Goal: Task Accomplishment & Management: Manage account settings

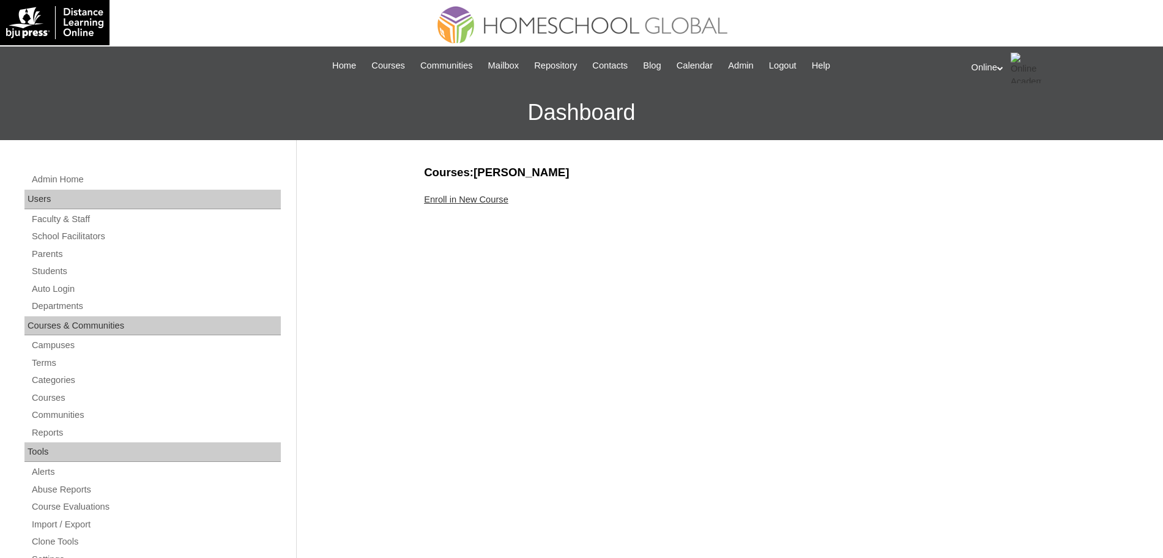
click at [467, 201] on link "Enroll in New Course" at bounding box center [466, 200] width 84 height 10
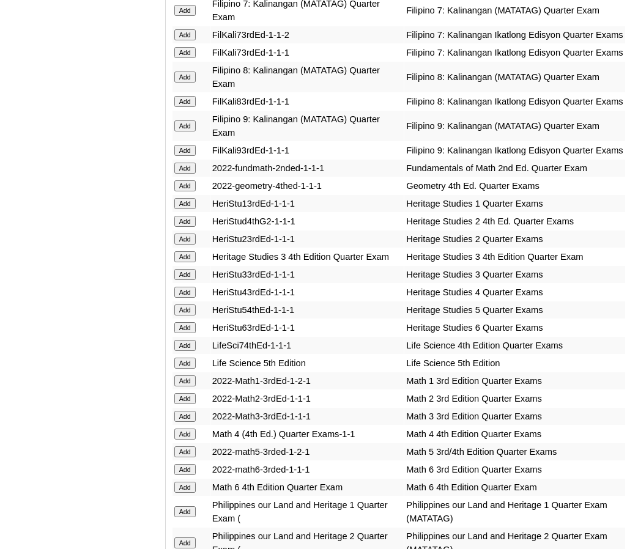
scroll to position [2343, 0]
click at [186, 297] on input "Add" at bounding box center [184, 291] width 21 height 11
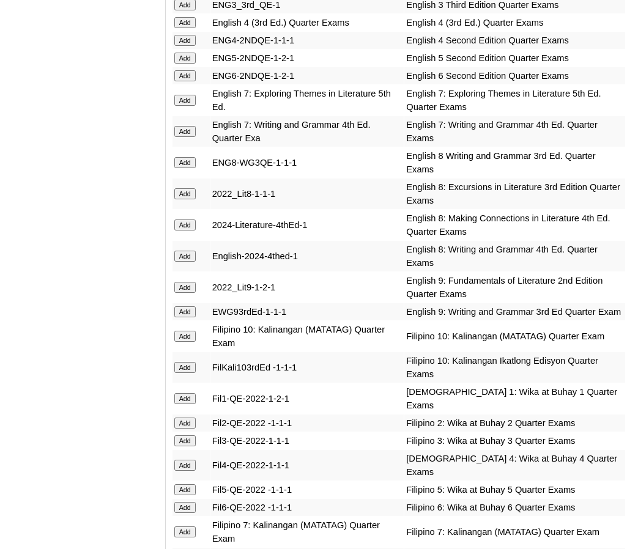
scroll to position [1820, 0]
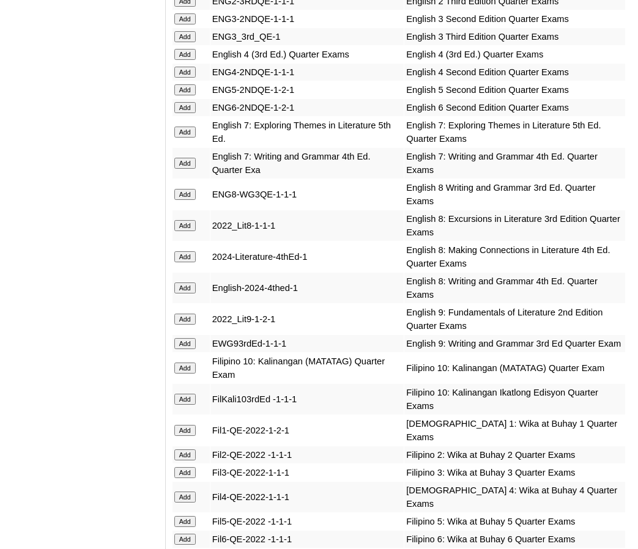
scroll to position [1760, 0]
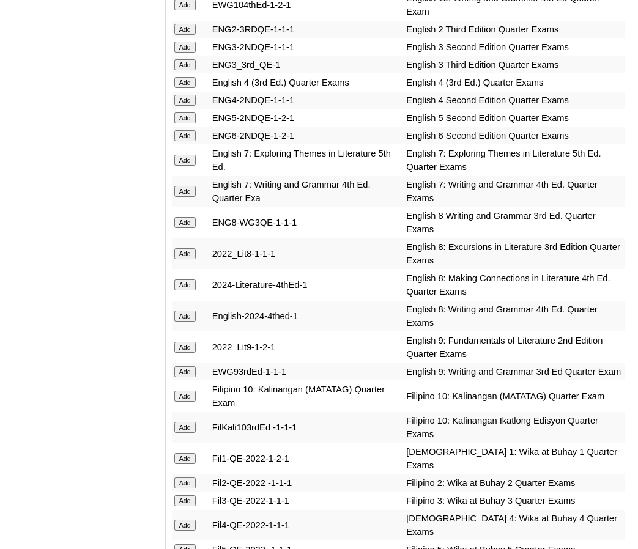
click at [185, 88] on input "Add" at bounding box center [184, 82] width 21 height 11
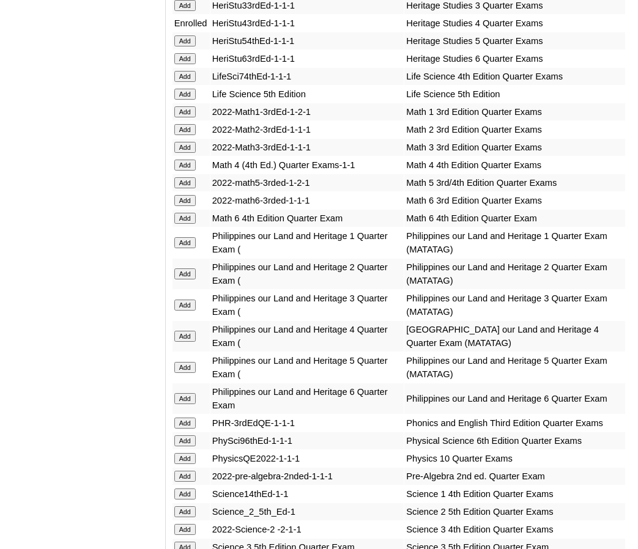
scroll to position [2612, 0]
click at [188, 170] on input "Add" at bounding box center [184, 164] width 21 height 11
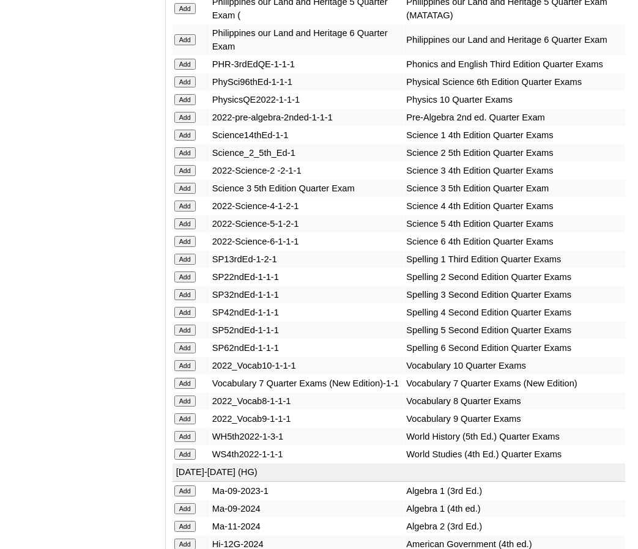
scroll to position [2972, 0]
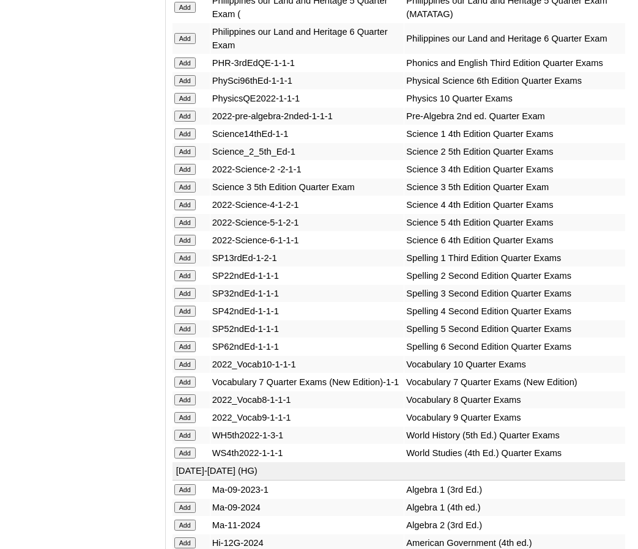
click at [182, 210] on input "Add" at bounding box center [184, 204] width 21 height 11
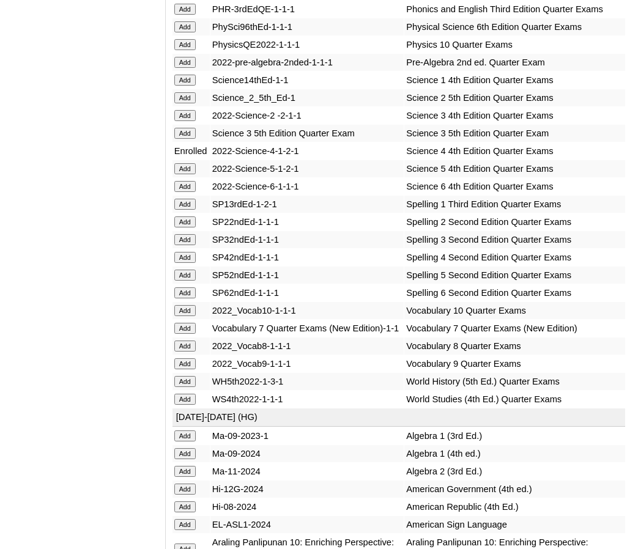
scroll to position [3025, 0]
click at [188, 264] on input "Add" at bounding box center [184, 258] width 21 height 11
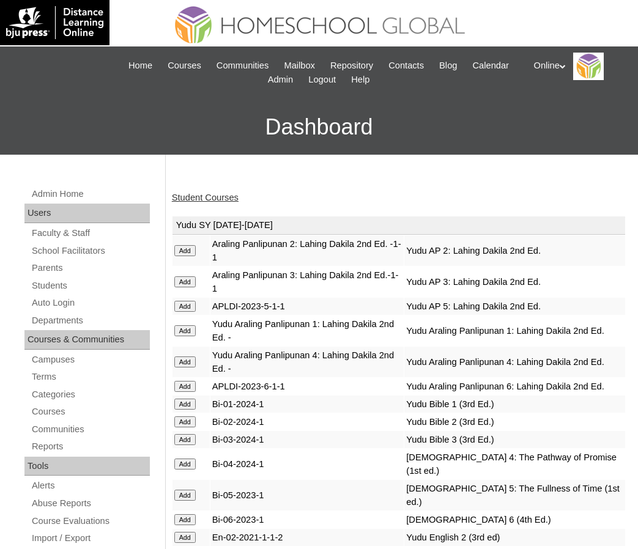
click at [203, 196] on link "Student Courses" at bounding box center [205, 198] width 67 height 10
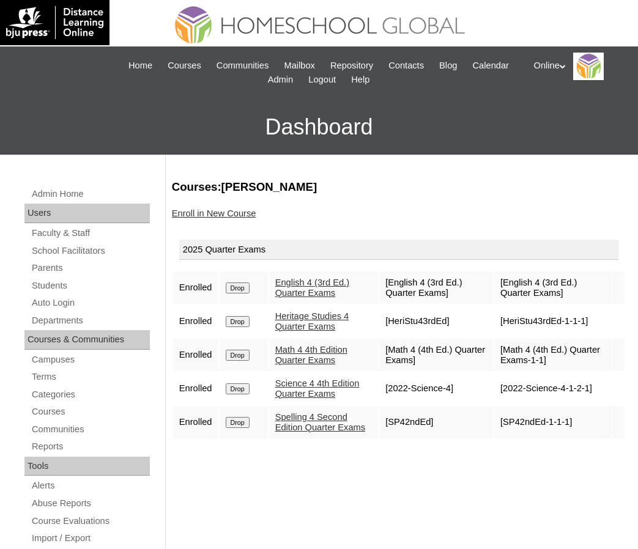
click at [212, 211] on link "Enroll in New Course" at bounding box center [214, 214] width 84 height 10
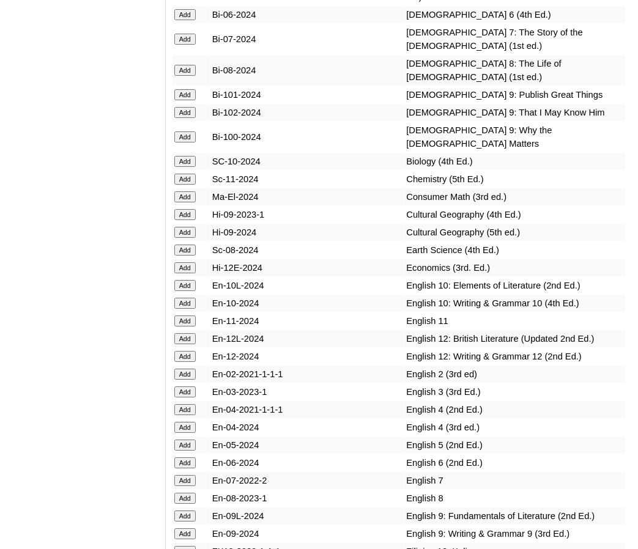
scroll to position [4123, 0]
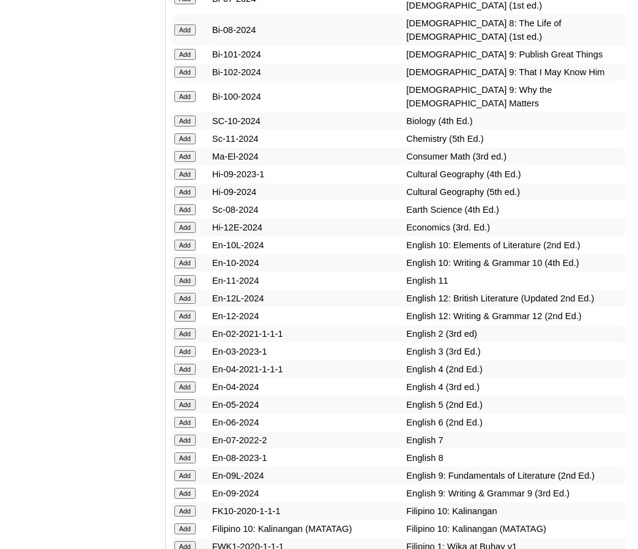
click at [191, 393] on input "Add" at bounding box center [184, 387] width 21 height 11
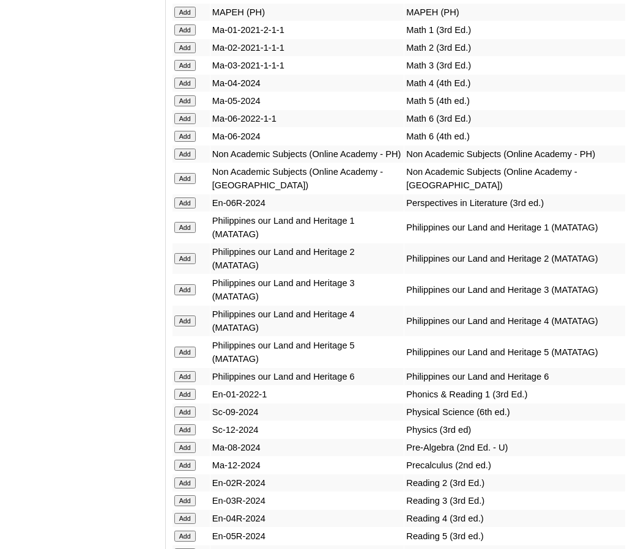
scroll to position [5382, 0]
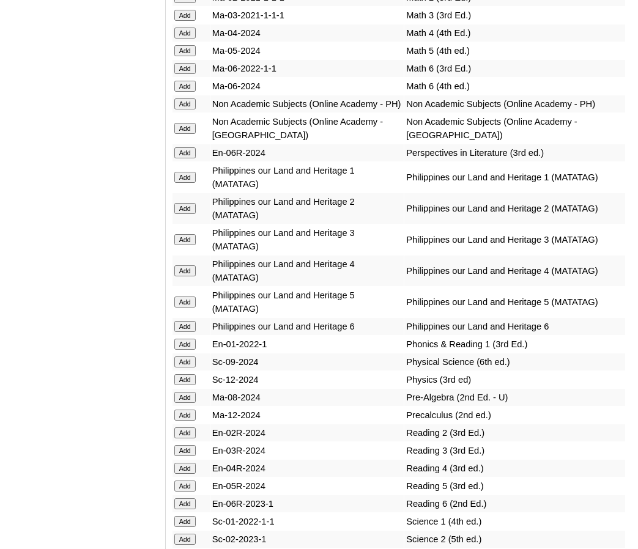
click at [185, 39] on input "Add" at bounding box center [184, 33] width 21 height 11
click at [188, 134] on input "Add" at bounding box center [184, 128] width 21 height 11
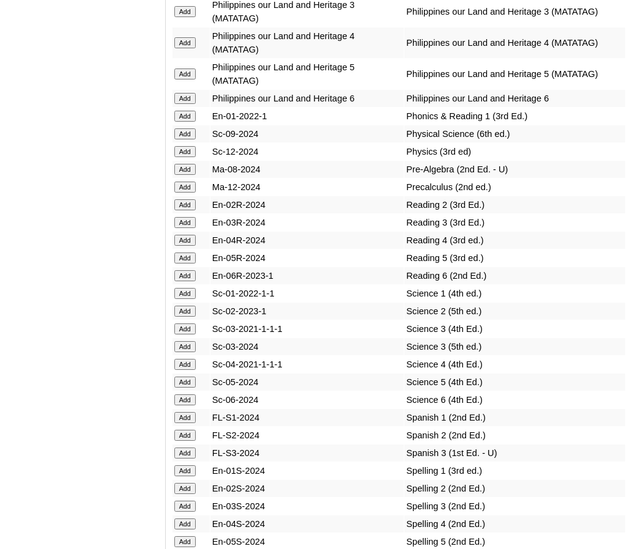
scroll to position [5612, 0]
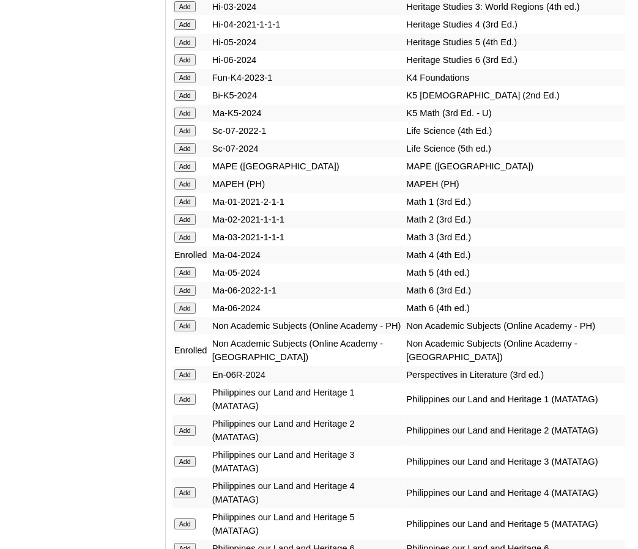
scroll to position [5153, 0]
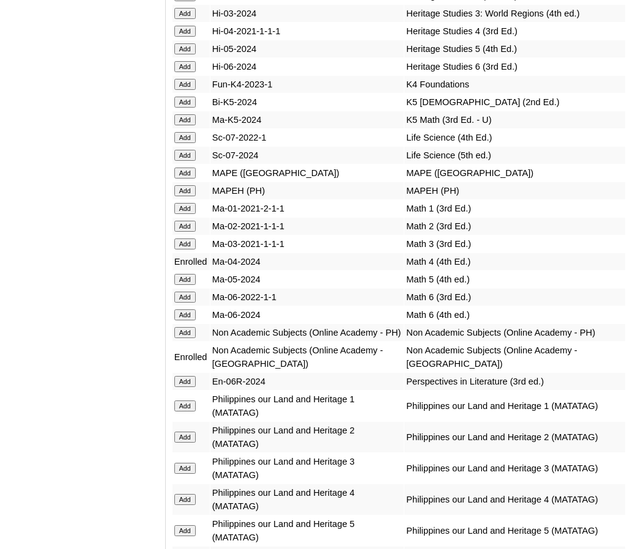
click at [188, 37] on input "Add" at bounding box center [184, 31] width 21 height 11
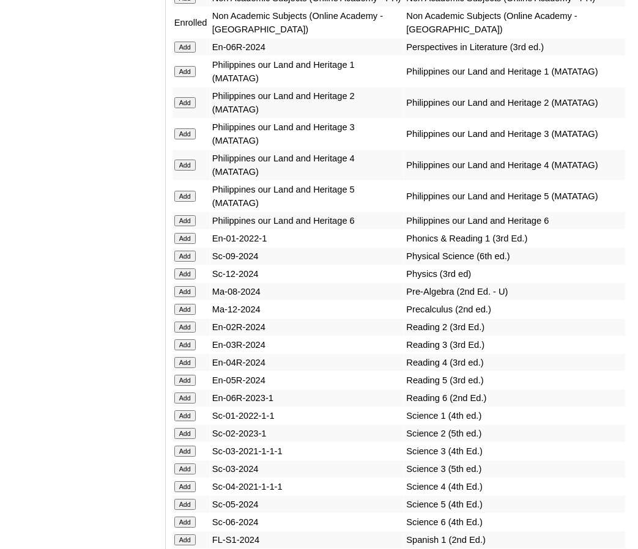
scroll to position [5489, 0]
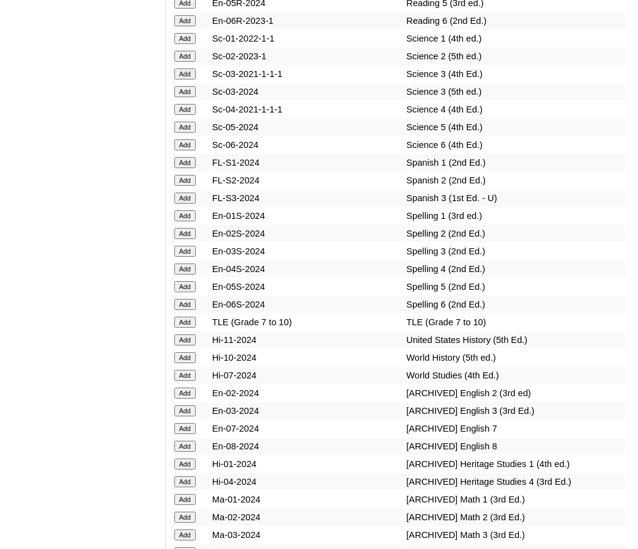
scroll to position [5874, 0]
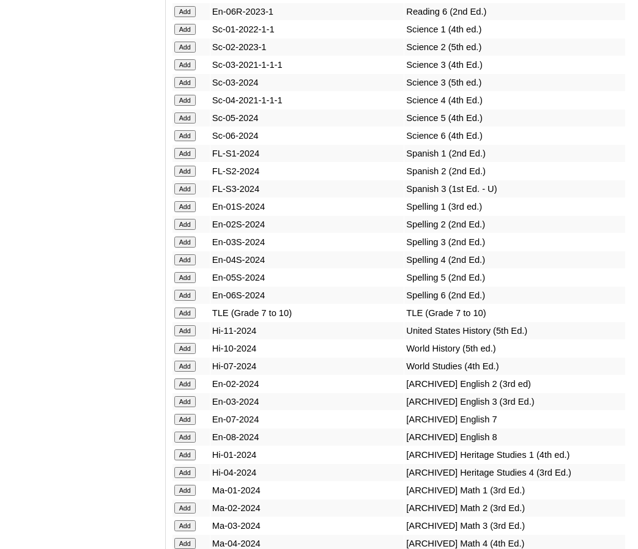
click at [194, 265] on input "Add" at bounding box center [184, 259] width 21 height 11
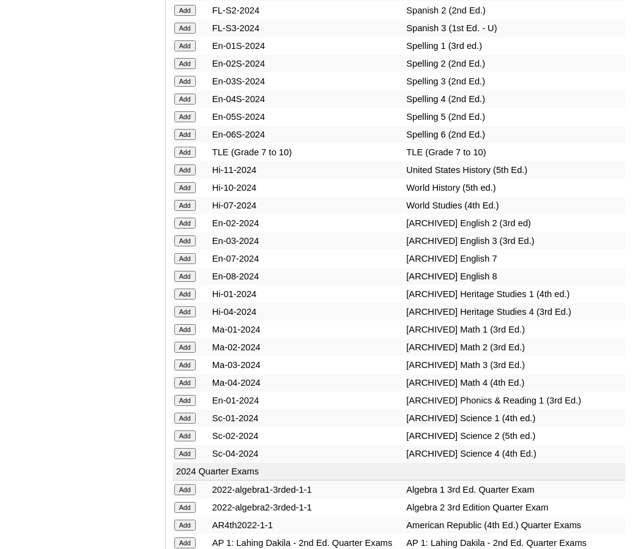
scroll to position [6033, 0]
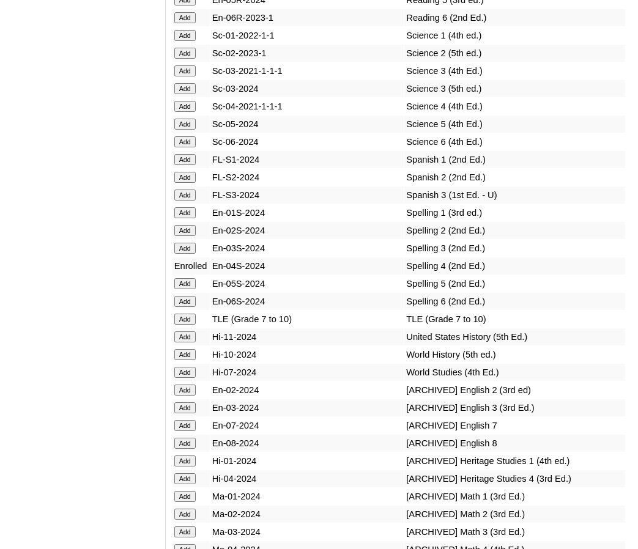
scroll to position [5864, 0]
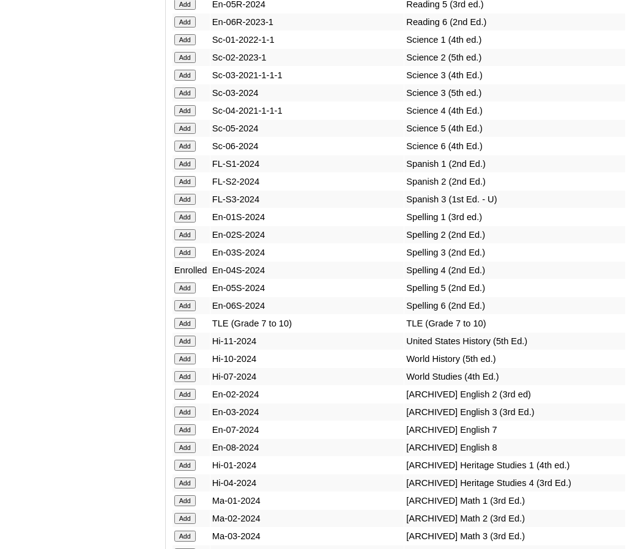
click at [188, 116] on input "Add" at bounding box center [184, 110] width 21 height 11
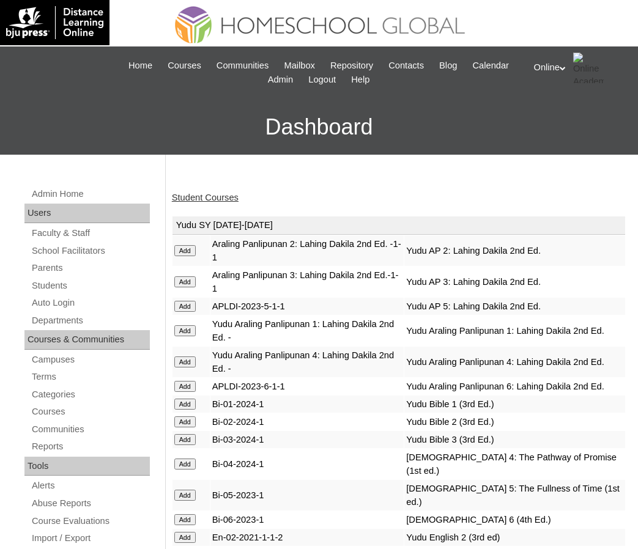
click at [196, 193] on link "Student Courses" at bounding box center [205, 198] width 67 height 10
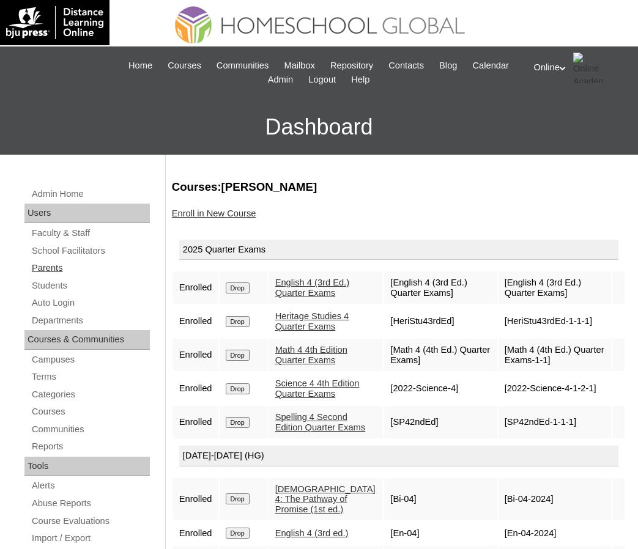
click at [60, 268] on link "Parents" at bounding box center [90, 268] width 119 height 15
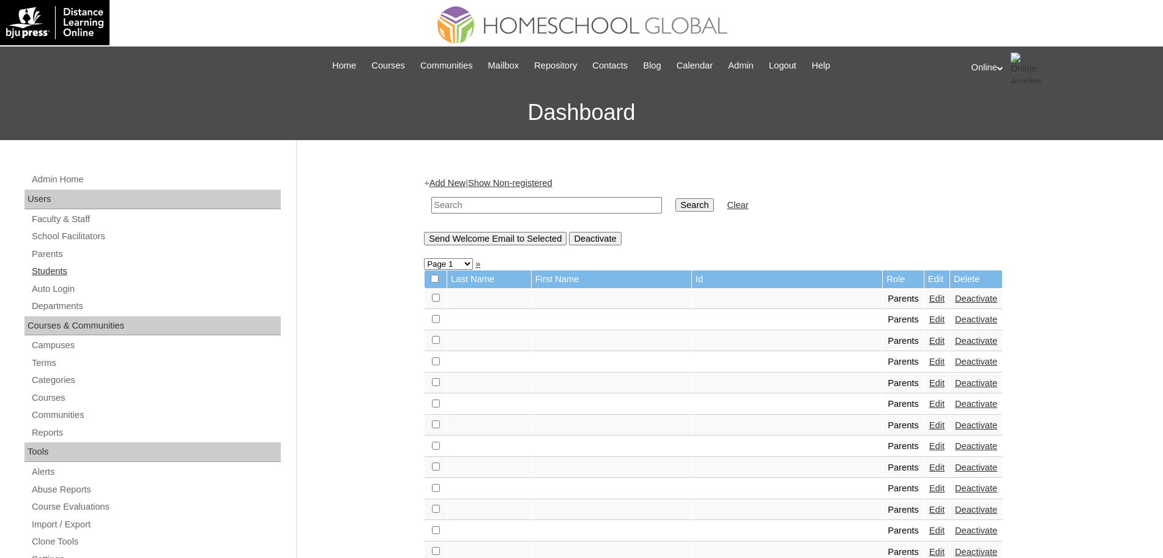
click at [53, 270] on link "Students" at bounding box center [156, 271] width 250 height 15
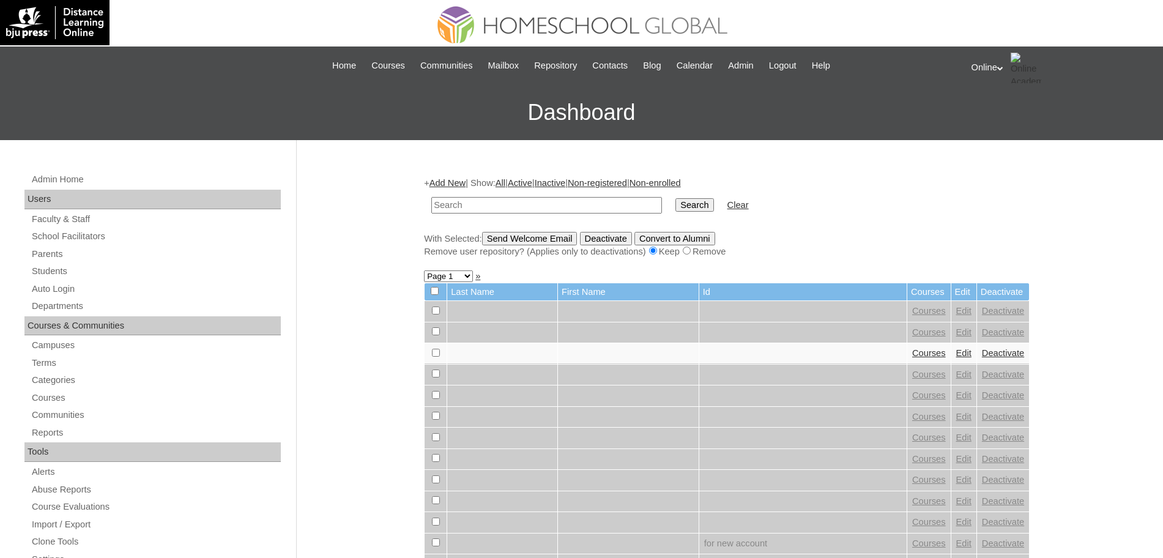
drag, startPoint x: 0, startPoint y: 0, endPoint x: 487, endPoint y: 202, distance: 527.1
click at [487, 202] on input "text" at bounding box center [546, 205] width 231 height 17
type input "HG286OACAD2025"
click at [675, 198] on input "Search" at bounding box center [694, 204] width 38 height 13
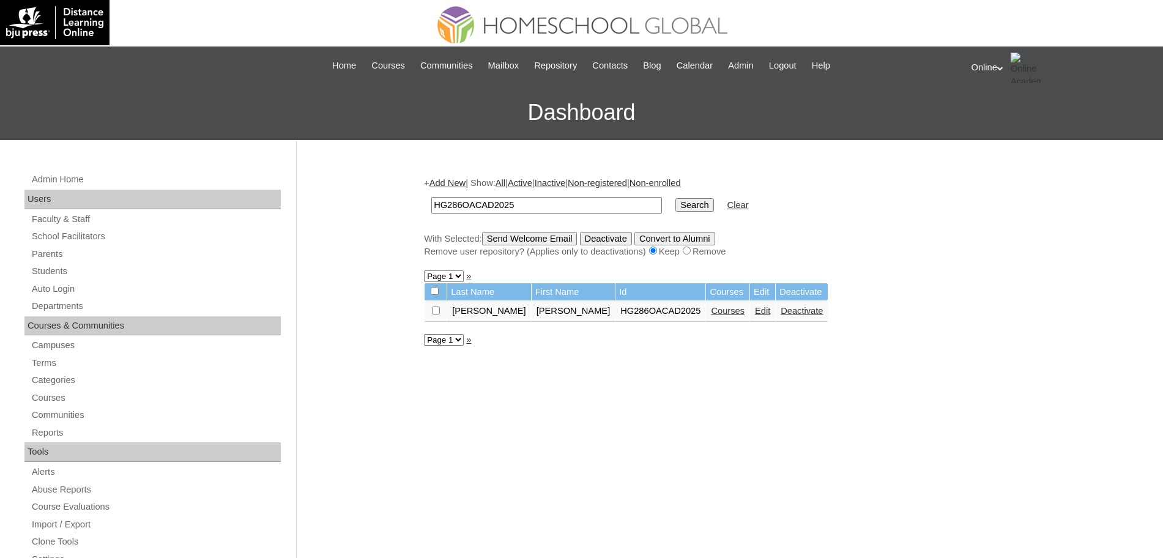
click at [711, 311] on link "Courses" at bounding box center [728, 311] width 34 height 10
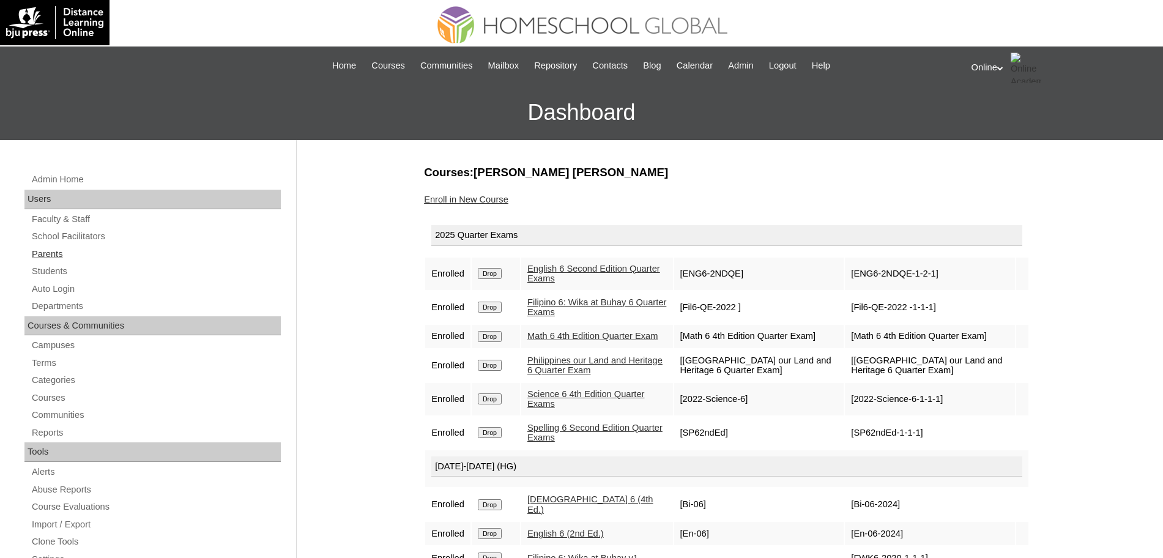
click at [49, 247] on link "Parents" at bounding box center [156, 254] width 250 height 15
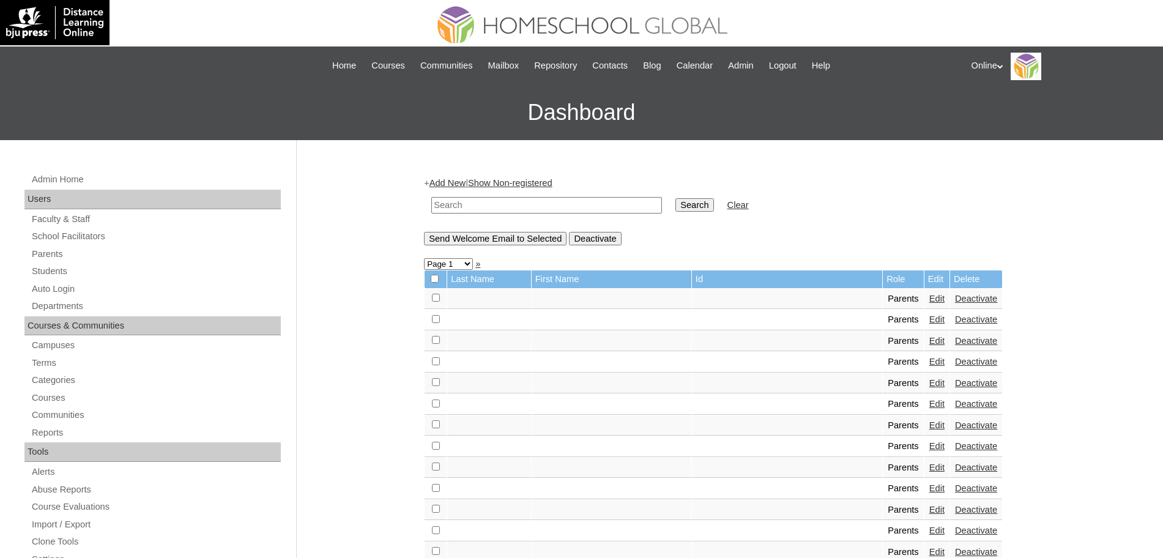
click at [465, 178] on link "Add New" at bounding box center [447, 183] width 36 height 10
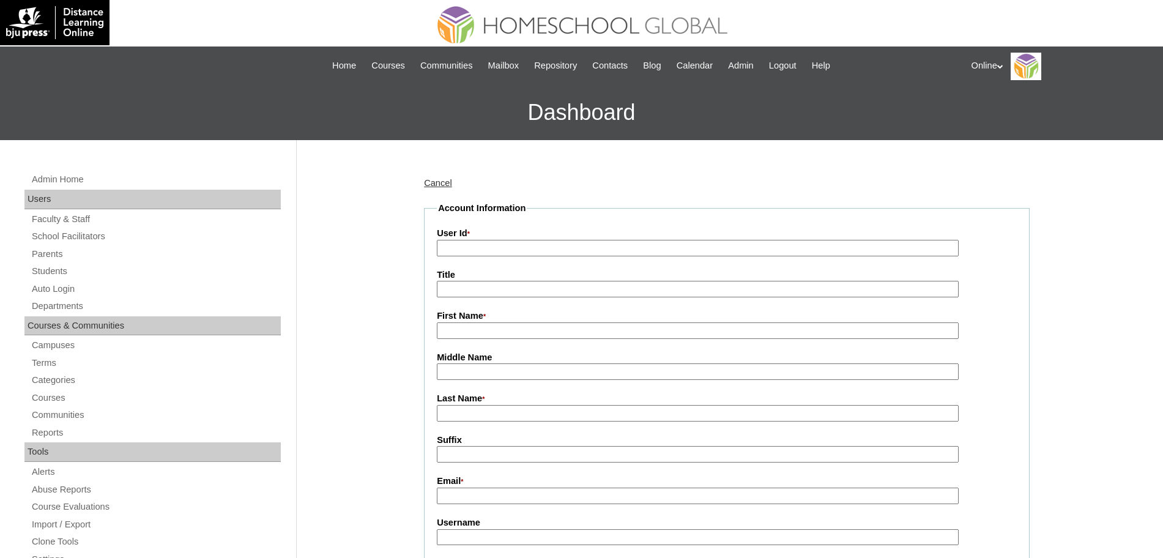
click at [528, 254] on input "User Id *" at bounding box center [698, 248] width 522 height 17
click at [465, 334] on input "First Name *" at bounding box center [698, 330] width 522 height 17
paste input "Eyaad Azmi Kassab eyadkassab@hotmail.com HGP0238-OACAD2025 ekassab2025 Lopk9m"
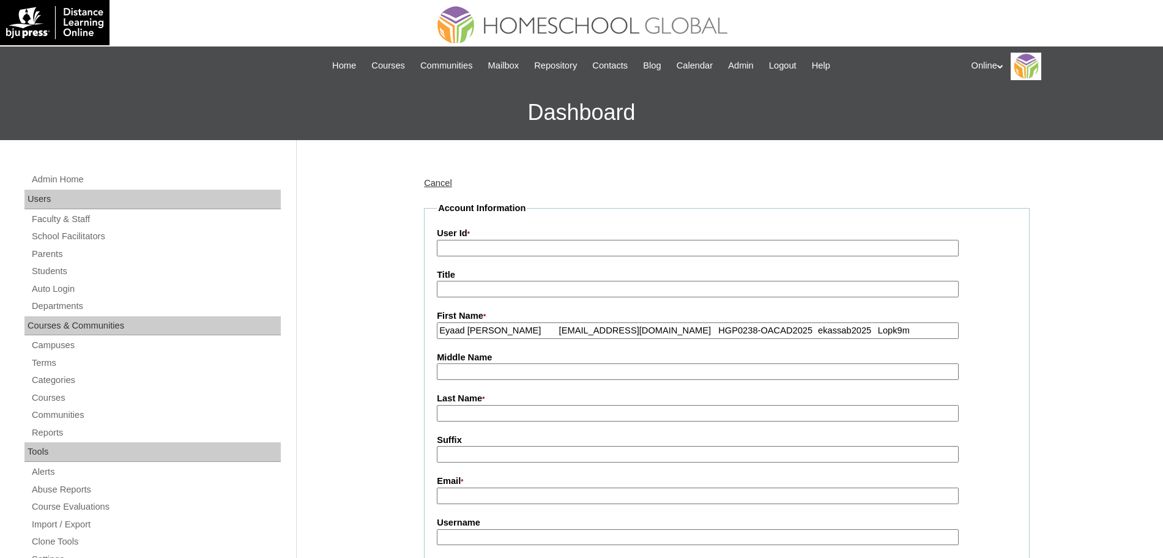
click at [471, 333] on input "Eyaad Azmi Kassab eyadkassab@hotmail.com HGP0238-OACAD2025 ekassab2025 Lopk9m" at bounding box center [698, 330] width 522 height 17
type input "Eyaad"
click at [472, 412] on input "Last Name *" at bounding box center [698, 413] width 522 height 17
paste input "Azmi Kassab eyadkassab@hotmail.com HGP0238-OACAD2025 ekassab2025 Lopk9m"
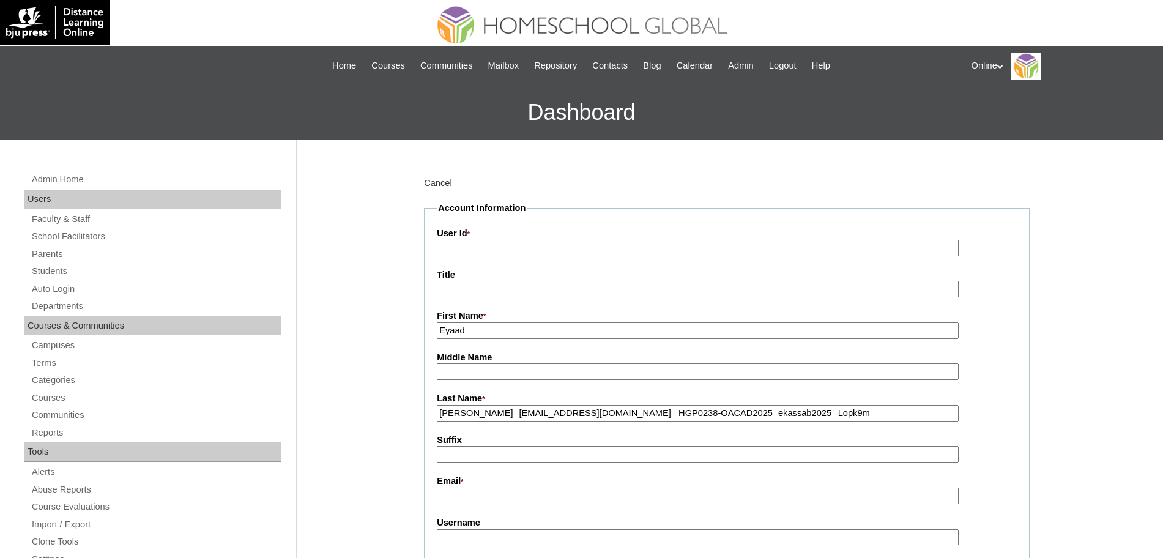
click at [499, 415] on input "Azmi Kassab eyadkassab@hotmail.com HGP0238-OACAD2025 ekassab2025 Lopk9m" at bounding box center [698, 413] width 522 height 17
type input "Azmi Kassab"
click at [467, 499] on input "Email *" at bounding box center [698, 496] width 522 height 17
paste input "eyadkassab@hotmail.com HGP0238-OACAD2025 ekassab2025 Lopk9m"
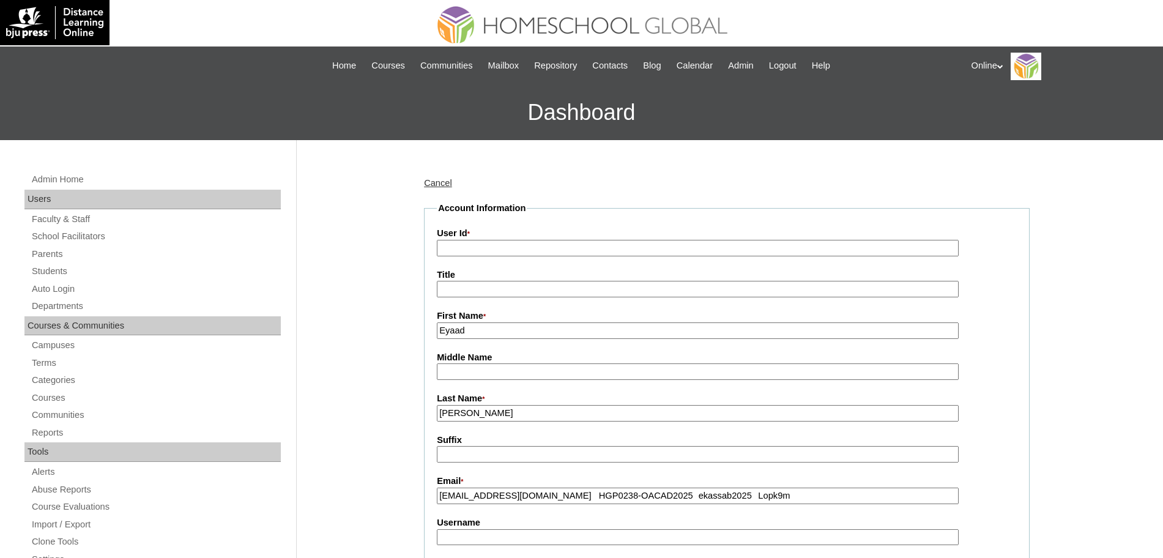
click at [560, 500] on input "eyadkassab@hotmail.com HGP0238-OACAD2025 ekassab2025 Lopk9m" at bounding box center [698, 496] width 522 height 17
type input "eyadkassab@hotmail.com"
click at [522, 252] on input "User Id *" at bounding box center [698, 248] width 522 height 17
paste input "HGP0238-OACAD2025 ekassab2025 Lopk9m"
click at [538, 252] on input "HGP0238-OACAD2025 ekassab2025 Lopk9m" at bounding box center [698, 248] width 522 height 17
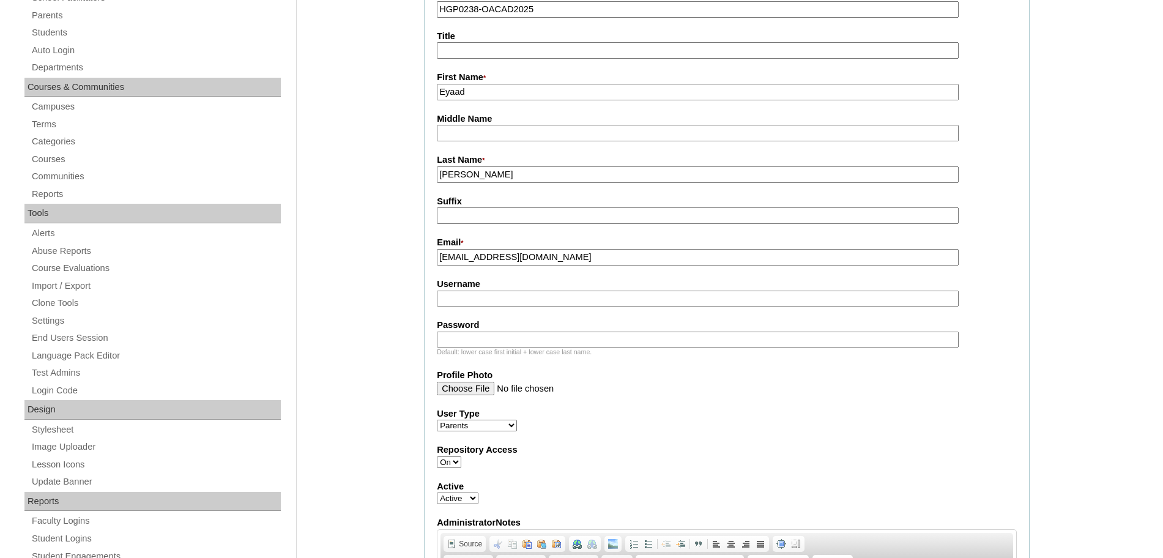
scroll to position [240, 0]
type input "HGP0238-OACAD2025"
click at [499, 299] on input "Username" at bounding box center [698, 297] width 522 height 17
paste input "ekassab2025 Lopk9m"
click at [500, 298] on input "ekassab2025 Lopk9m" at bounding box center [698, 297] width 522 height 17
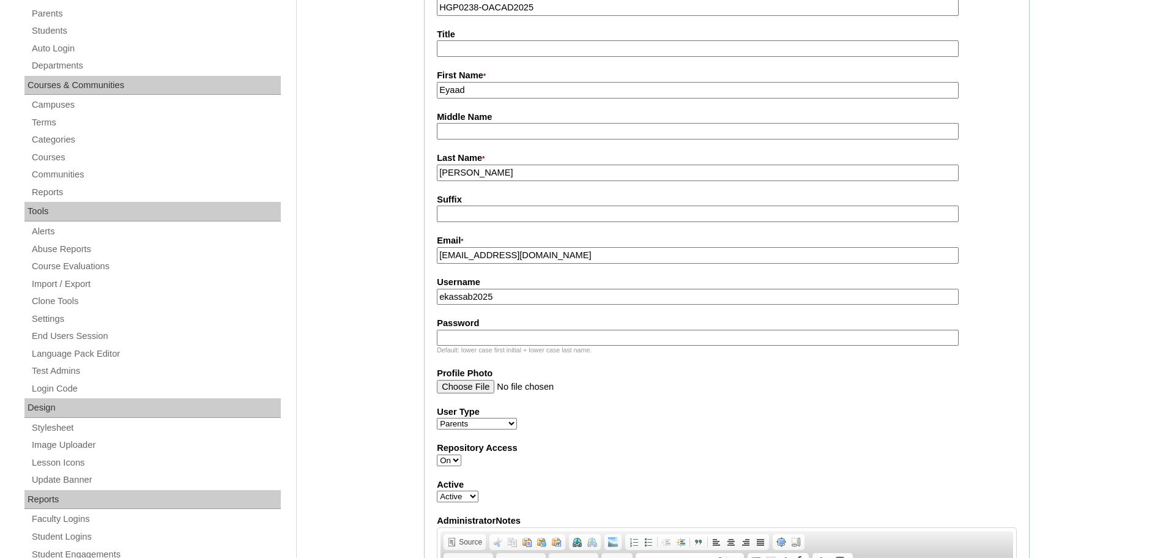
type input "ekassab2025"
click at [484, 336] on input "Password" at bounding box center [698, 338] width 522 height 17
paste input "Lopk9m"
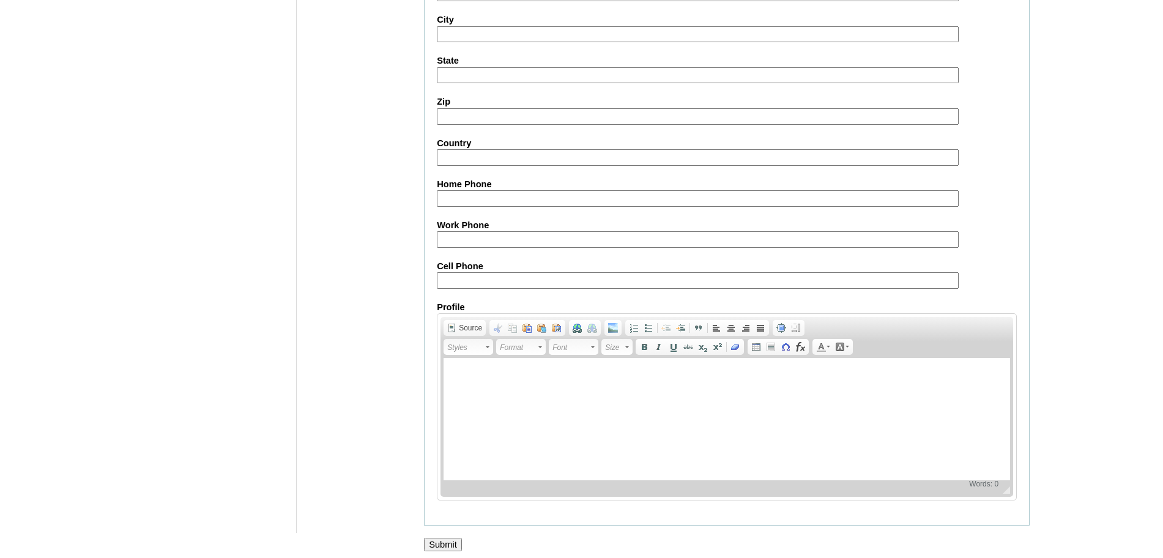
scroll to position [1095, 0]
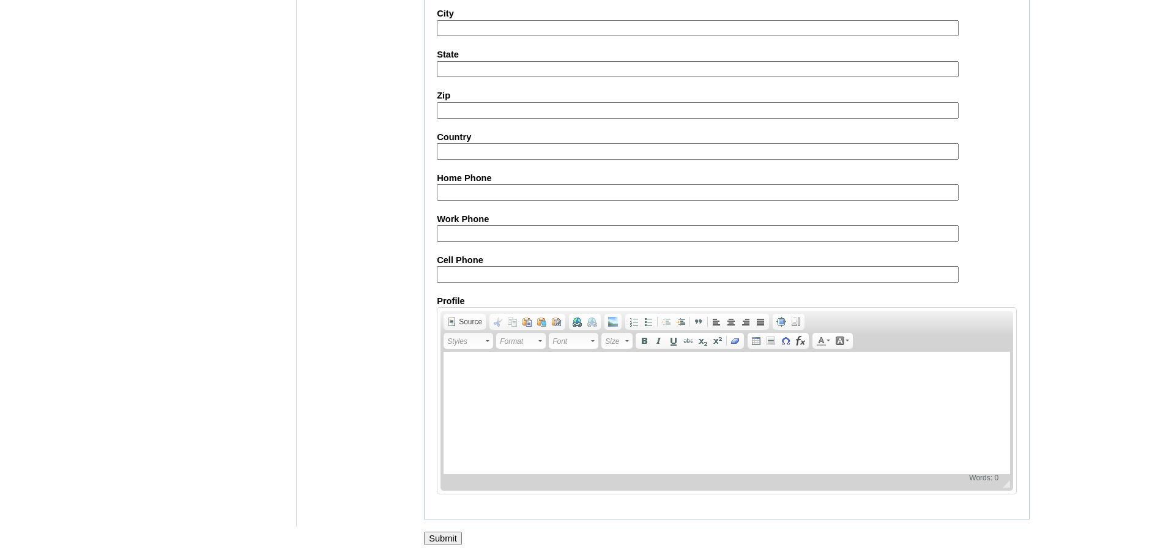
type input "Lopk9m"
click at [447, 532] on input "Submit" at bounding box center [443, 538] width 38 height 13
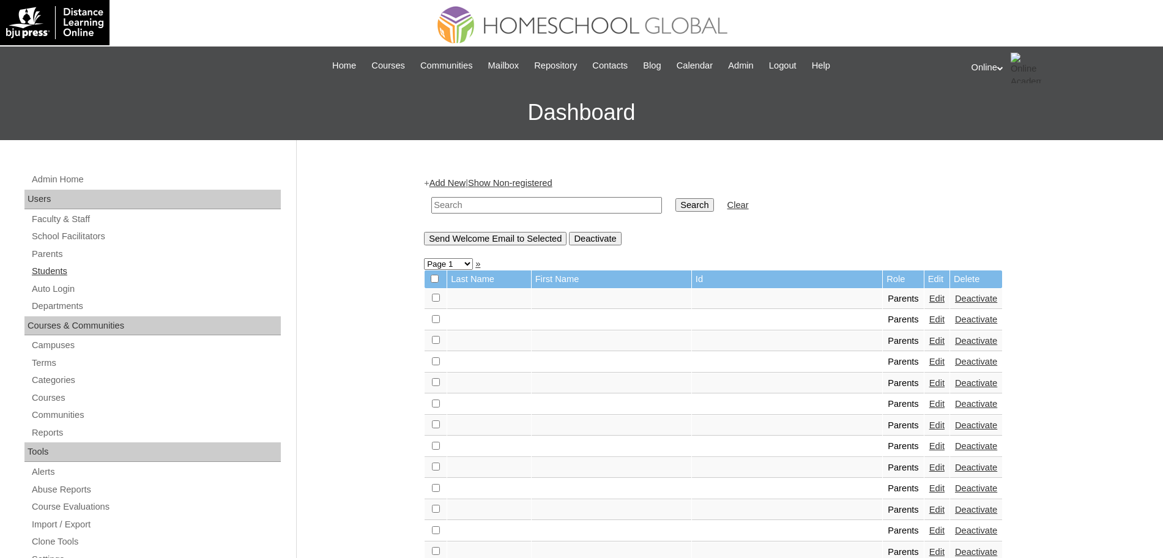
click at [51, 270] on link "Students" at bounding box center [156, 271] width 250 height 15
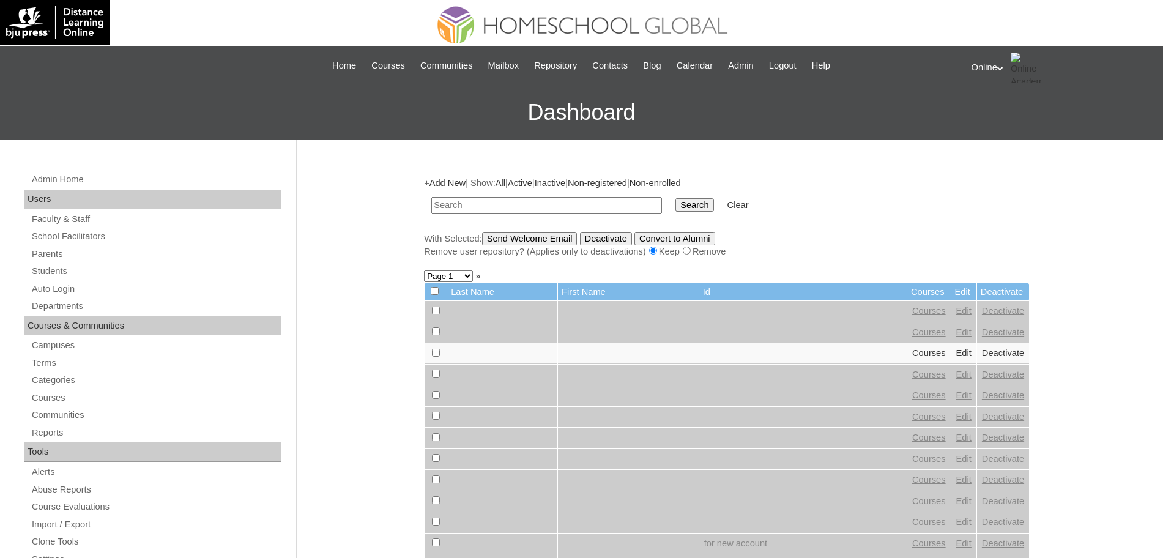
click at [459, 178] on link "Add New" at bounding box center [447, 183] width 36 height 10
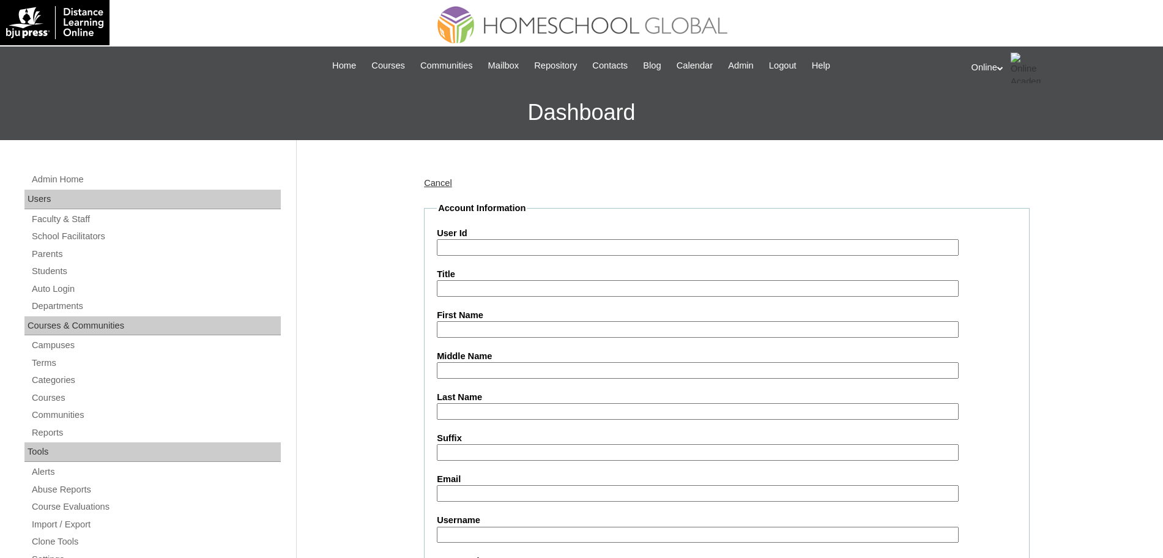
click at [469, 415] on input "Last Name" at bounding box center [698, 411] width 522 height 17
paste input "Kassab Tamara eyadkassab@hotmail.com HG288OACAD2025 tamara.kassab2025 Lipk9"
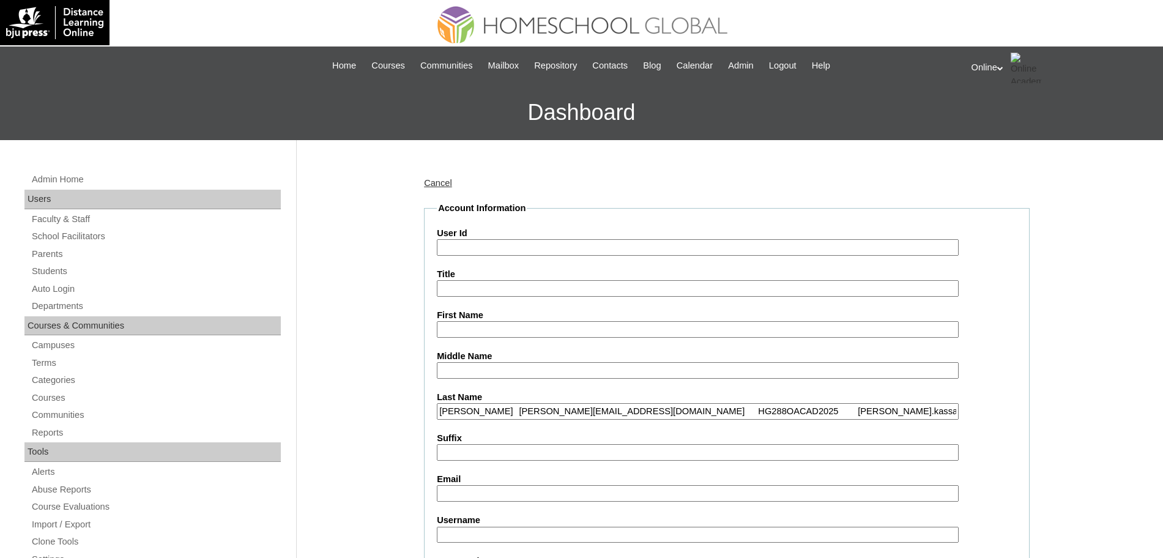
click at [480, 412] on input "Kassab Tamara eyadkassab@hotmail.com HG288OACAD2025 tamara.kassab2025 Lipk9" at bounding box center [698, 411] width 522 height 17
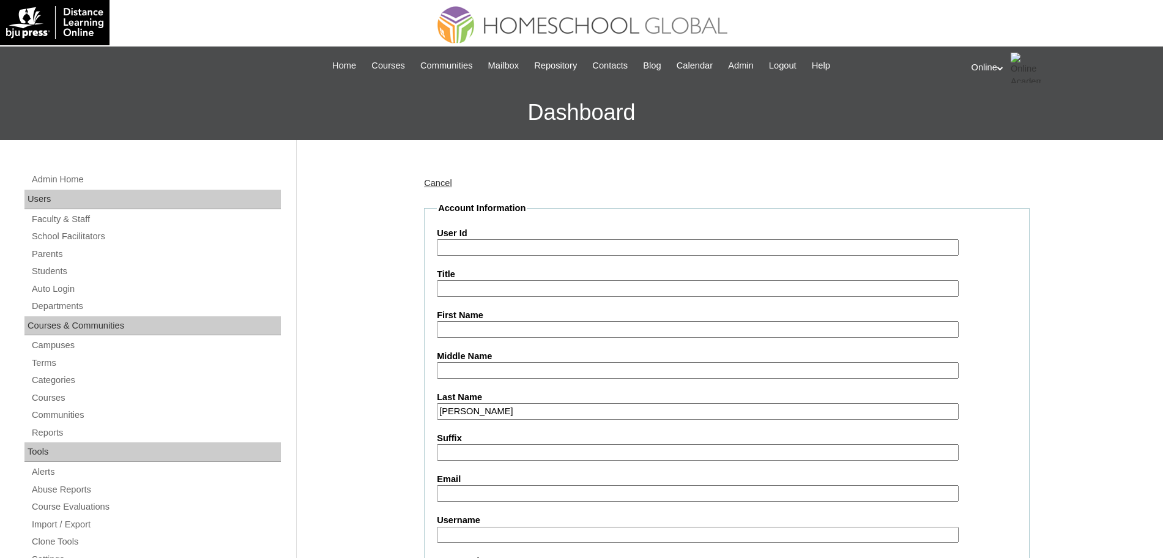
type input "[PERSON_NAME]"
click at [469, 322] on input "First Name" at bounding box center [698, 329] width 522 height 17
paste input "Tamara eyadkassab@hotmail.com HG288OACAD2025 tamara.kassab2025 Lipk9"
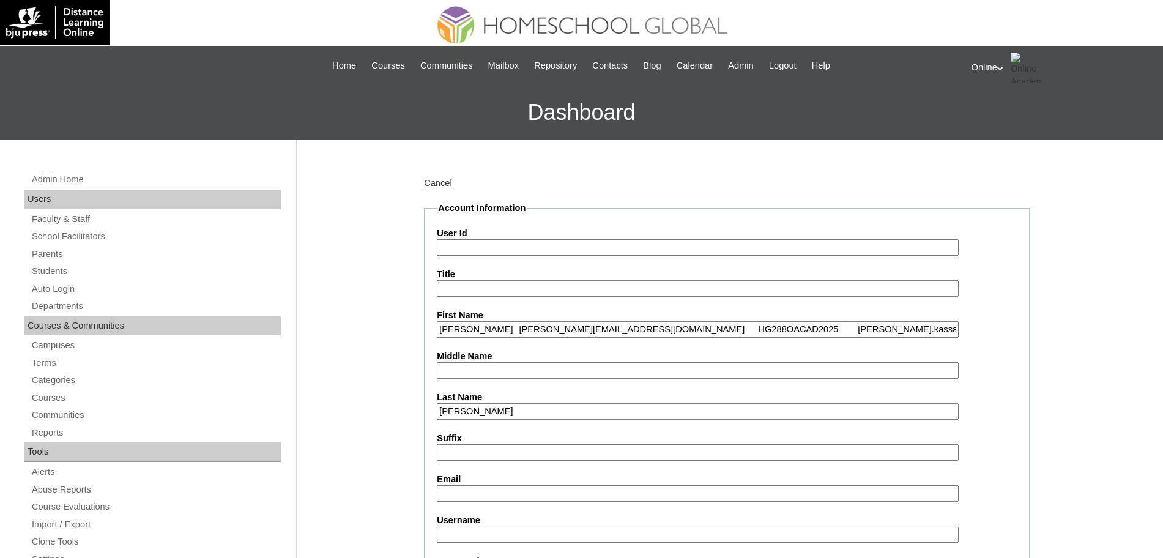
click at [480, 331] on input "Tamara eyadkassab@hotmail.com HG288OACAD2025 tamara.kassab2025 Lipk9" at bounding box center [698, 329] width 522 height 17
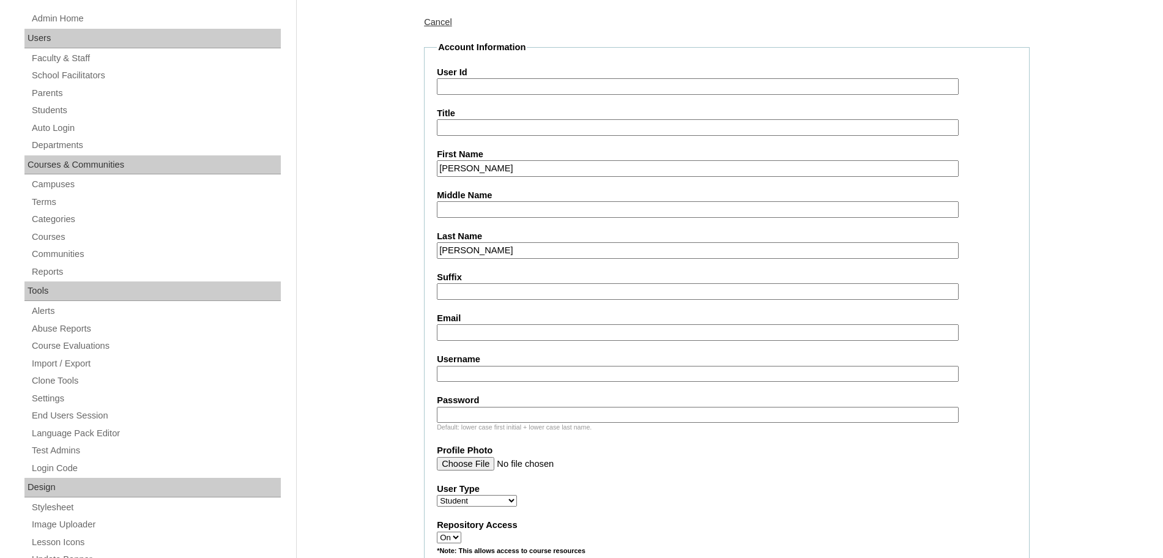
scroll to position [161, 0]
type input "Tamara"
click at [475, 339] on input "Email" at bounding box center [698, 332] width 522 height 17
paste input "eyadkassab@hotmail.com HG288OACAD2025 tamara.kassab2025 Lipk9"
click at [660, 327] on input "eyadkassab@hotmail.com HG288OACAD2025 tamara.kassab2025 Lipk9" at bounding box center [698, 332] width 522 height 17
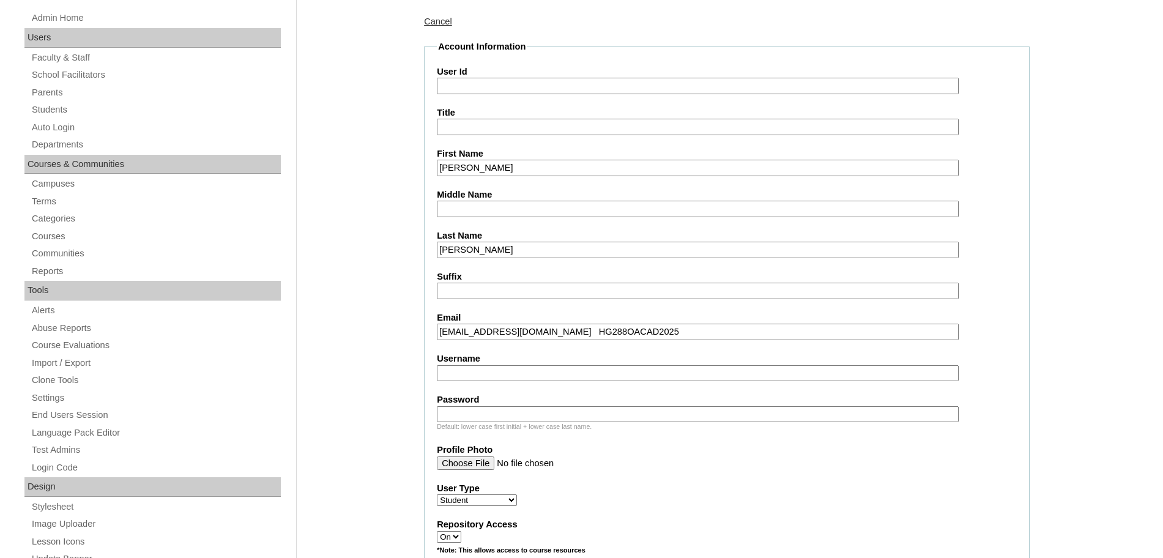
type input "eyadkassab@hotmail.com HG288OACAD2025"
click at [525, 374] on input "Username" at bounding box center [698, 373] width 522 height 17
paste input "tamara.kassab2025 Lipk9"
click at [540, 374] on input "tamara.kassab2025 Lipk9" at bounding box center [698, 373] width 522 height 17
type input "tamara.kassab2025"
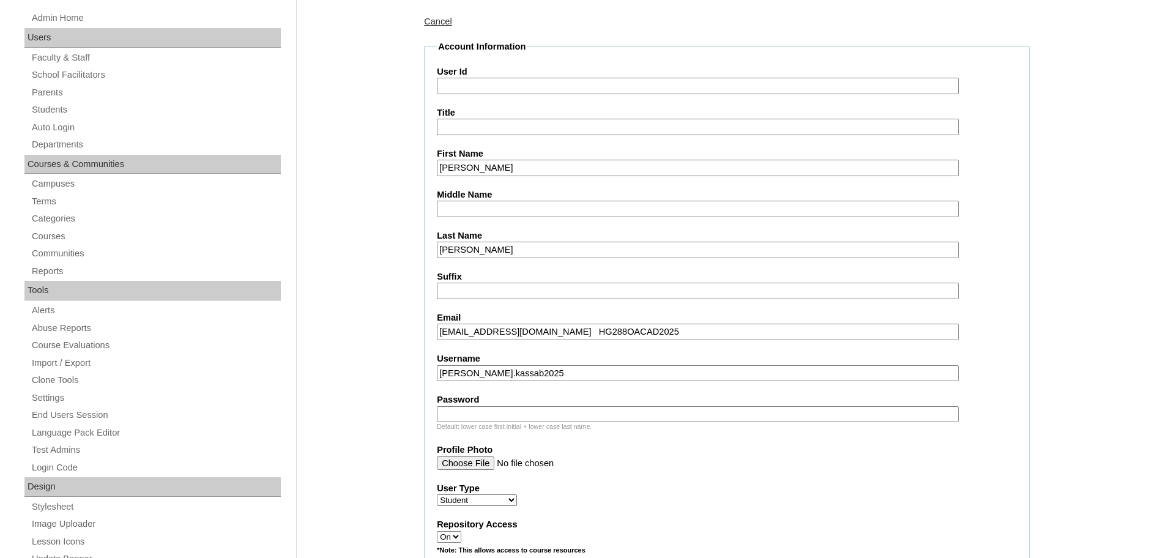
click at [490, 413] on input "Password" at bounding box center [698, 414] width 522 height 17
paste input "Lipk9"
type input "Lipk9"
click at [560, 332] on input "eyadkassab@hotmail.com HG288OACAD2025" at bounding box center [698, 332] width 522 height 17
type input "eyadkassab@hotmail.com"
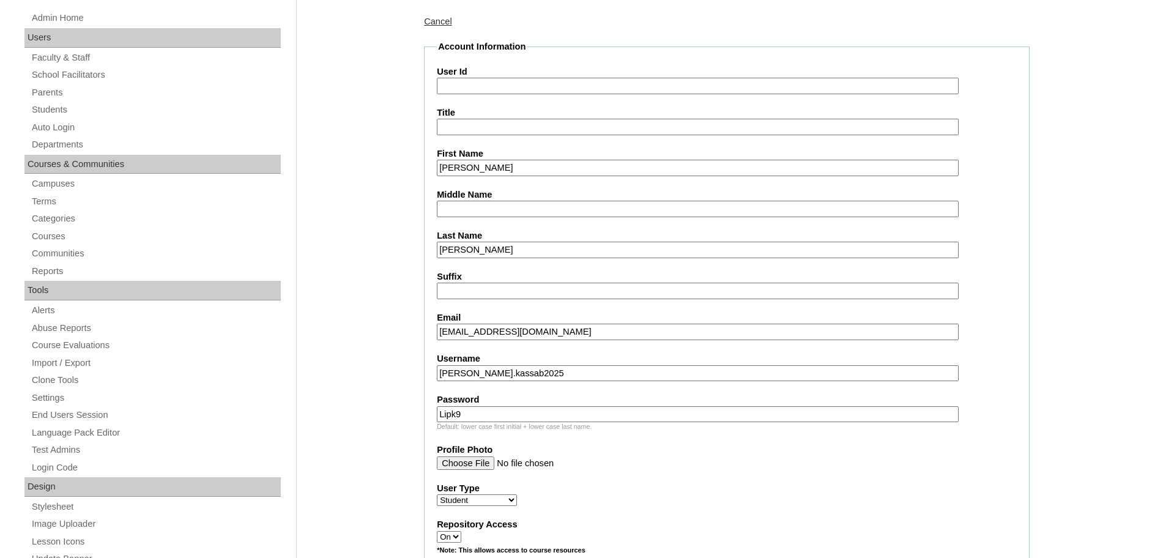
click at [483, 88] on input "User Id" at bounding box center [698, 86] width 522 height 17
paste input "HG288OACAD2025"
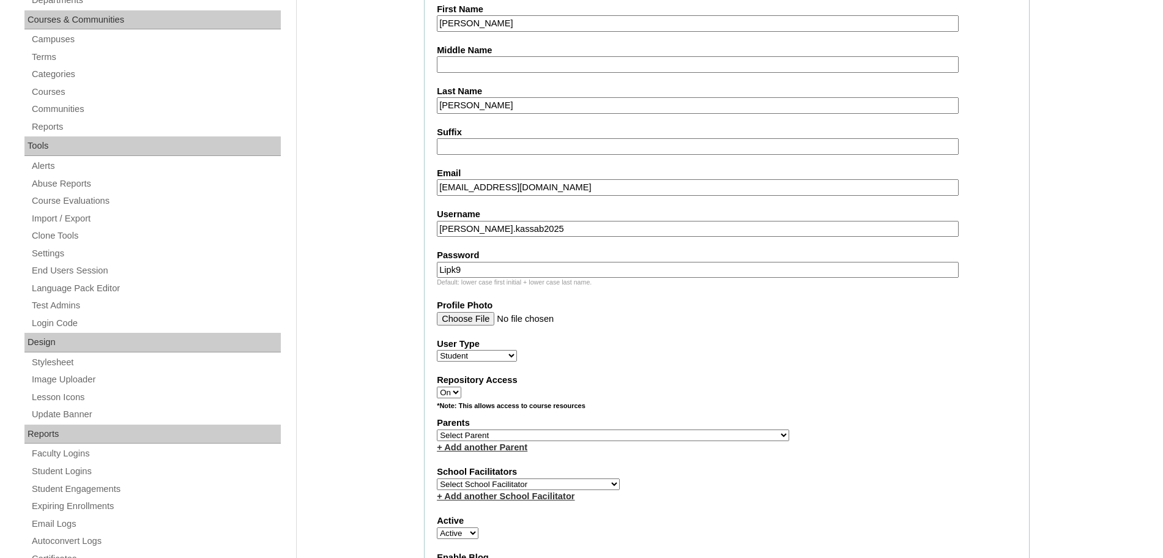
scroll to position [306, 0]
type input "HG288OACAD2025"
click at [508, 353] on select "Faculty Staff Student Parents School Facilitators" at bounding box center [477, 355] width 80 height 12
click at [536, 436] on select "Select Parent , , , , , , , , , , , , , , , , , , , , , , , , , , , , , , , , ,…" at bounding box center [613, 435] width 352 height 12
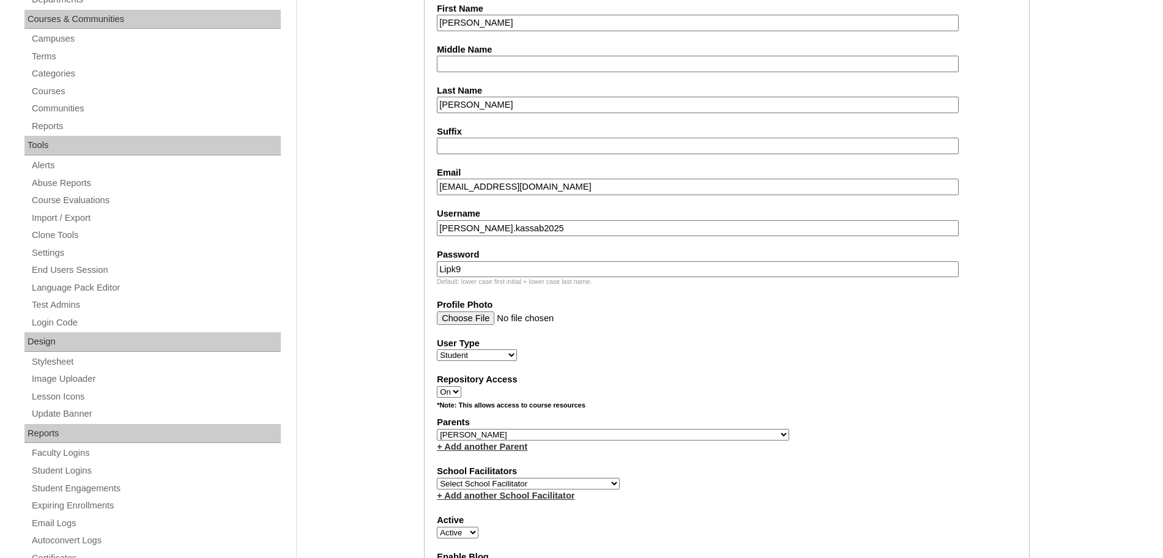
click at [721, 356] on div "User Type Faculty Staff Student Parents School Facilitators" at bounding box center [727, 349] width 580 height 24
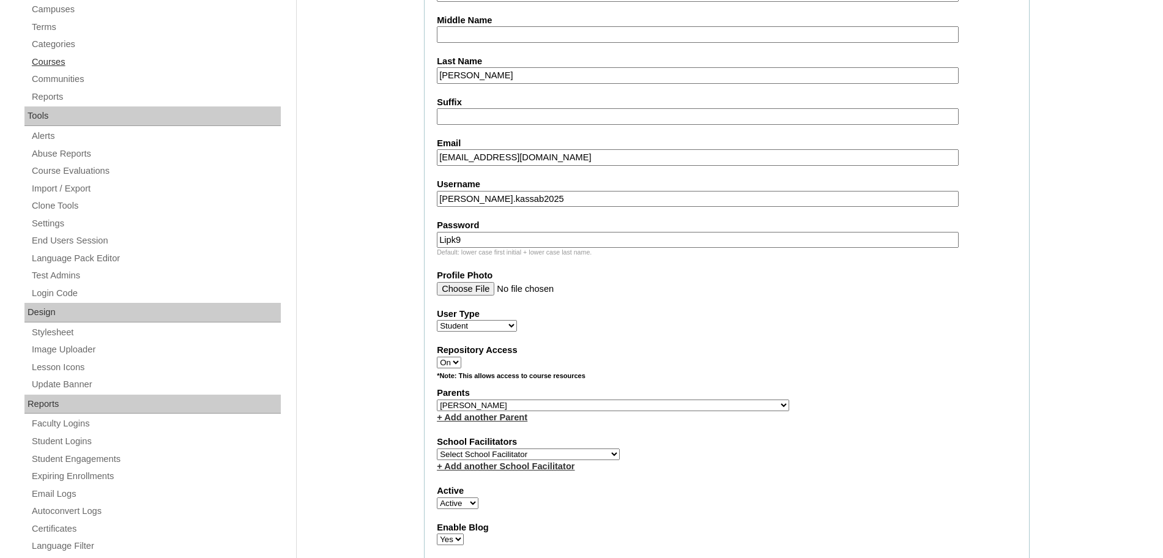
scroll to position [336, 0]
drag, startPoint x: 508, startPoint y: 401, endPoint x: 517, endPoint y: 400, distance: 9.3
click at [508, 402] on select "Select Parent , , , , , , , , , , , , , , , , , , , , , , , , , , , , , , , , ,…" at bounding box center [613, 405] width 352 height 12
select select "44053"
click at [437, 399] on select "Select Parent , , , , , , , , , , , , , , , , , , , , , , , , , , , , , , , , ,…" at bounding box center [613, 405] width 352 height 12
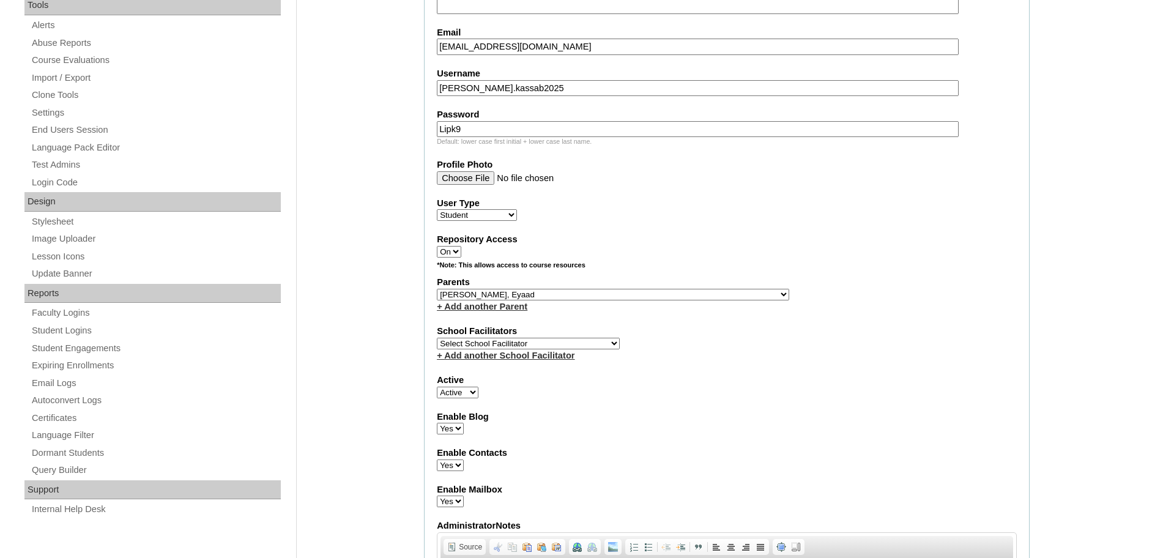
scroll to position [447, 0]
click at [550, 338] on select "Select School Facilitator Norman Añain Ruffa Abadijas Mary Abella Gloryfe Abion…" at bounding box center [528, 343] width 183 height 12
select select "43686"
click at [437, 337] on select "Select School Facilitator Norman Añain Ruffa Abadijas Mary Abella Gloryfe Abion…" at bounding box center [528, 343] width 183 height 12
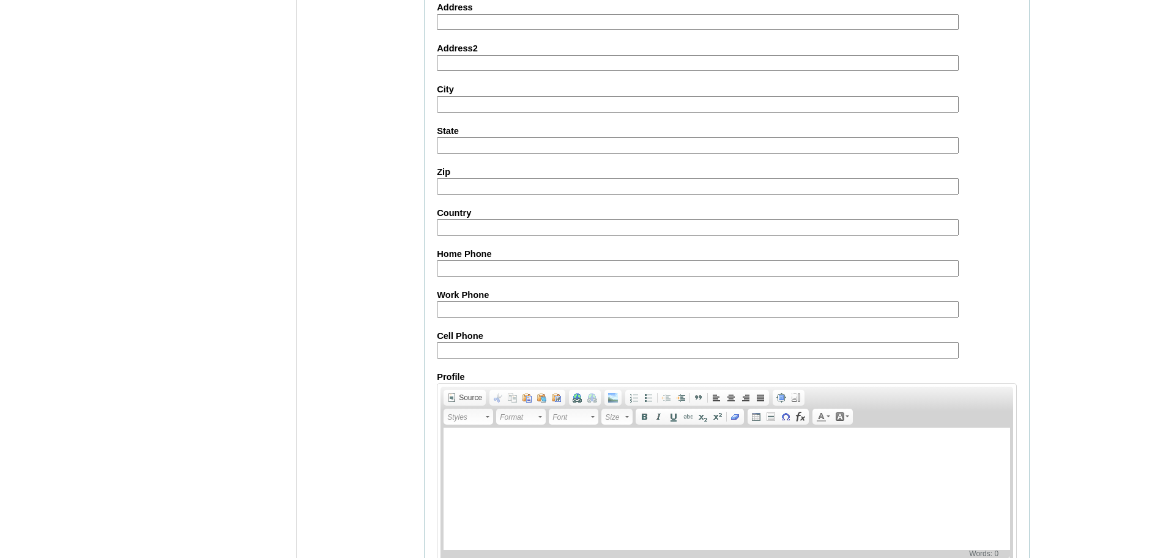
scroll to position [1303, 0]
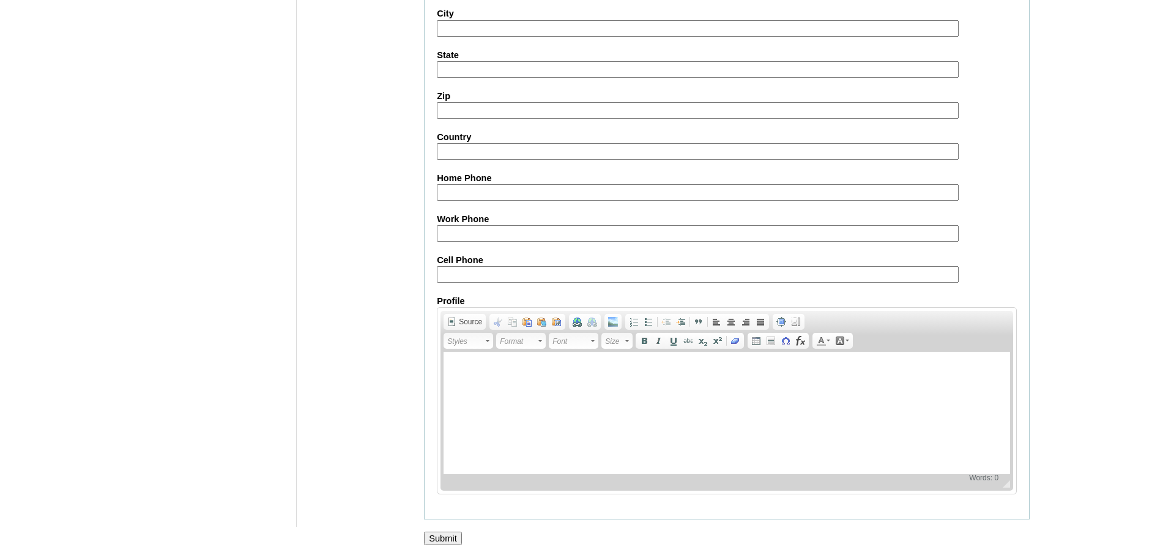
click at [454, 538] on input "Submit" at bounding box center [443, 538] width 38 height 13
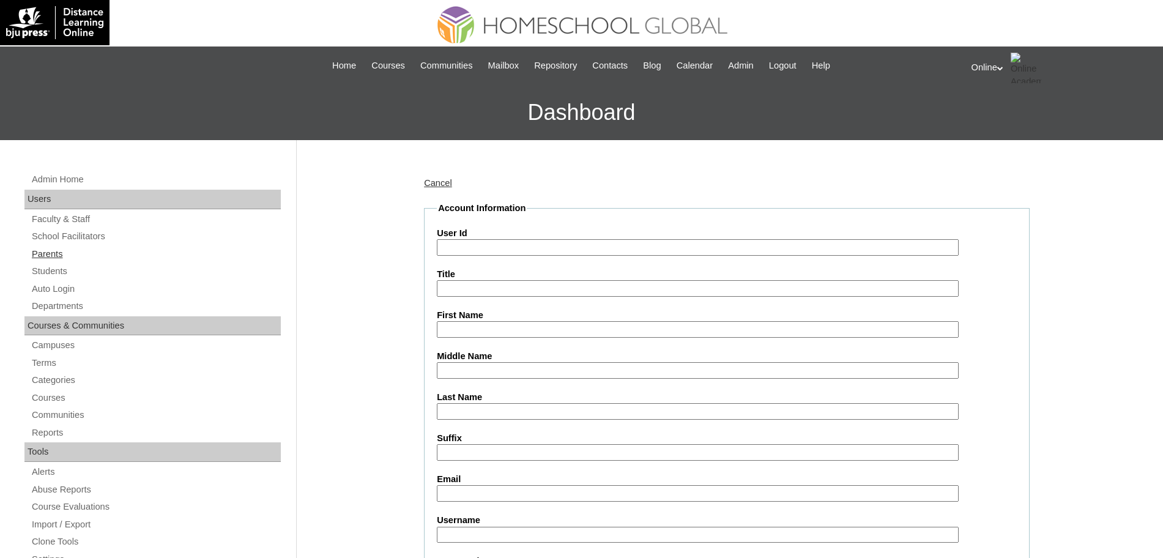
click at [54, 256] on link "Parents" at bounding box center [156, 254] width 250 height 15
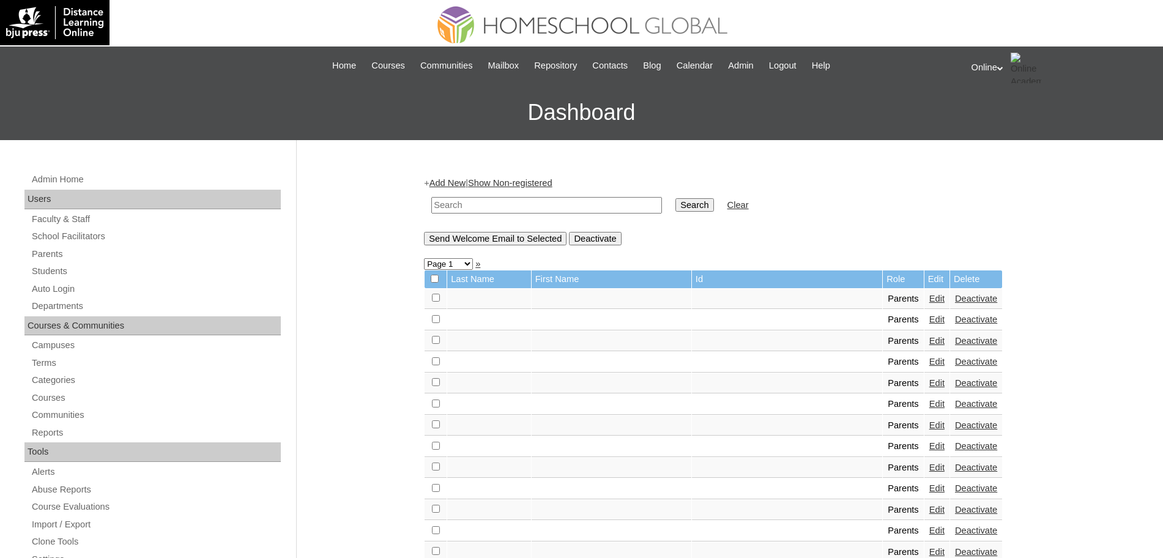
click at [519, 198] on input "text" at bounding box center [546, 205] width 231 height 17
type input "kassab"
click at [675, 198] on input "Search" at bounding box center [694, 204] width 38 height 13
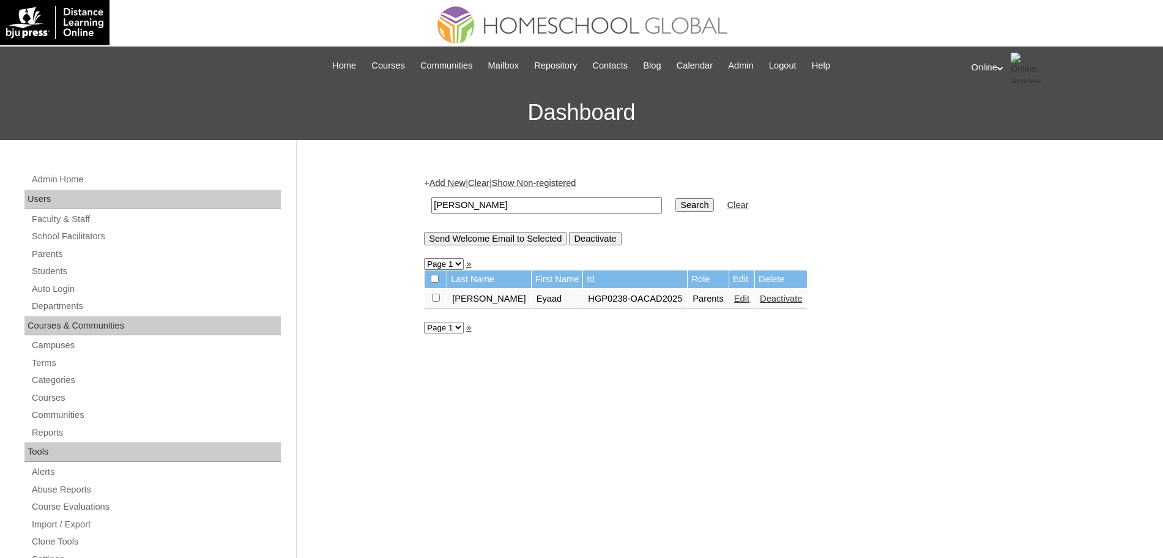
click at [734, 300] on link "Edit" at bounding box center [741, 299] width 15 height 10
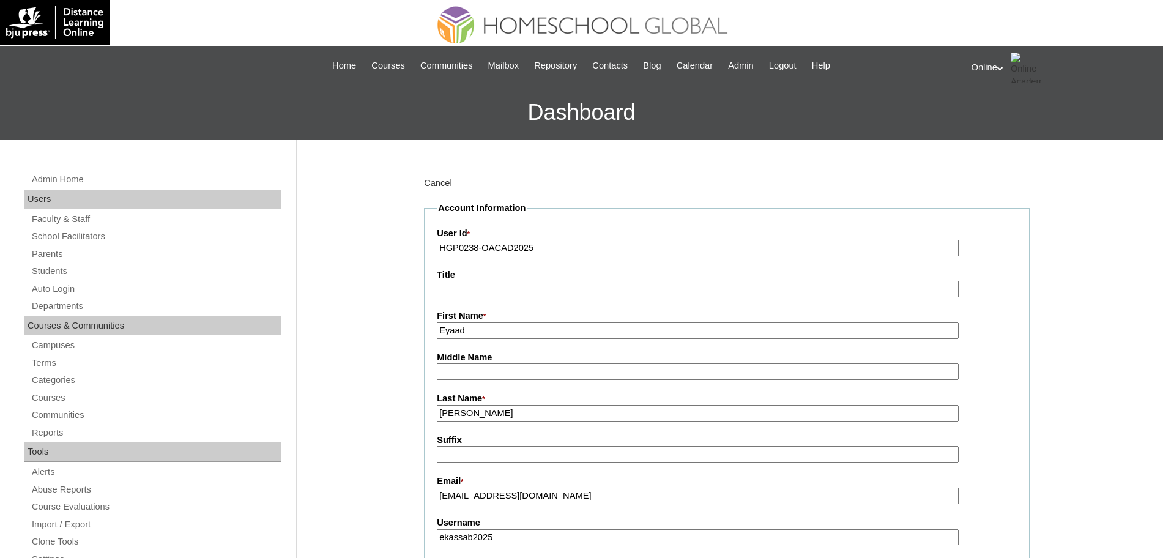
click at [463, 415] on input "[PERSON_NAME]" at bounding box center [698, 413] width 522 height 17
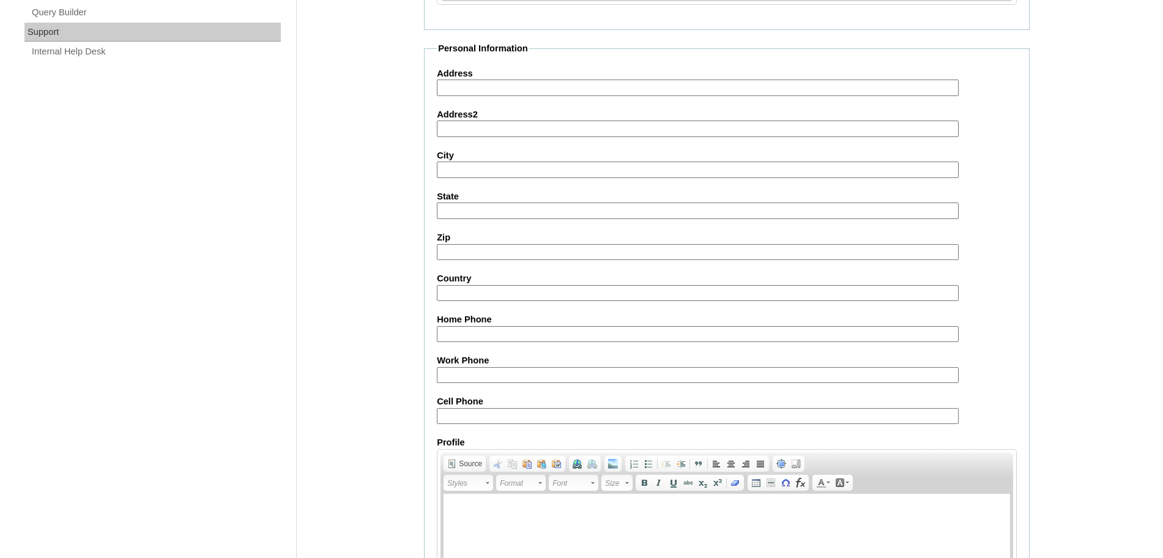
scroll to position [1049, 0]
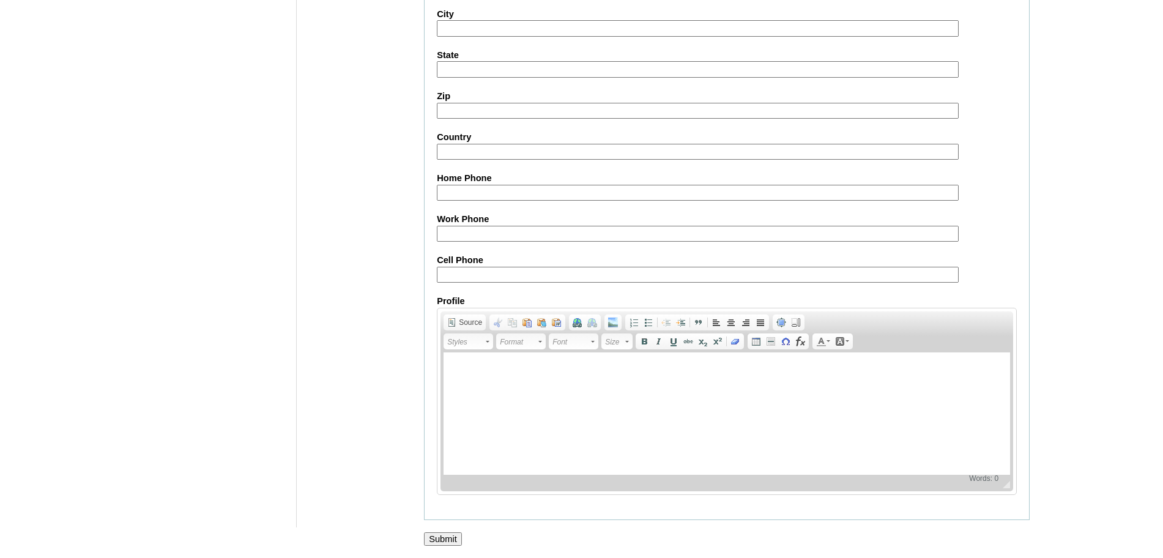
type input "[PERSON_NAME]"
click at [441, 537] on input "Submit" at bounding box center [443, 538] width 38 height 13
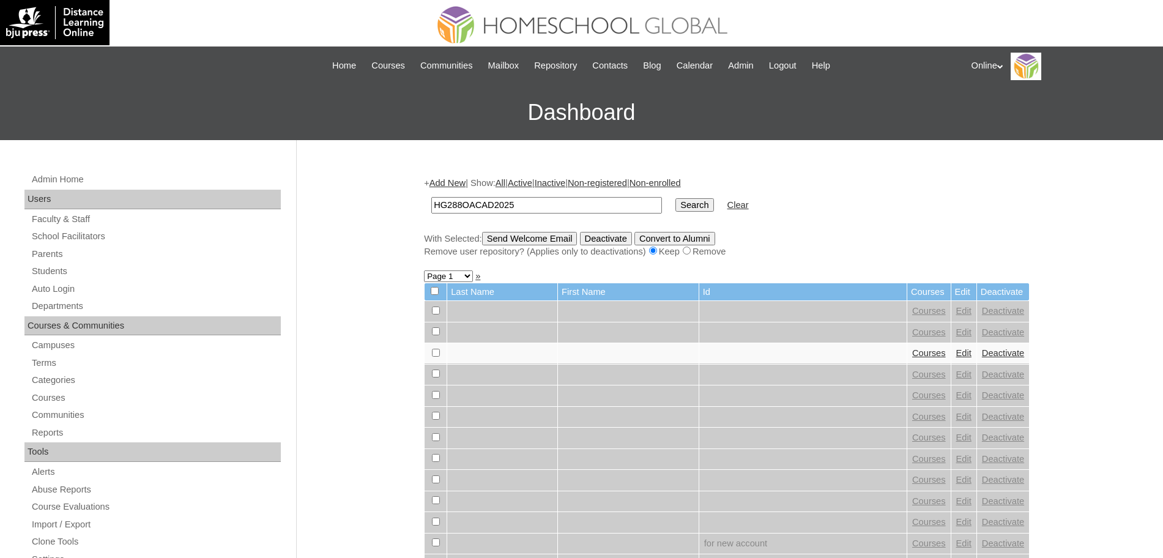
type input "HG288OACAD2025"
click at [675, 201] on input "Search" at bounding box center [694, 204] width 38 height 13
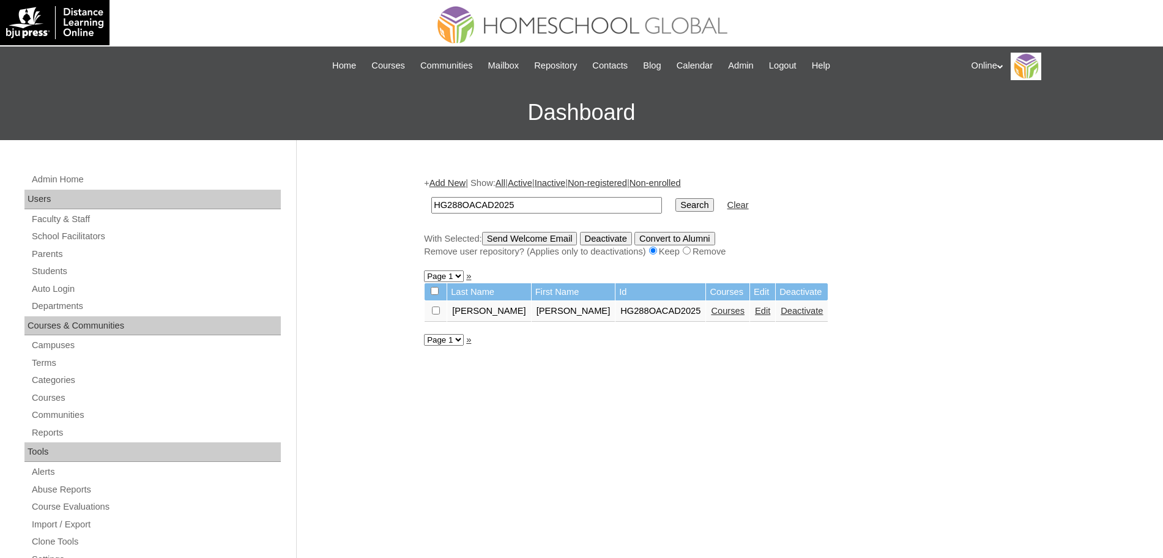
click at [755, 310] on link "Edit" at bounding box center [762, 311] width 15 height 10
click at [711, 310] on link "Courses" at bounding box center [728, 311] width 34 height 10
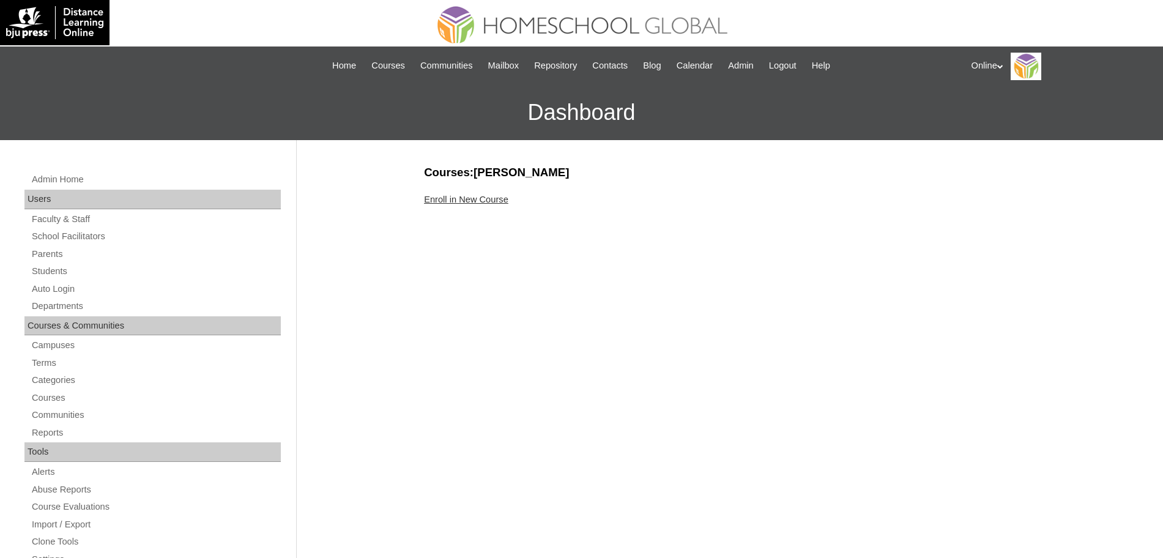
click at [485, 195] on link "Enroll in New Course" at bounding box center [466, 200] width 84 height 10
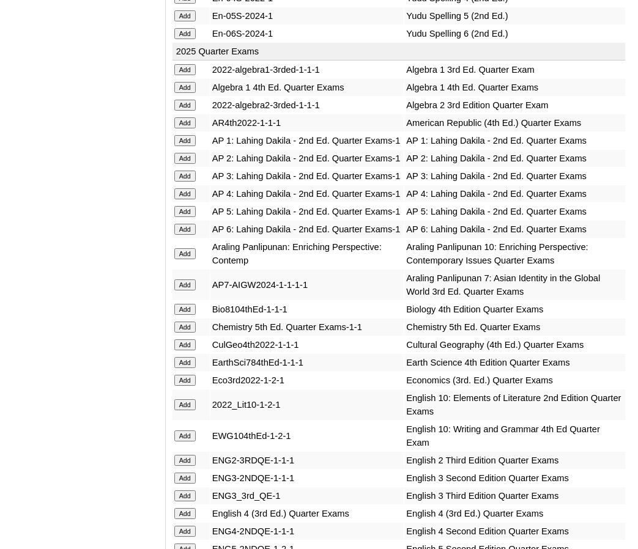
scroll to position [1315, 0]
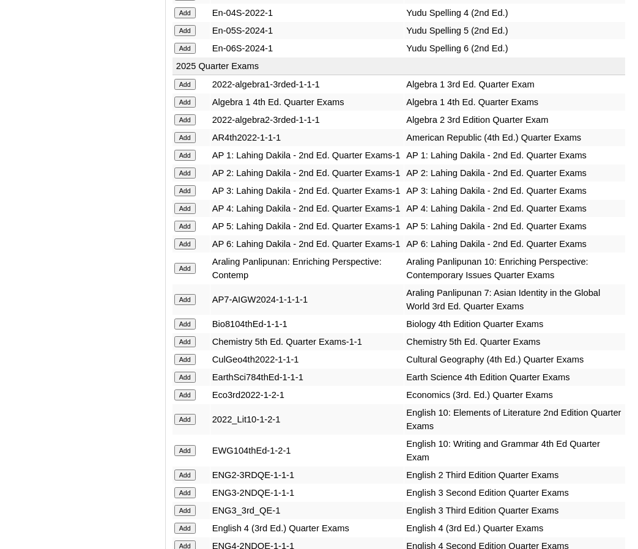
click at [187, 97] on input "Add" at bounding box center [184, 102] width 21 height 11
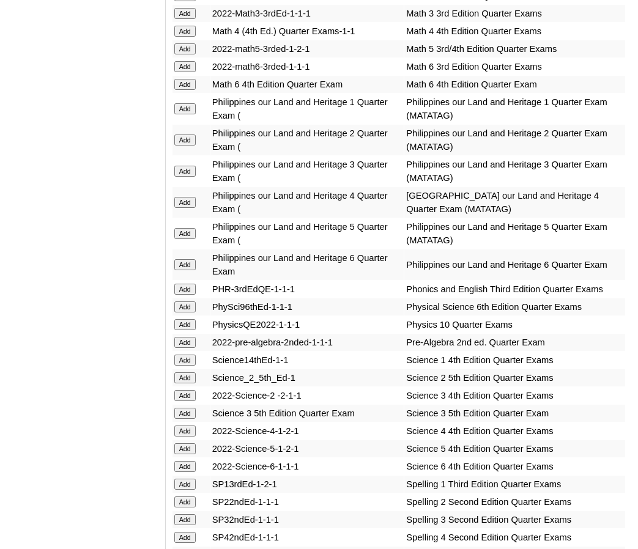
scroll to position [2746, 0]
click at [190, 312] on input "Add" at bounding box center [184, 306] width 21 height 11
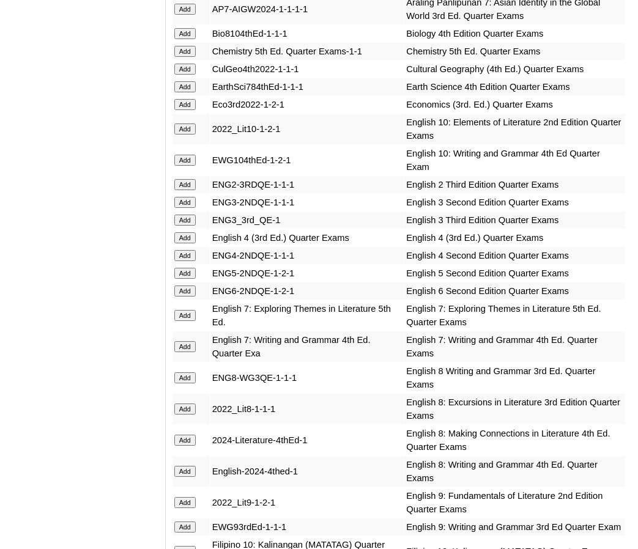
scroll to position [1604, 0]
click at [190, 75] on input "Add" at bounding box center [184, 69] width 21 height 11
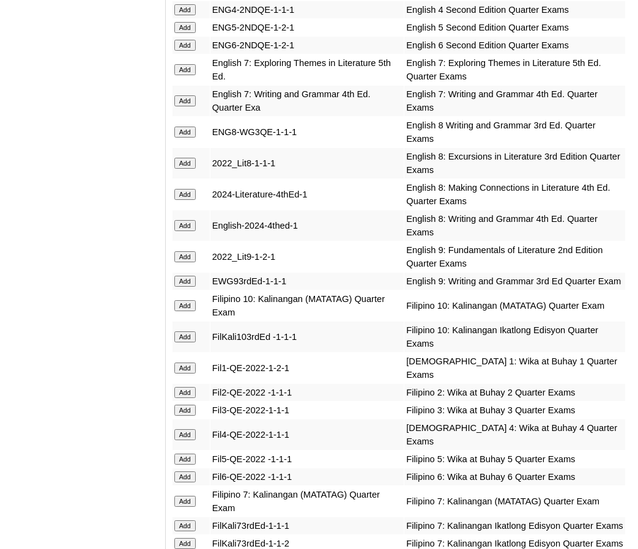
scroll to position [1853, 0]
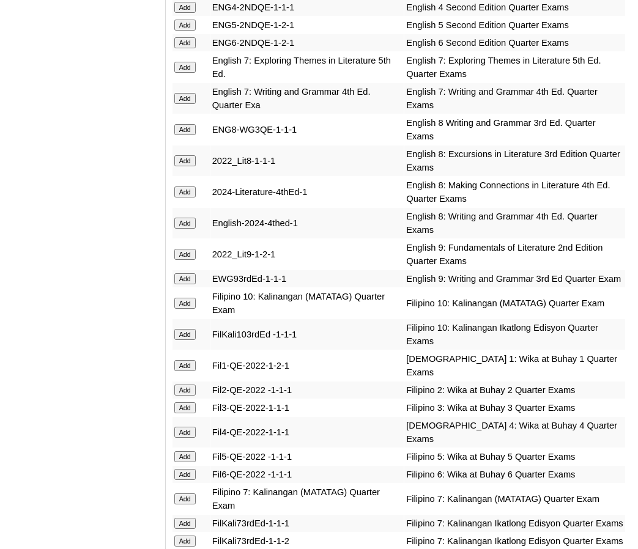
click at [187, 260] on input "Add" at bounding box center [184, 254] width 21 height 11
click at [187, 284] on input "Add" at bounding box center [184, 278] width 21 height 11
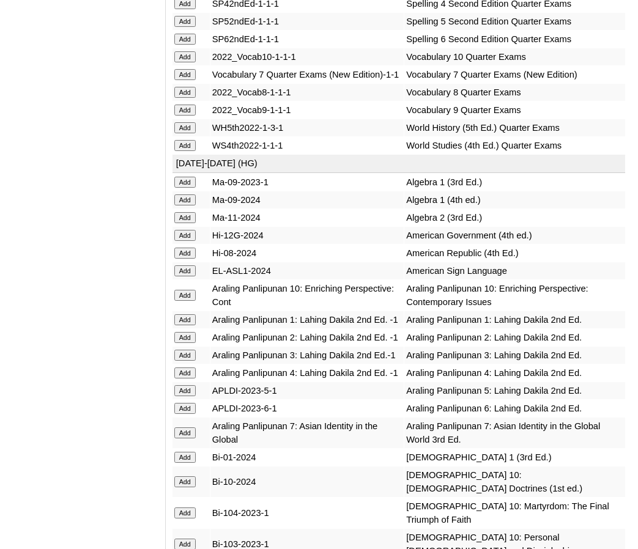
scroll to position [3266, 0]
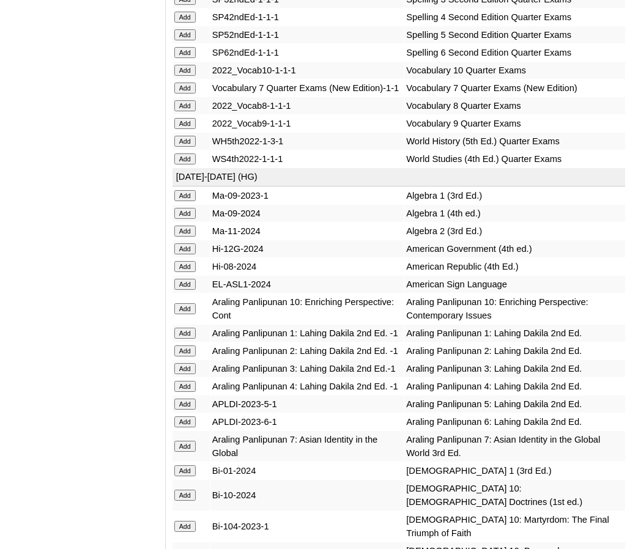
click at [179, 129] on input "Add" at bounding box center [184, 123] width 21 height 11
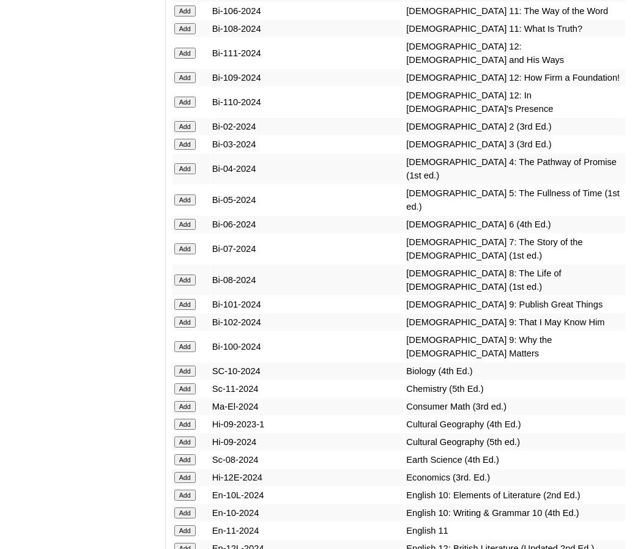
scroll to position [3871, 0]
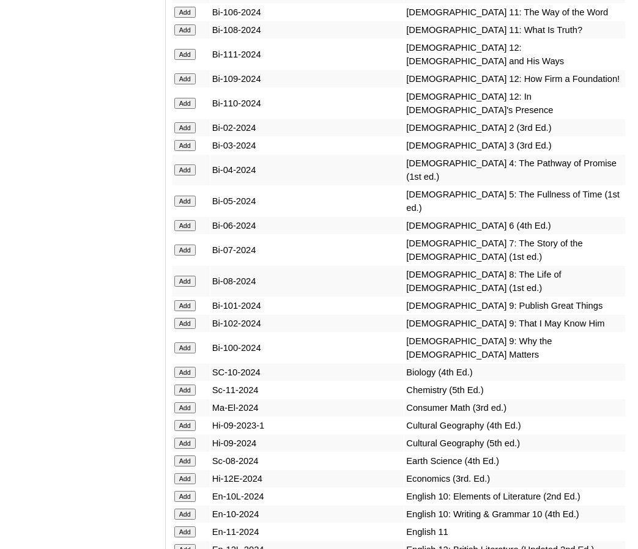
click at [182, 311] on input "Add" at bounding box center [184, 305] width 21 height 11
click at [186, 329] on input "Add" at bounding box center [184, 323] width 21 height 11
click at [186, 354] on input "Add" at bounding box center [184, 348] width 21 height 11
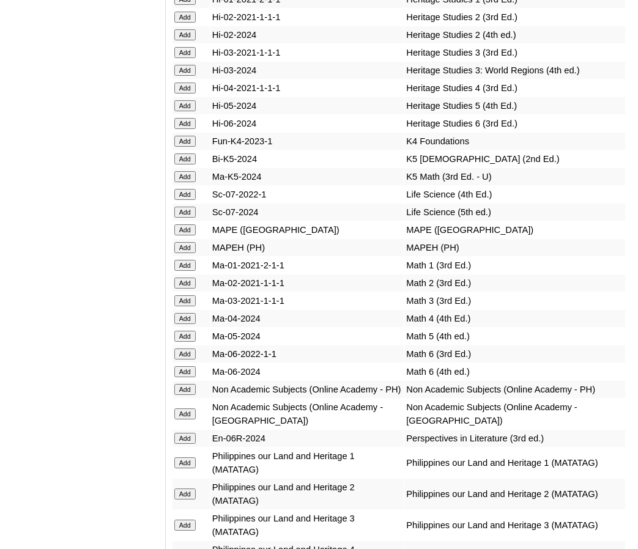
scroll to position [5095, 0]
click at [188, 420] on input "Add" at bounding box center [184, 414] width 21 height 11
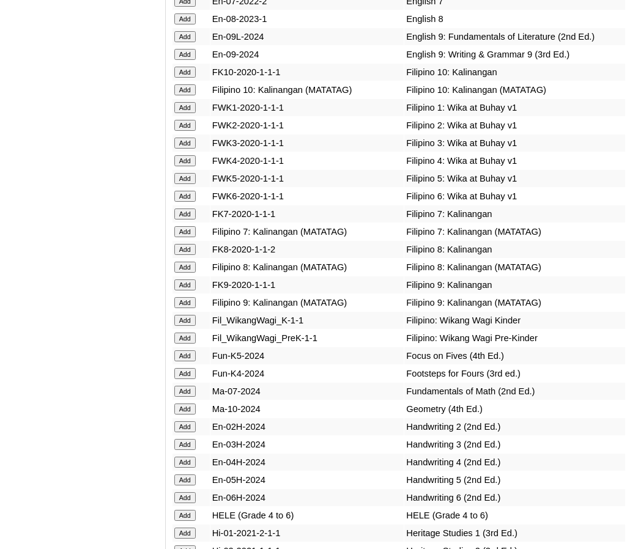
scroll to position [4560, 0]
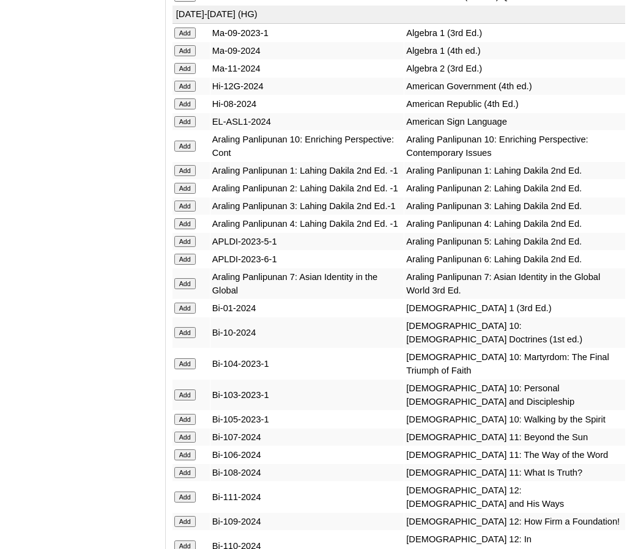
scroll to position [3429, 0]
click at [187, 56] on input "Add" at bounding box center [184, 50] width 21 height 11
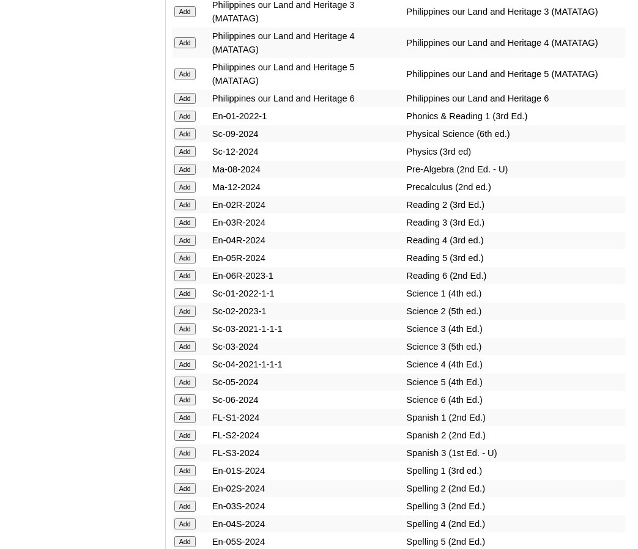
scroll to position [5609, 0]
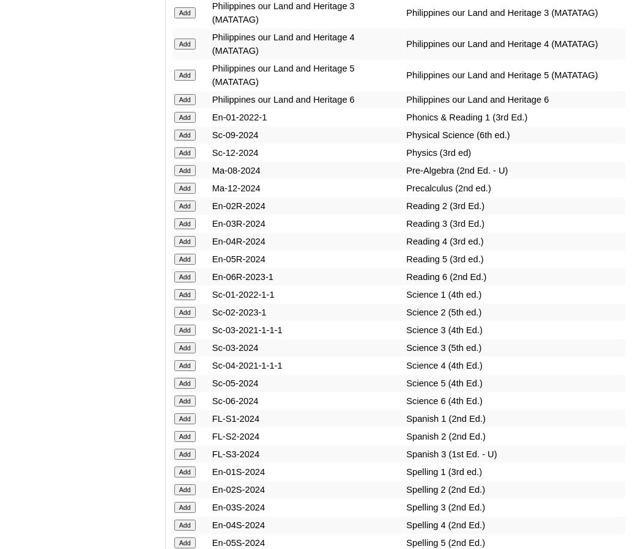
click at [191, 141] on input "Add" at bounding box center [184, 135] width 21 height 11
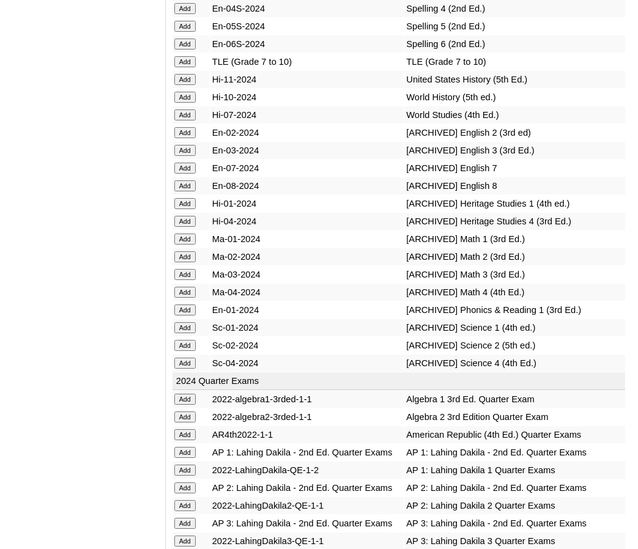
scroll to position [6126, 0]
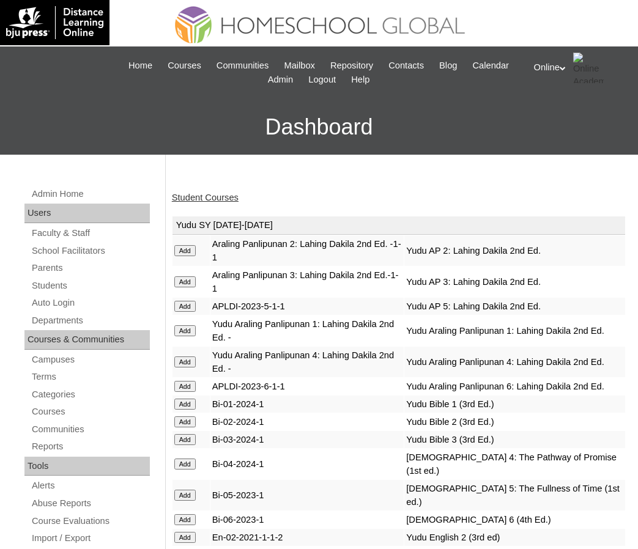
click at [213, 198] on link "Student Courses" at bounding box center [205, 198] width 67 height 10
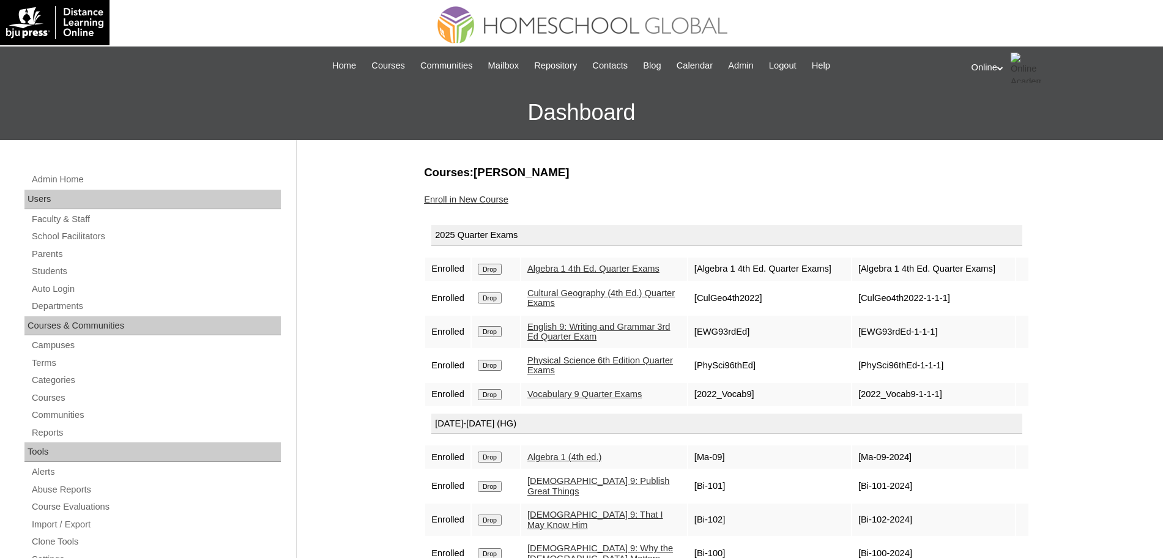
scroll to position [1, 0]
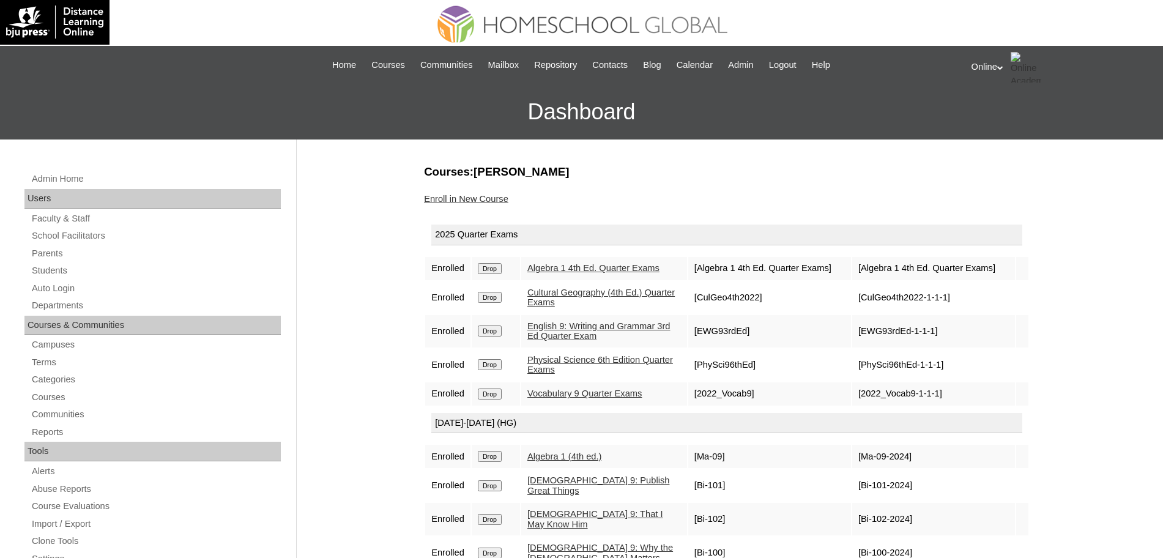
click at [484, 195] on link "Enroll in New Course" at bounding box center [466, 199] width 84 height 10
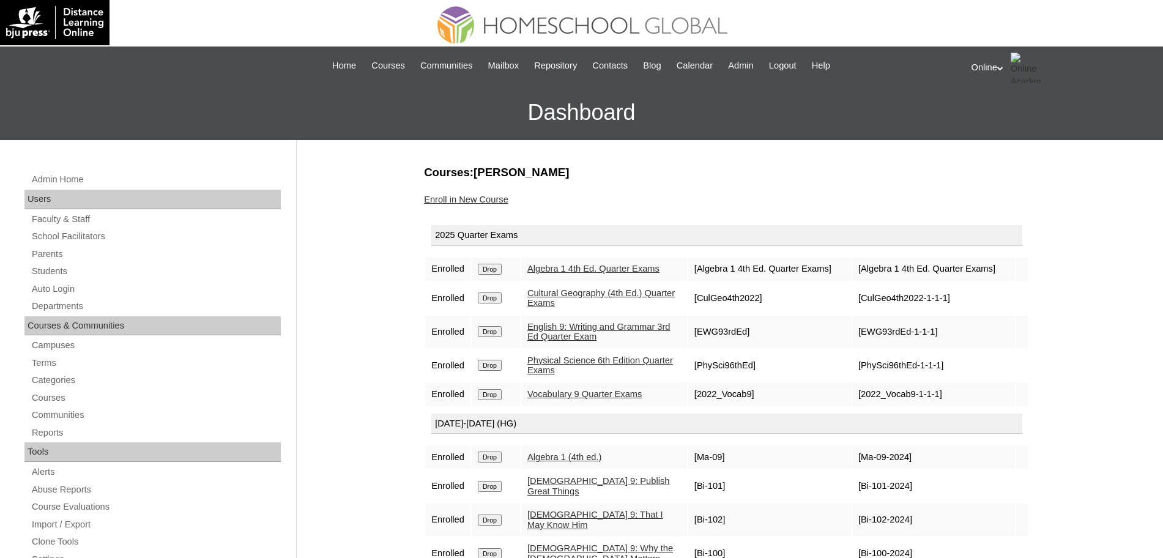
click at [489, 297] on input "Drop" at bounding box center [490, 297] width 24 height 11
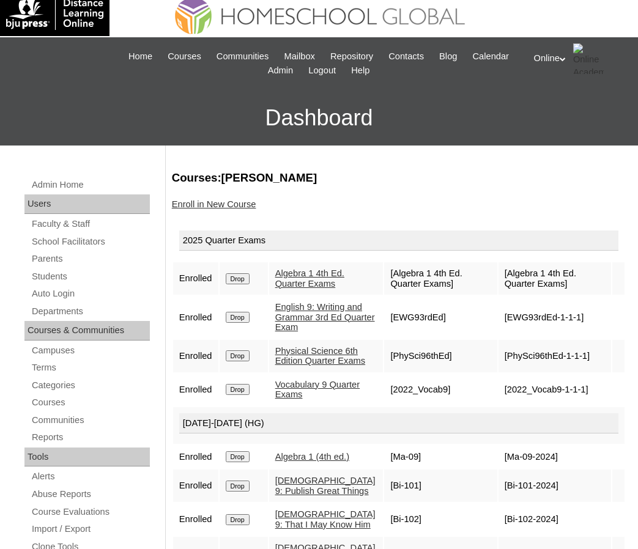
scroll to position [2, 0]
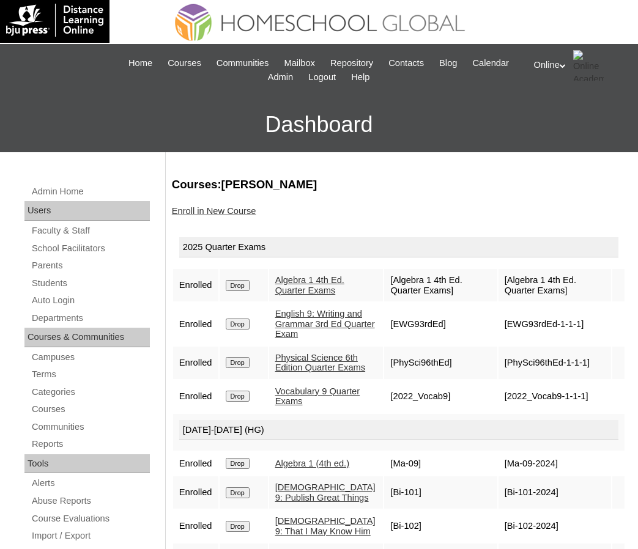
click at [202, 210] on link "Enroll in New Course" at bounding box center [214, 211] width 84 height 10
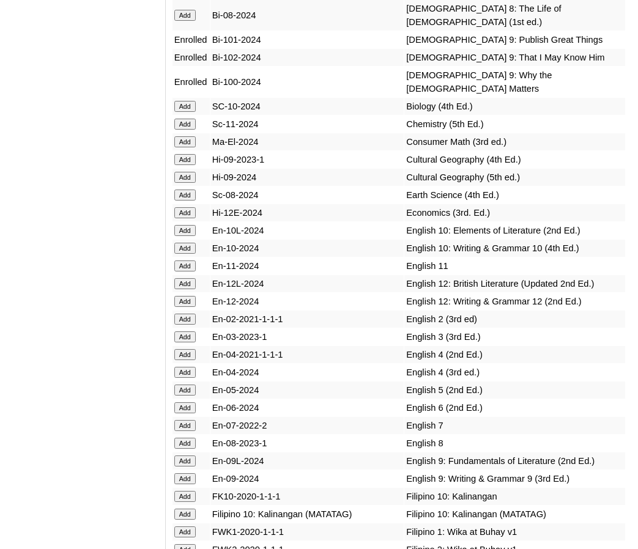
scroll to position [4159, 0]
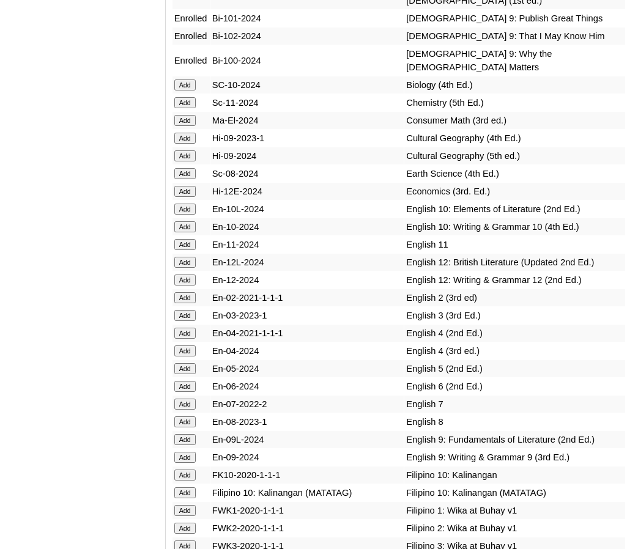
click at [191, 161] on input "Add" at bounding box center [184, 155] width 21 height 11
click at [186, 445] on input "Add" at bounding box center [184, 439] width 21 height 11
click at [186, 463] on input "Add" at bounding box center [184, 457] width 21 height 11
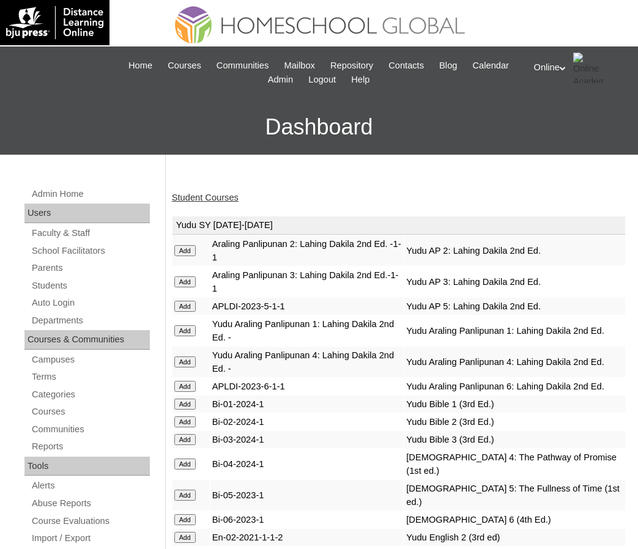
click at [204, 199] on link "Student Courses" at bounding box center [205, 198] width 67 height 10
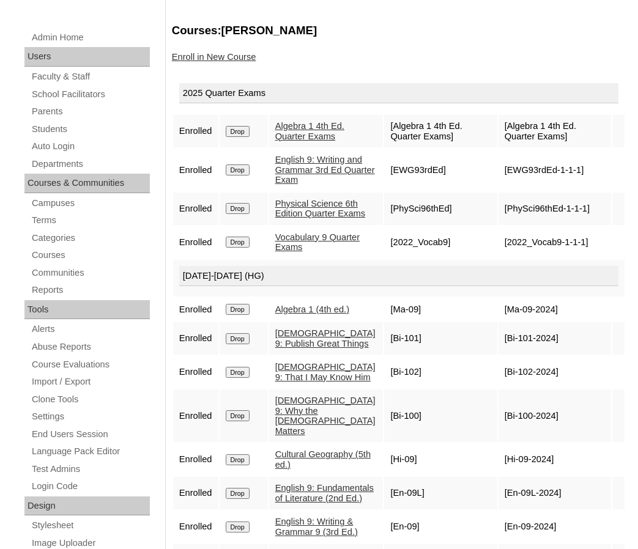
scroll to position [156, 0]
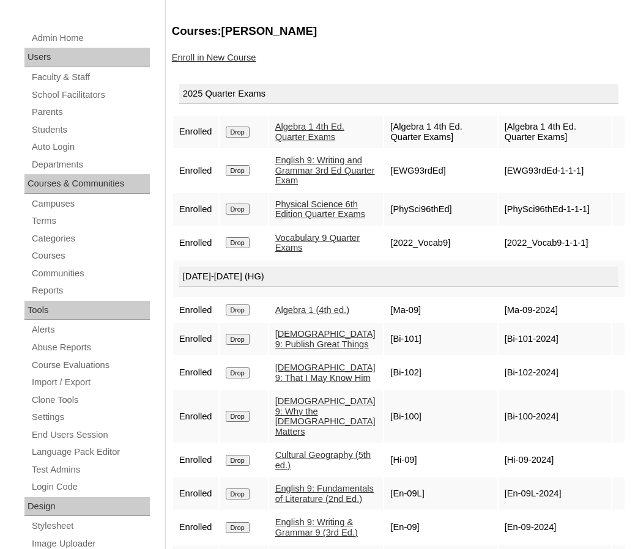
click at [203, 61] on link "Enroll in New Course" at bounding box center [214, 58] width 84 height 10
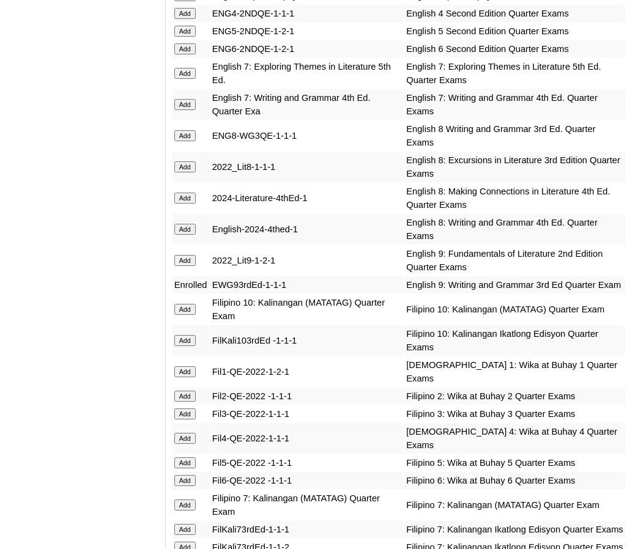
scroll to position [1855, 0]
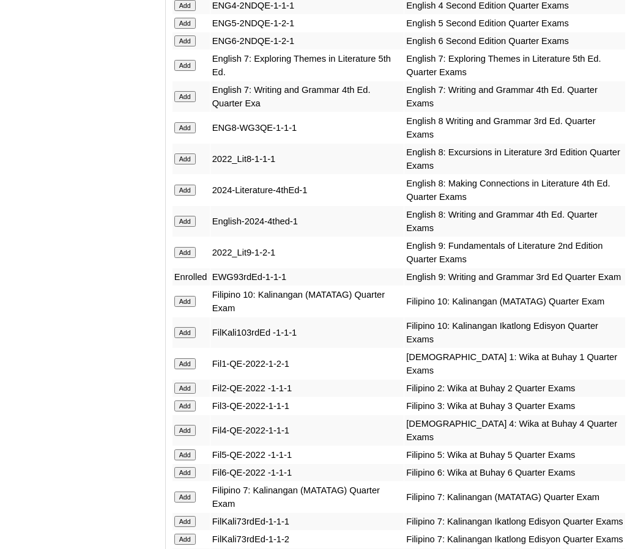
click at [188, 258] on input "Add" at bounding box center [184, 252] width 21 height 11
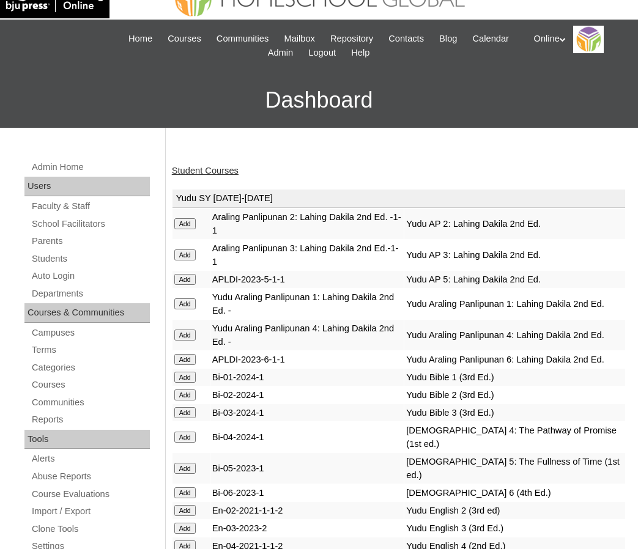
scroll to position [28, 0]
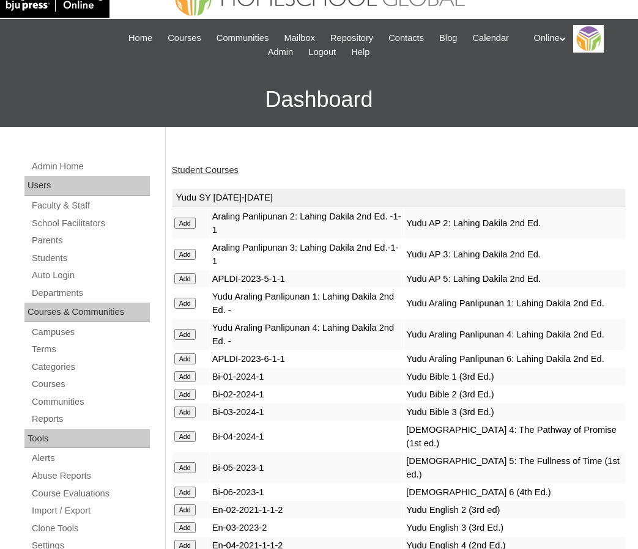
click at [196, 165] on link "Student Courses" at bounding box center [205, 170] width 67 height 10
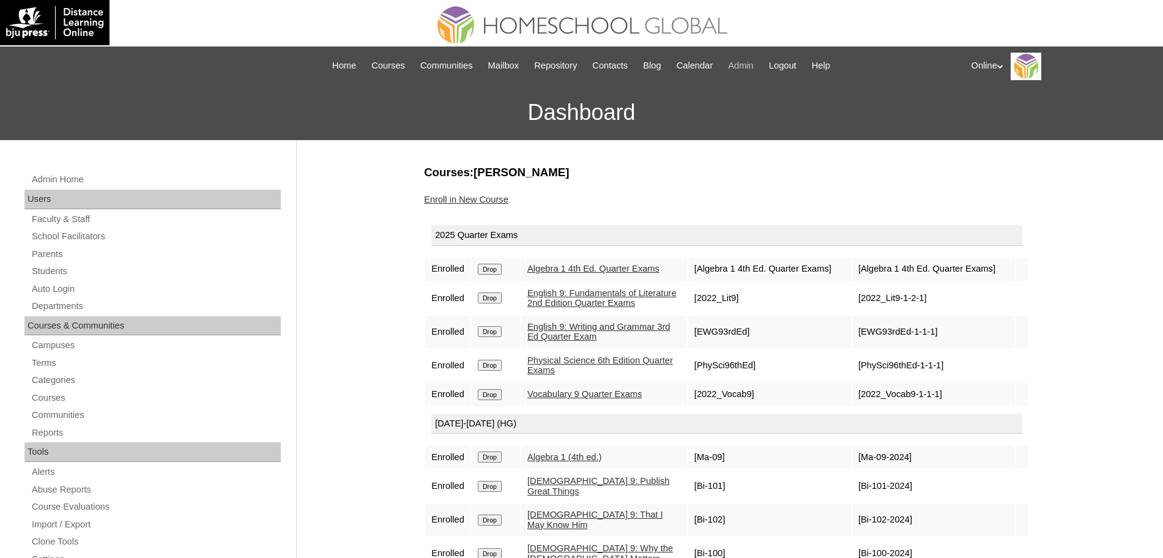
click at [637, 66] on span "Admin" at bounding box center [741, 66] width 26 height 14
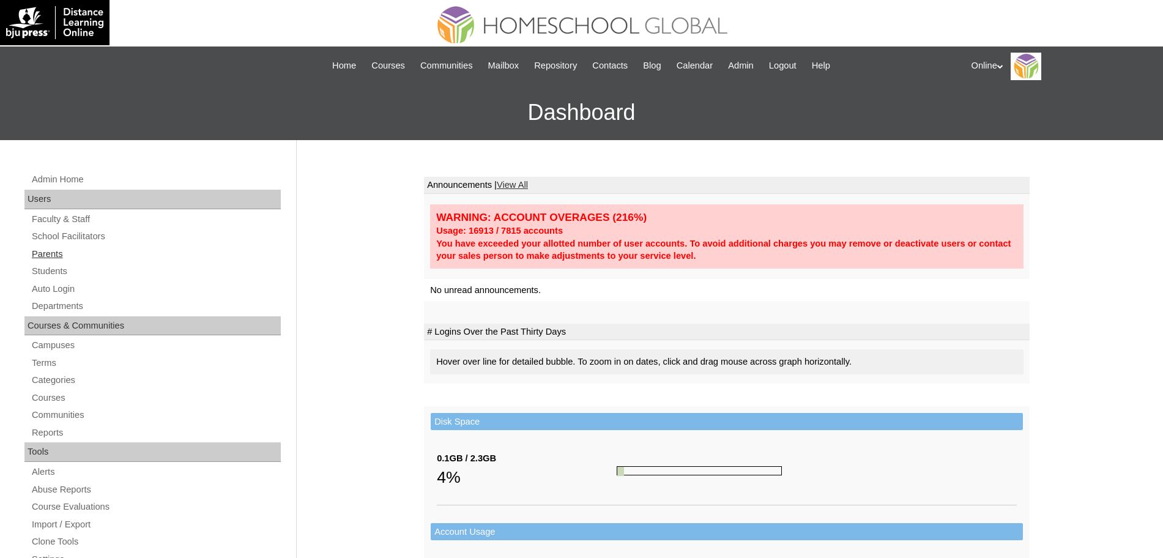
click at [56, 255] on link "Parents" at bounding box center [156, 254] width 250 height 15
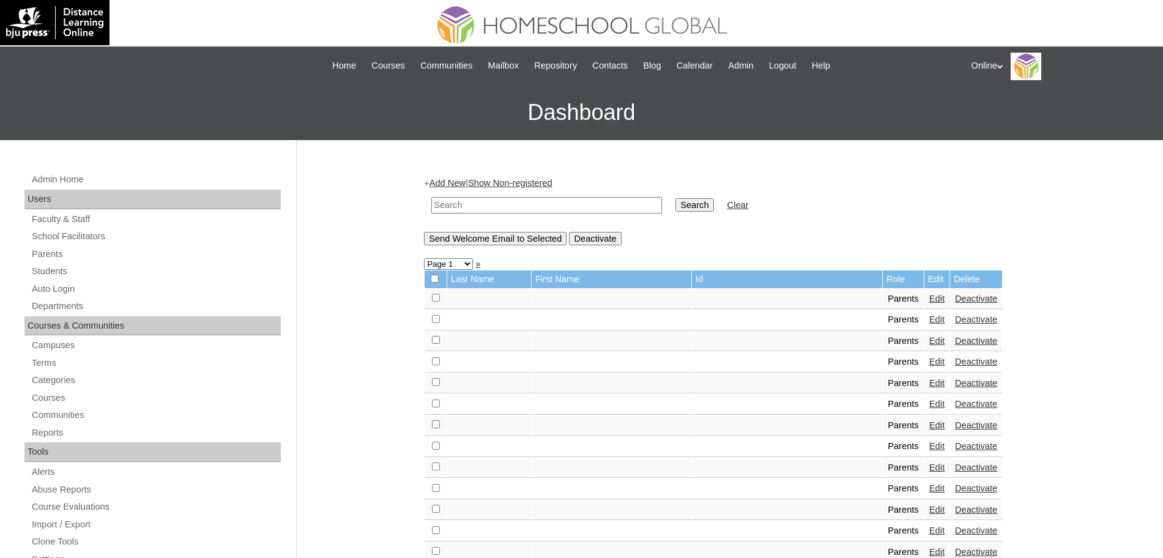
click at [484, 208] on input "text" at bounding box center [546, 205] width 231 height 17
type input "[PERSON_NAME]"
click at [675, 198] on input "Search" at bounding box center [694, 204] width 38 height 13
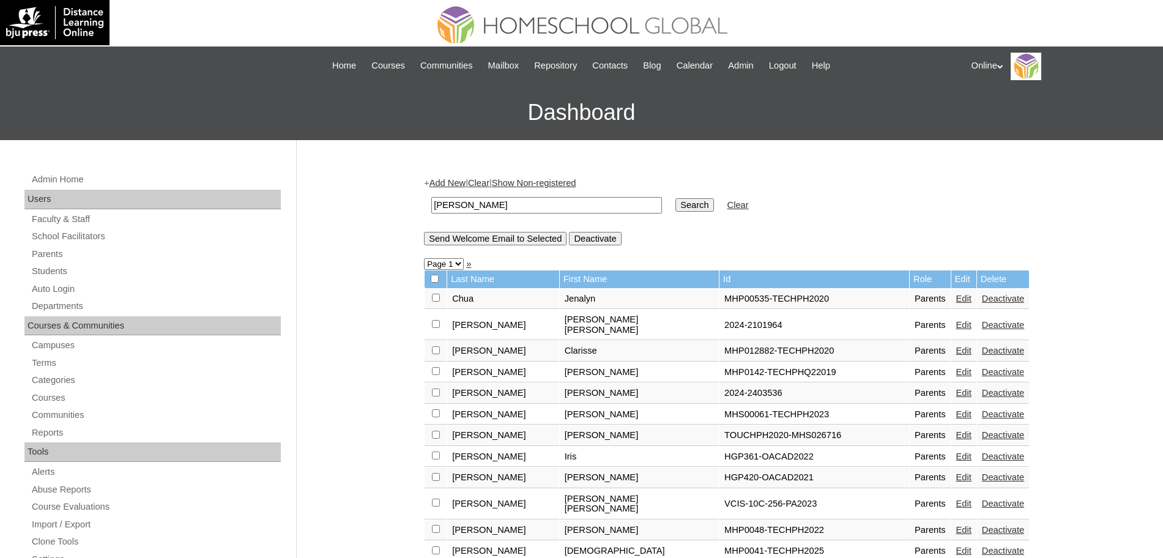
click at [534, 202] on input "javier" at bounding box center [546, 205] width 231 height 17
type input "magsino"
click at [675, 198] on input "Search" at bounding box center [694, 204] width 38 height 13
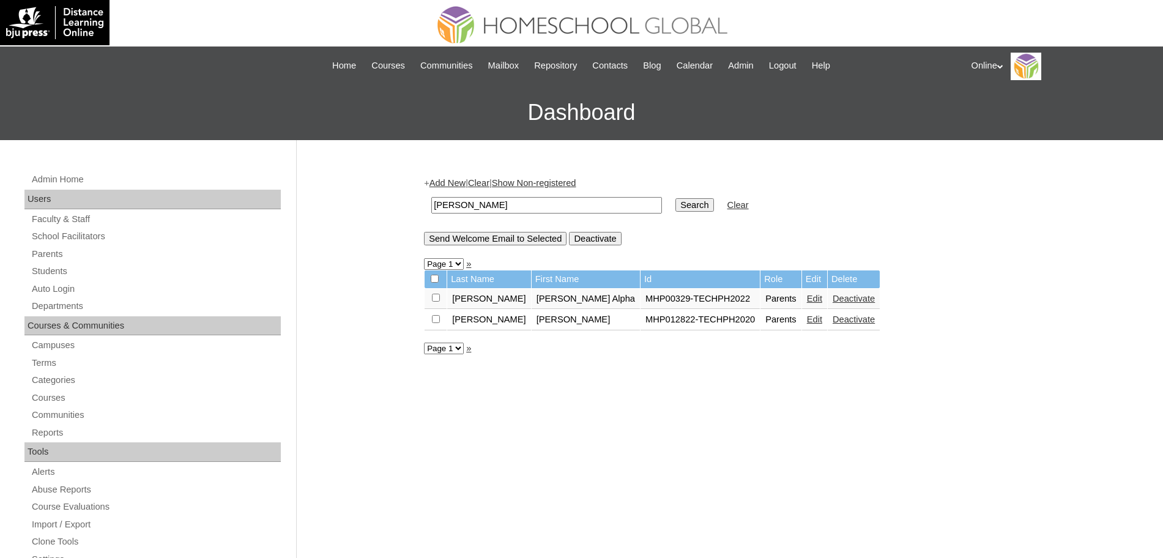
click at [807, 297] on link "Edit" at bounding box center [814, 299] width 15 height 10
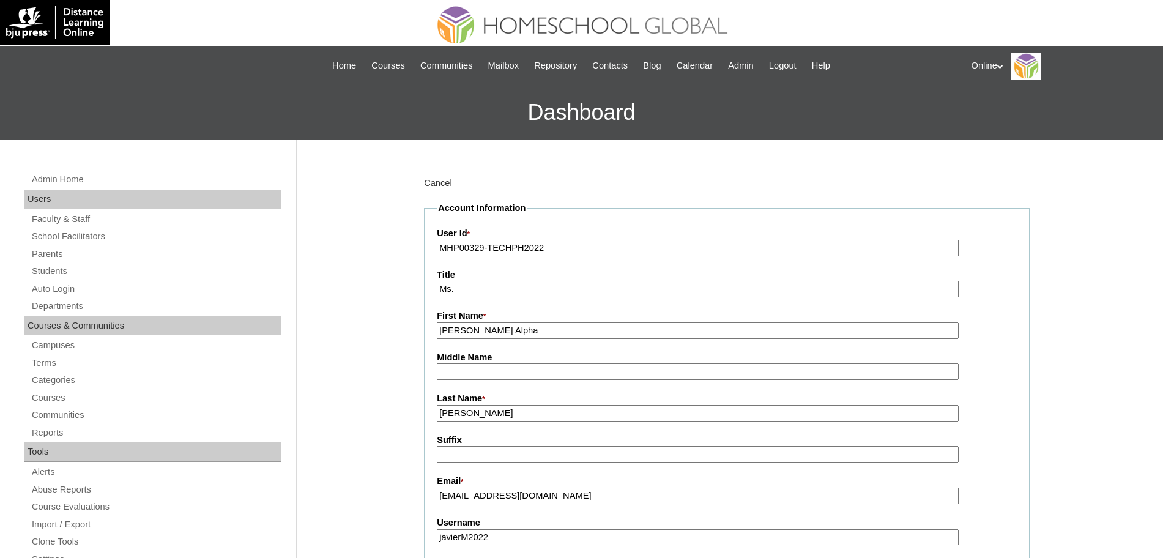
click at [652, 247] on input "MHP00329-TECHPH2022" at bounding box center [698, 248] width 522 height 17
click at [607, 332] on input "[PERSON_NAME] Alpha" at bounding box center [698, 330] width 522 height 17
type input "Khris Alpha (old account)"
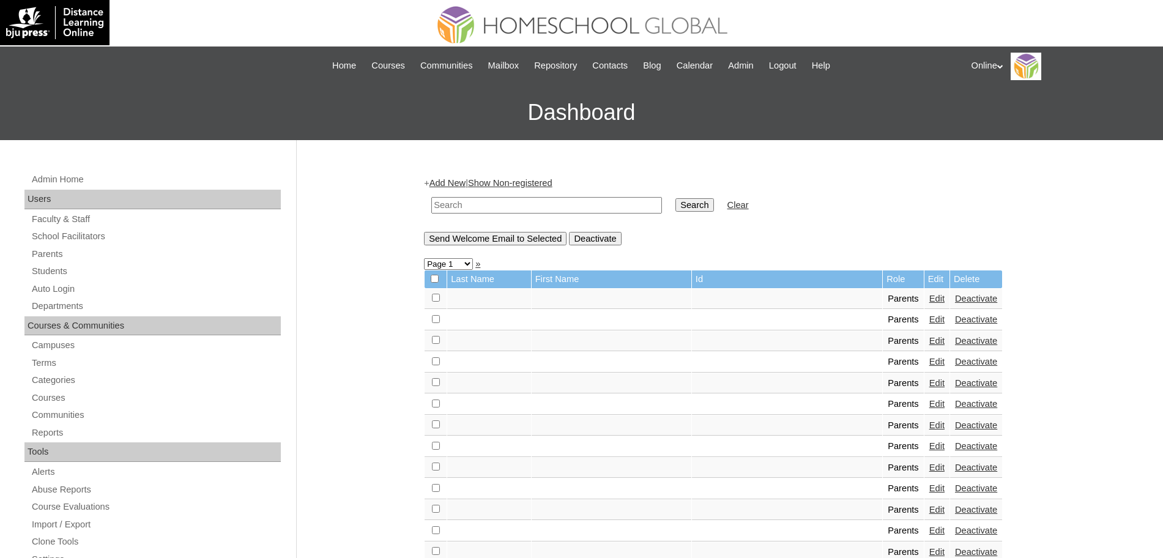
click at [465, 180] on link "Add New" at bounding box center [447, 183] width 36 height 10
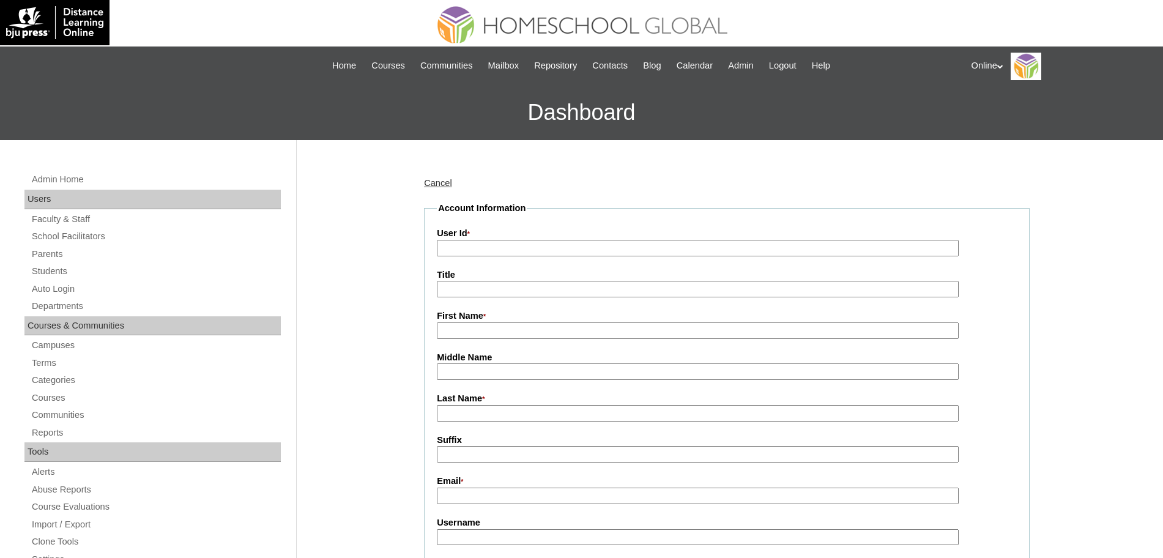
click at [530, 249] on input "User Id *" at bounding box center [698, 248] width 522 height 17
click at [462, 329] on input "First Name *" at bounding box center [698, 330] width 522 height 17
paste input "HGP0238-OACAD2025 HG288OACAD2025"
type input "HGP0238-OACAD2025 HG288OACAD2025"
paste input "[PERSON_NAME] Alpha [PERSON_NAME] [EMAIL_ADDRESS][DOMAIN_NAME] HGP0239-OACAD202…"
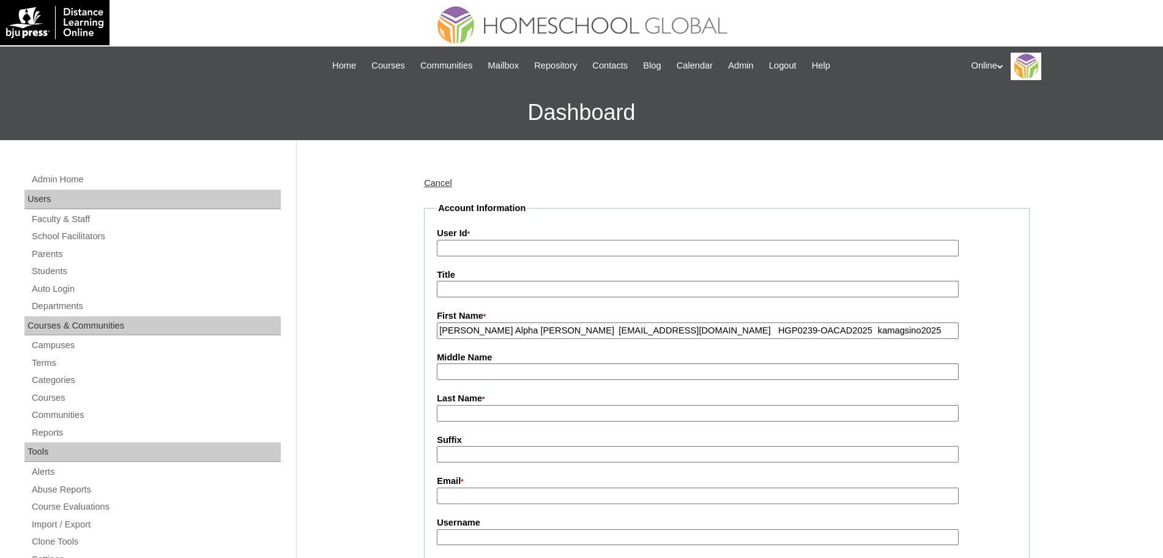
click at [491, 328] on input "[PERSON_NAME] Alpha [PERSON_NAME] [EMAIL_ADDRESS][DOMAIN_NAME] HGP0239-OACAD202…" at bounding box center [698, 330] width 522 height 17
type input "[PERSON_NAME] Alpha"
click at [461, 410] on input "Last Name *" at bounding box center [698, 413] width 522 height 17
paste input "Magsino magsinokhris@gmail.com HGP0239-OACAD2025 kamagsino2025 Lji9u"
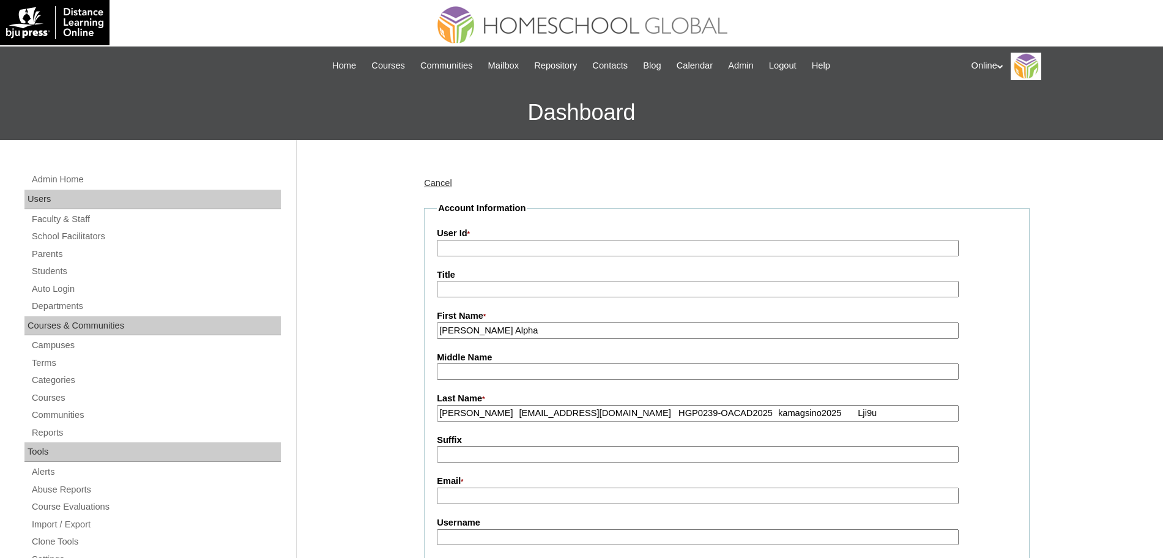
click at [481, 415] on input "Magsino magsinokhris@gmail.com HGP0239-OACAD2025 kamagsino2025 Lji9u" at bounding box center [698, 413] width 522 height 17
type input "Magsino"
click at [474, 498] on input "Email *" at bounding box center [698, 496] width 522 height 17
paste input "magsinokhris@gmail.com HGP0239-OACAD2025 kamagsino2025 Lji9u"
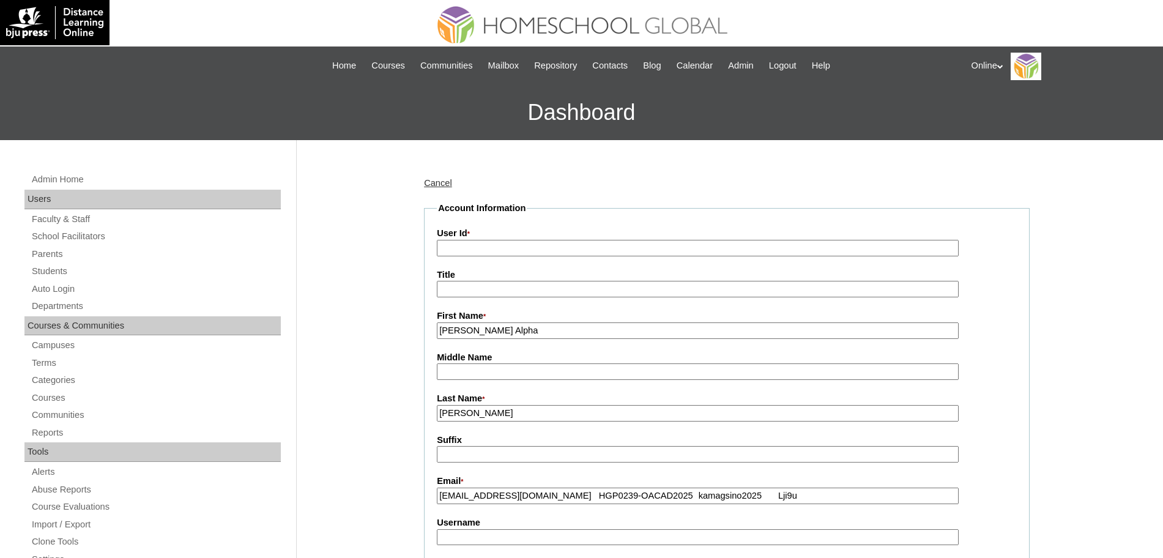
click at [559, 497] on input "magsinokhris@gmail.com HGP0239-OACAD2025 kamagsino2025 Lji9u" at bounding box center [698, 496] width 522 height 17
type input "magsinokhris@gmail.com"
click at [446, 248] on input "User Id *" at bounding box center [698, 248] width 522 height 17
paste input "HGP0239-OACAD2025 kamagsino2025 Lji9u"
click at [539, 250] on input "HGP0239-OACAD2025 kamagsino2025 Lji9u" at bounding box center [698, 248] width 522 height 17
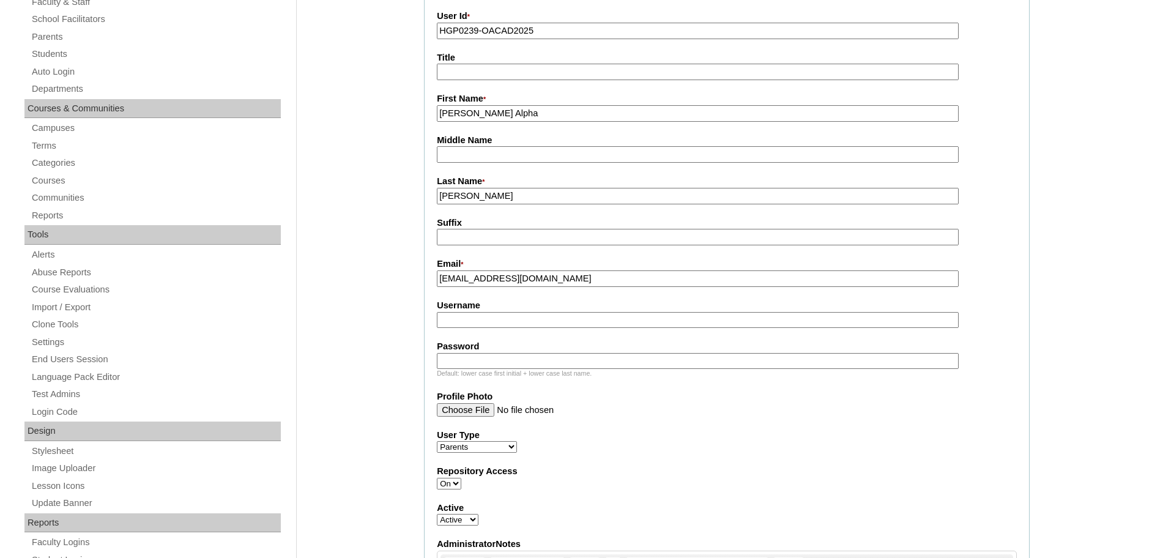
scroll to position [220, 0]
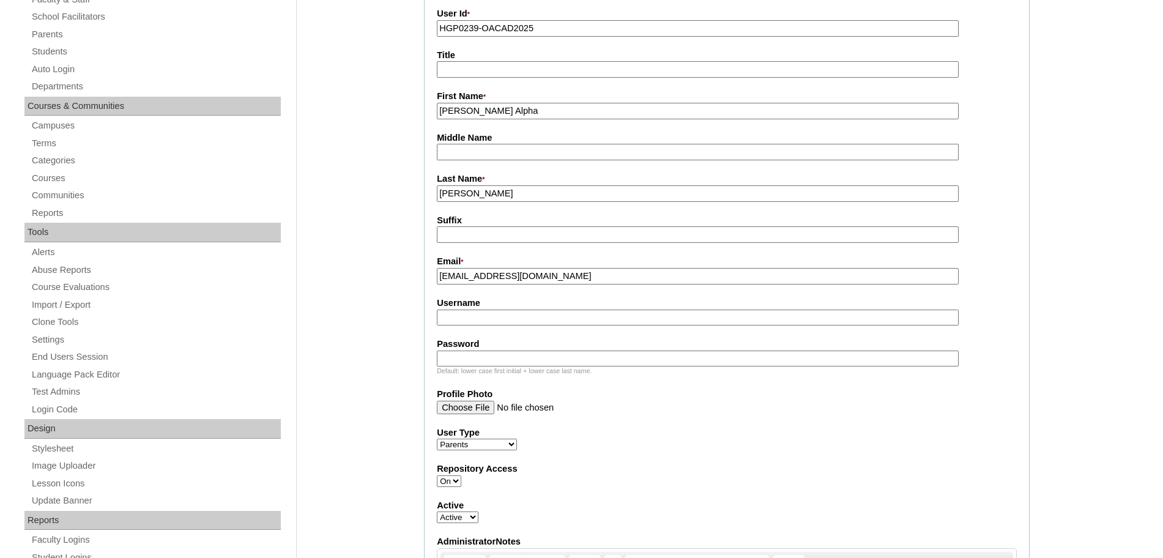
type input "HGP0239-OACAD2025"
click at [495, 321] on input "Username" at bounding box center [698, 318] width 522 height 17
paste input "kamagsino2025 Lji9u"
click at [518, 321] on input "kamagsino2025 Lji9u" at bounding box center [698, 318] width 522 height 17
type input "kamagsino2025"
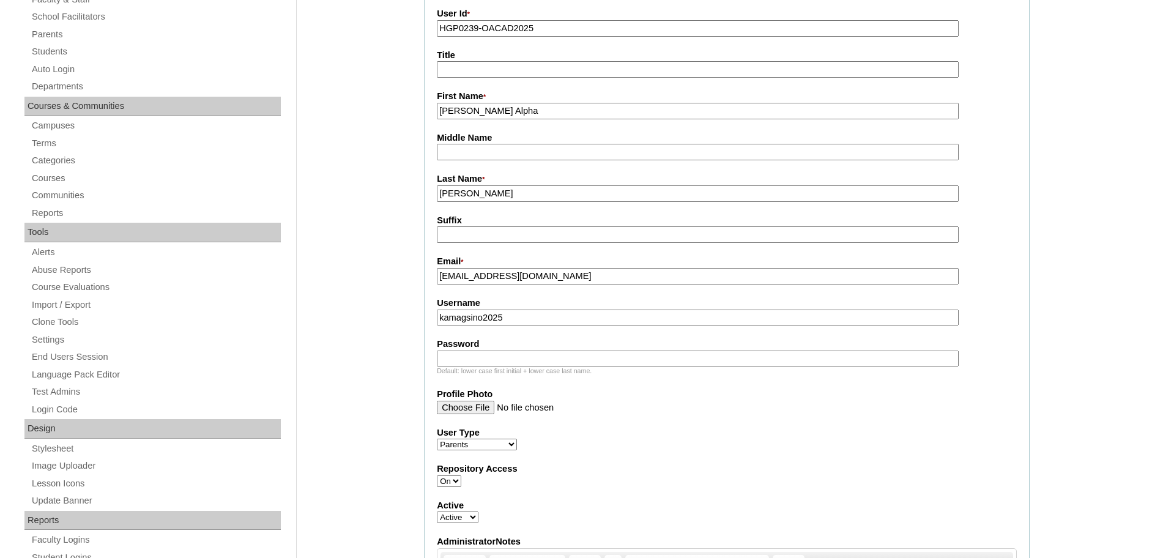
click at [579, 358] on input "Password" at bounding box center [698, 358] width 522 height 17
paste input "Lji9u"
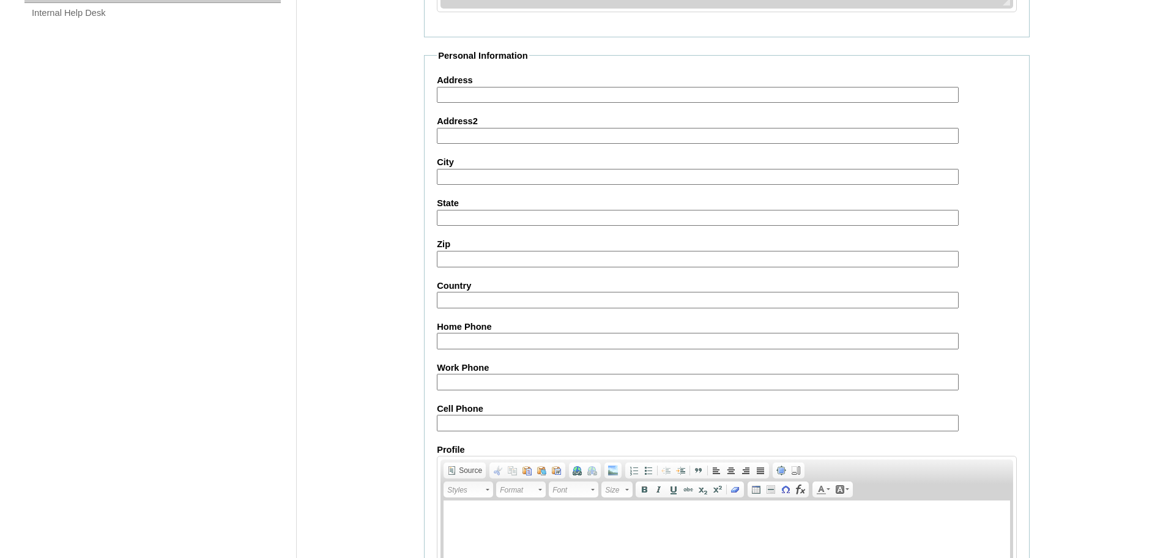
scroll to position [1095, 0]
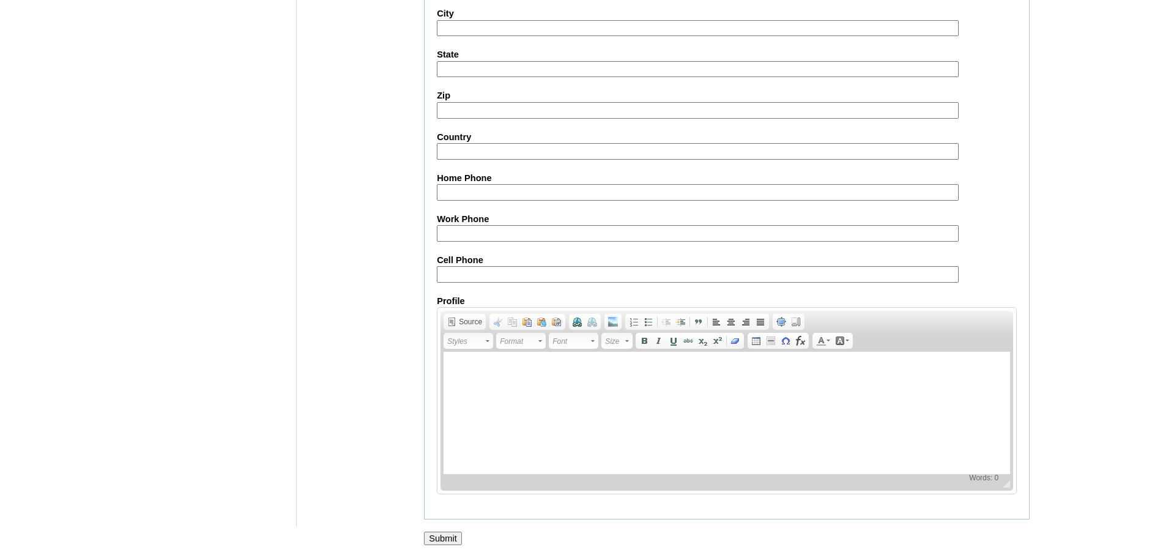
type input "Lji9u"
click at [454, 533] on input "Submit" at bounding box center [443, 538] width 38 height 13
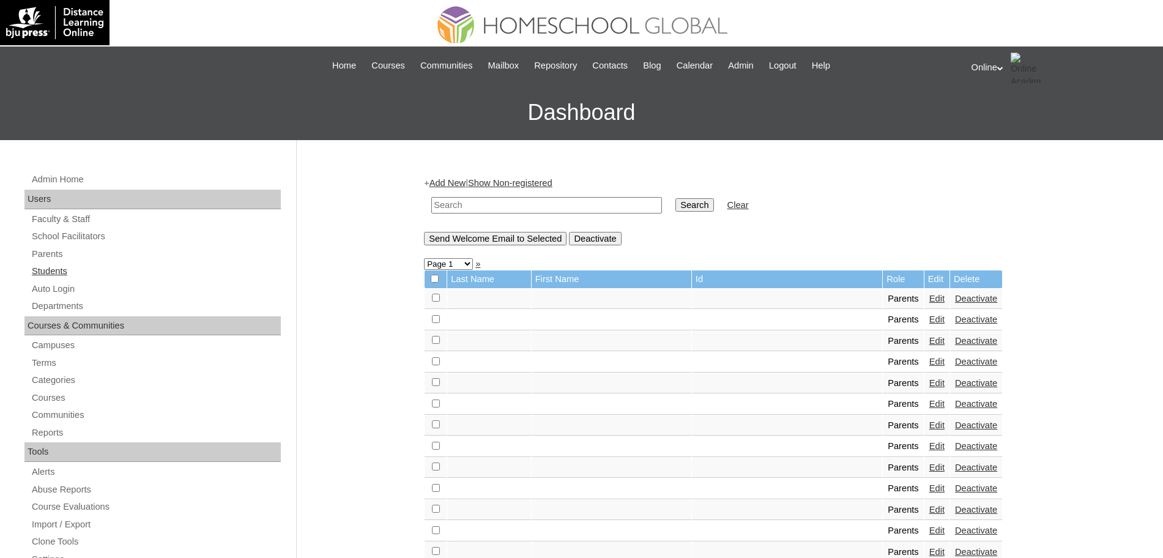
click at [64, 271] on link "Students" at bounding box center [156, 271] width 250 height 15
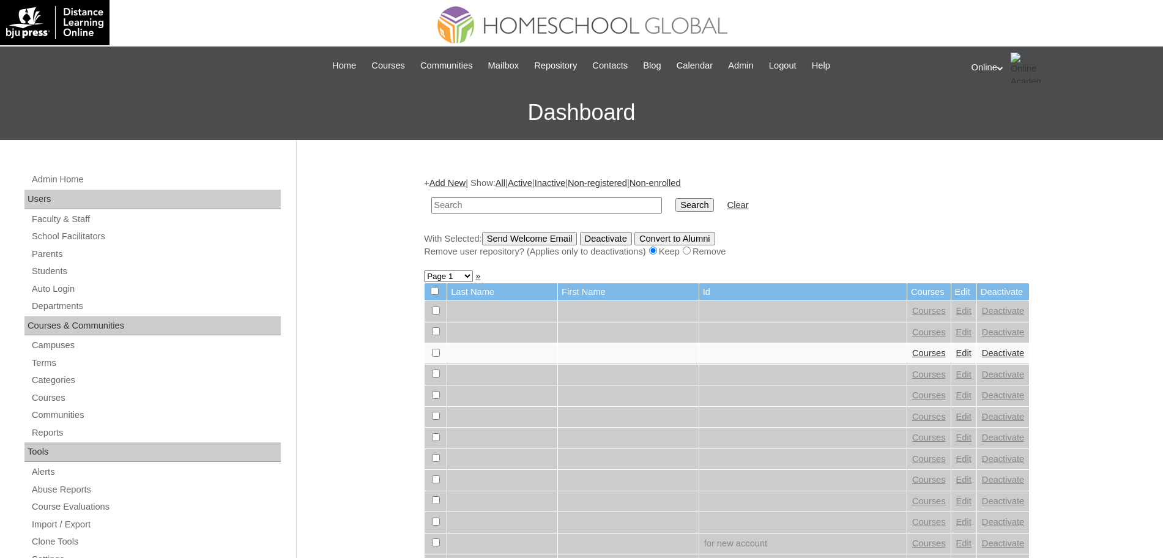
click at [455, 178] on link "Add New" at bounding box center [447, 183] width 36 height 10
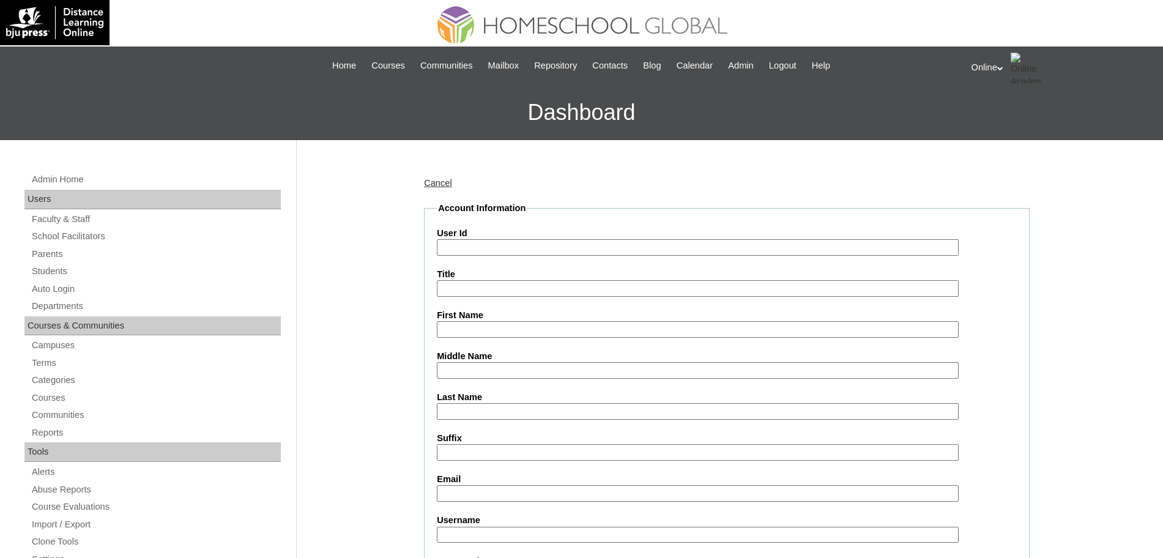
click at [477, 414] on input "Last Name" at bounding box center [698, 411] width 522 height 17
paste input "Javier Aria Yzabella Magsino magsinokhris@gmail.com HG289OACAD2025 aria.javier2…"
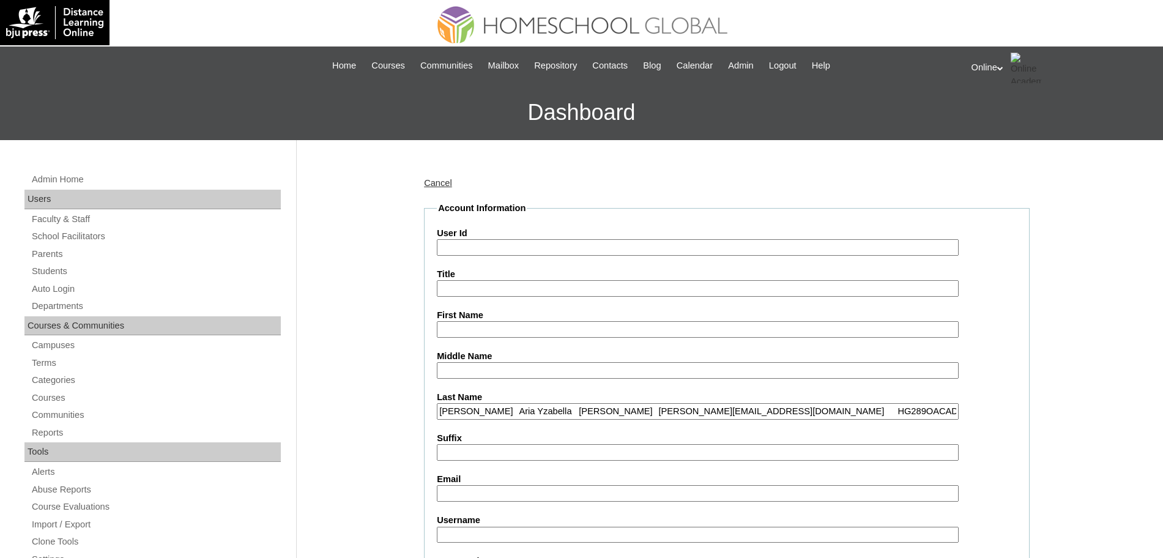
click at [477, 414] on input "Javier Aria Yzabella Magsino magsinokhris@gmail.com HG289OACAD2025 aria.javier2…" at bounding box center [698, 411] width 522 height 17
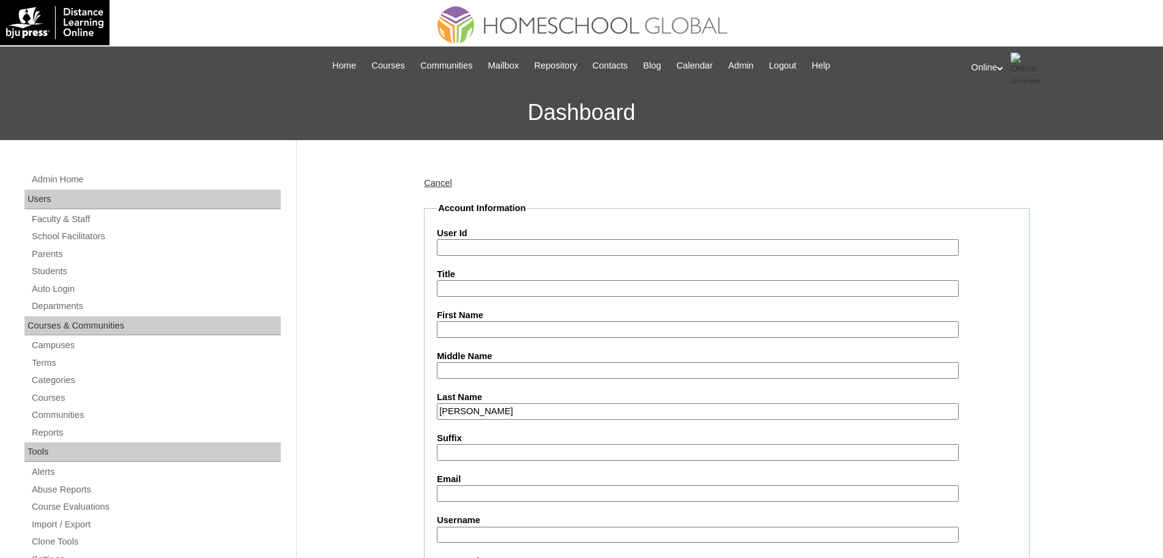
type input "Javier"
click at [567, 327] on input "First Name" at bounding box center [698, 329] width 522 height 17
paste input "Aria Yzabella Magsino magsinokhris@gmail.com HG289OACAD2025 aria.javier2025 Mnj…"
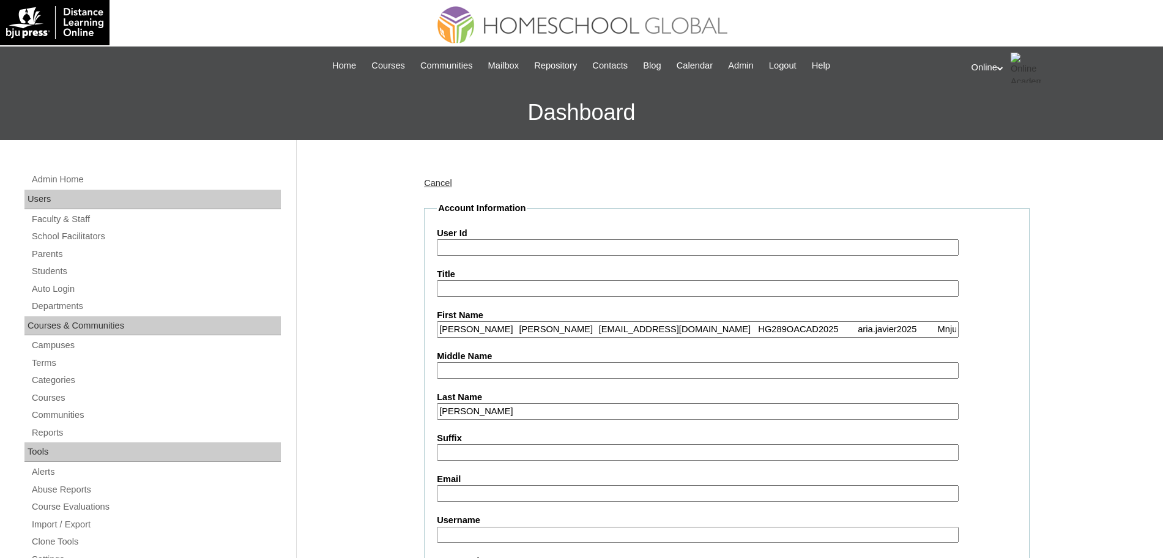
click at [500, 327] on input "Aria Yzabella Magsino magsinokhris@gmail.com HG289OACAD2025 aria.javier2025 Mnj…" at bounding box center [698, 329] width 522 height 17
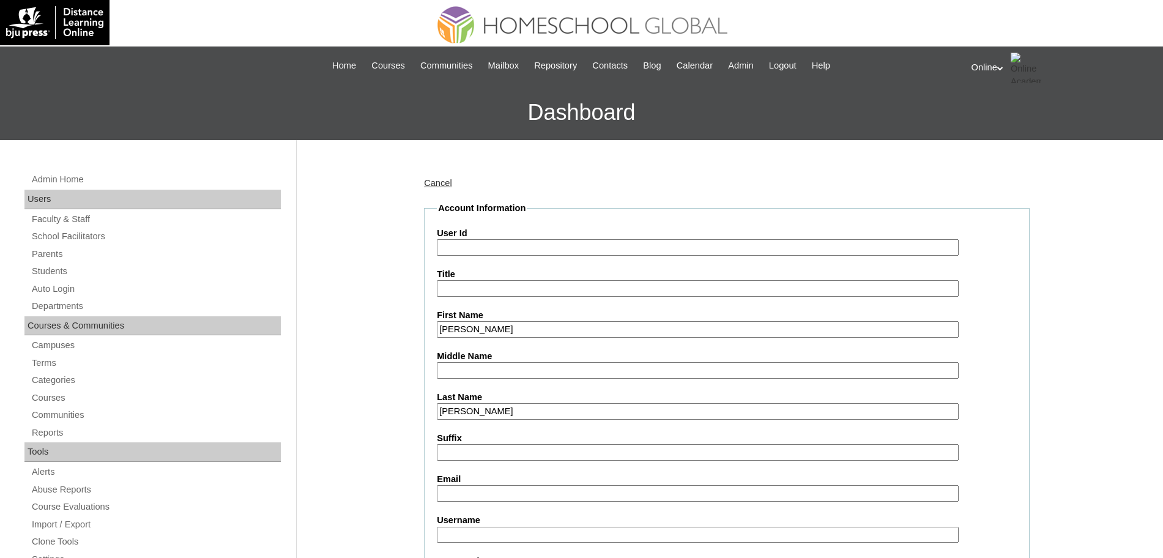
type input "Aria Yzabella"
click at [480, 250] on input "User Id" at bounding box center [698, 247] width 522 height 17
paste input "Magsino magsinokhris@gmail.com HG289OACAD2025 aria.javier2025 Mnju8"
click at [480, 248] on input "Magsino magsinokhris@gmail.com HG289OACAD2025 aria.javier2025 Mnju8" at bounding box center [698, 247] width 522 height 17
type input "HG289OACAD2025 aria.javier2025 Mnju8"
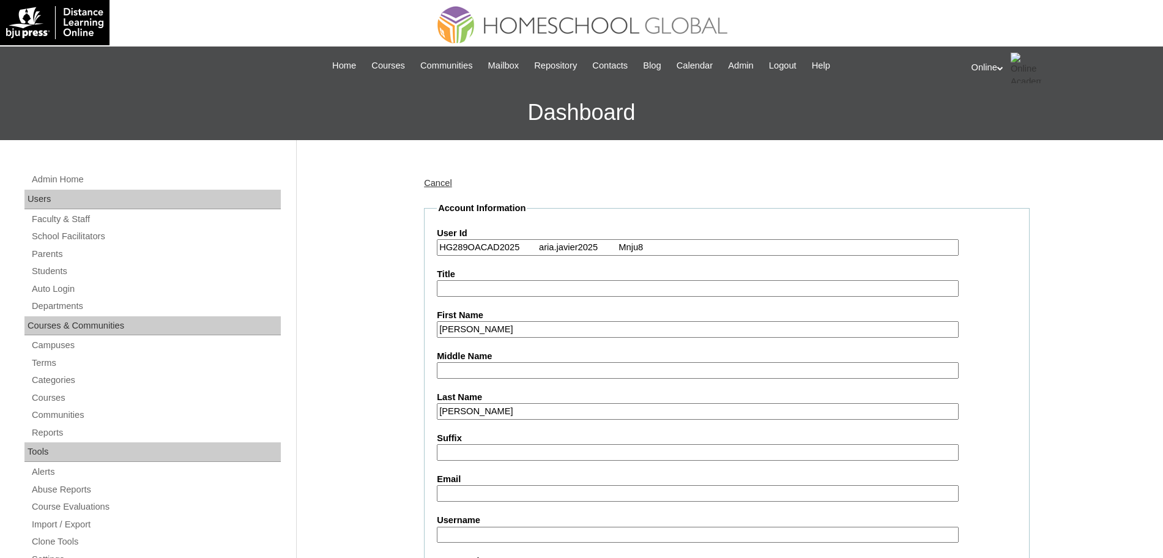
click at [461, 491] on input "Email" at bounding box center [698, 493] width 522 height 17
paste input "magsinokhris@gmail.com"
type input "magsinokhris@gmail.com"
click at [541, 250] on input "HG289OACAD2025 aria.javier2025 Mnju8" at bounding box center [698, 247] width 522 height 17
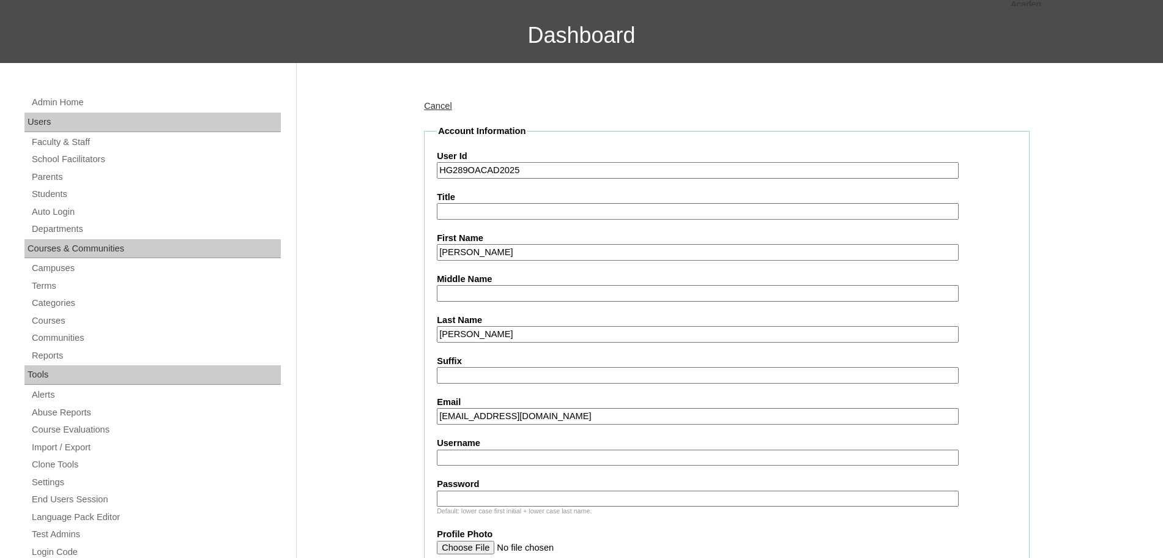
scroll to position [82, 0]
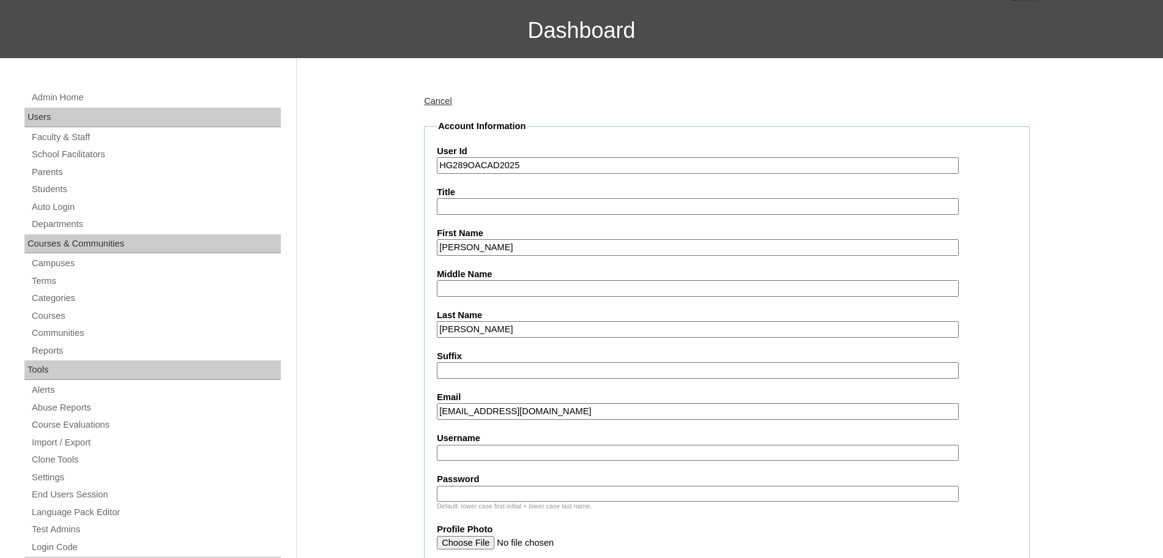
type input "HG289OACAD2025"
click at [468, 458] on input "Username" at bounding box center [698, 453] width 522 height 17
paste input "aria.javier2025 Mnju8"
click at [519, 449] on input "aria.javier2025 Mnju8" at bounding box center [698, 453] width 522 height 17
type input "aria.javier2025"
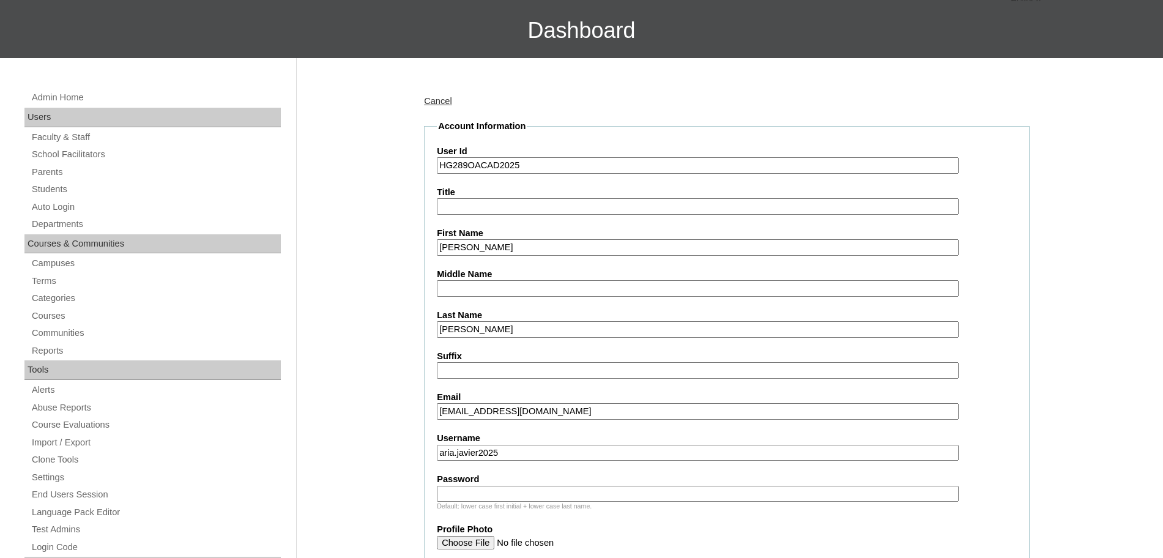
click at [548, 492] on input "Password" at bounding box center [698, 494] width 522 height 17
paste input "Mnju8"
type input "Mnju8"
click at [538, 163] on input "HG289OACAD2025" at bounding box center [698, 165] width 522 height 17
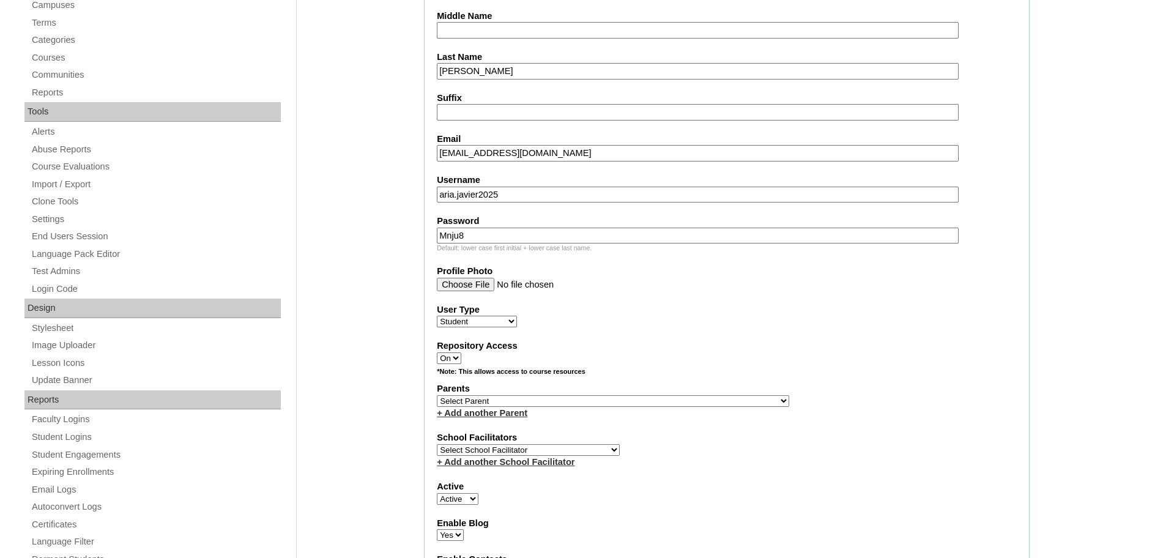
scroll to position [343, 0]
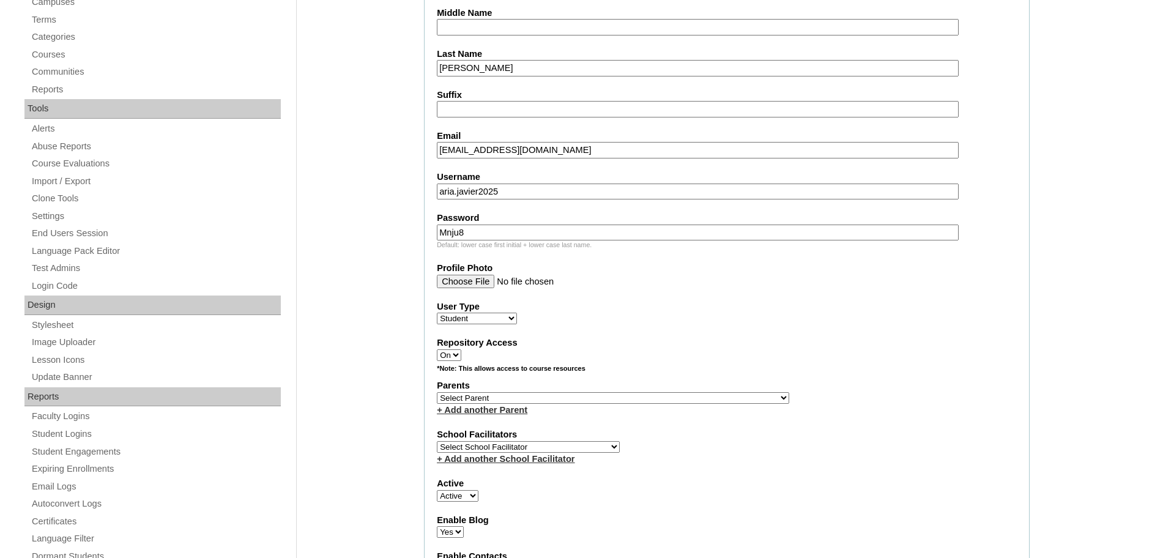
type input "HG289OACAD2025"
click at [544, 395] on select "Select Parent , , , , , , , , , , , , , , , , , , , , , , , , , , , , , , , , ,…" at bounding box center [613, 398] width 352 height 12
select select "44057"
click at [437, 392] on select "Select Parent , , , , , , , , , , , , , , , , , , , , , , , , , , , , , , , , ,…" at bounding box center [613, 398] width 352 height 12
click at [541, 447] on select "Select School Facilitator Norman Añain Ruffa Abadijas Mary Abella Gloryfe Abion…" at bounding box center [528, 447] width 183 height 12
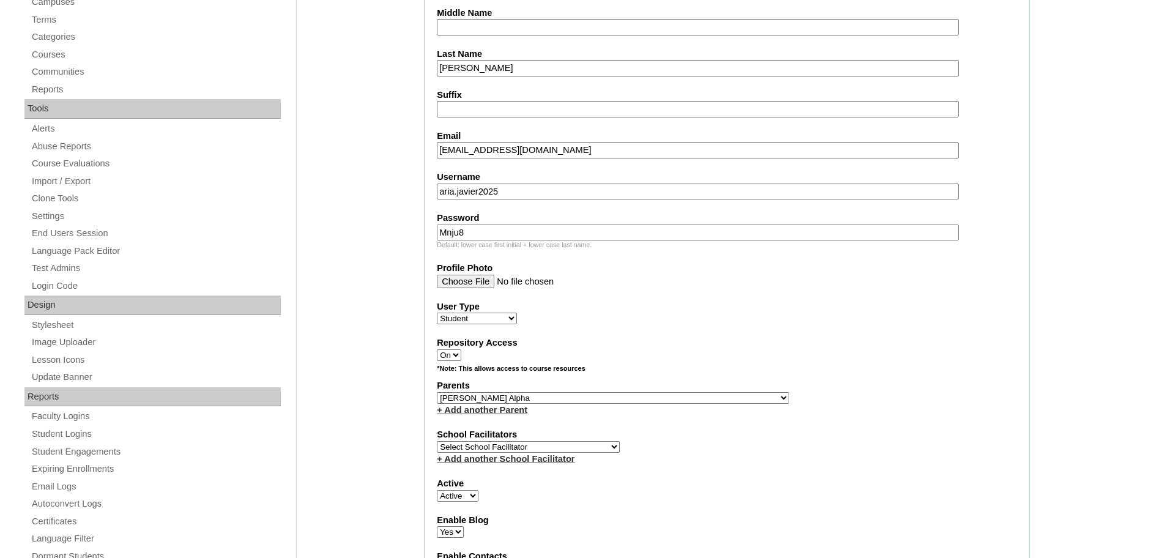
select select "43686"
click at [437, 441] on select "Select School Facilitator Norman Añain Ruffa Abadijas Mary Abella Gloryfe Abion…" at bounding box center [528, 447] width 183 height 12
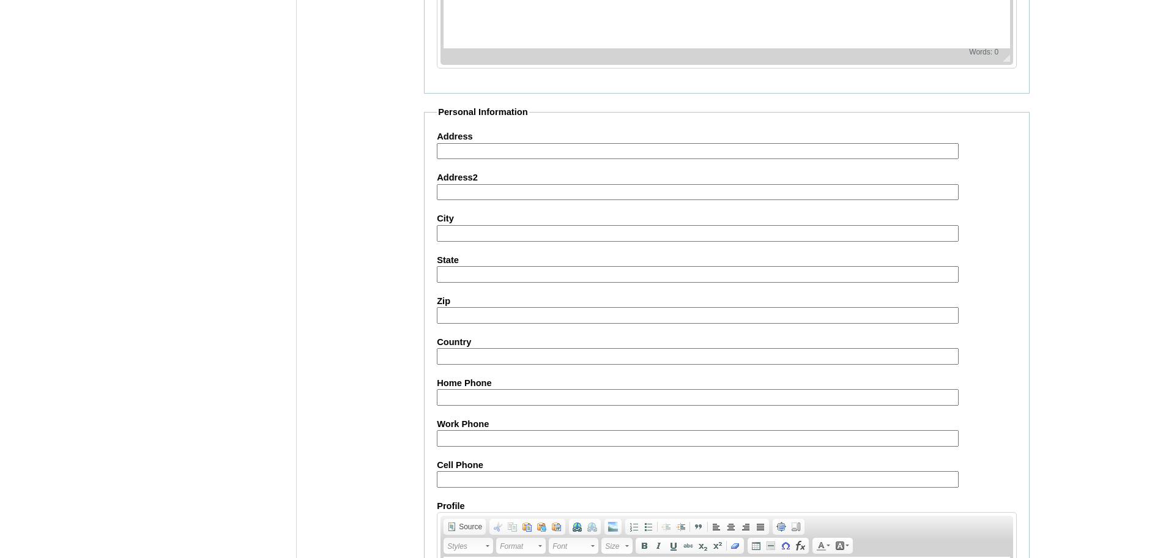
scroll to position [1303, 0]
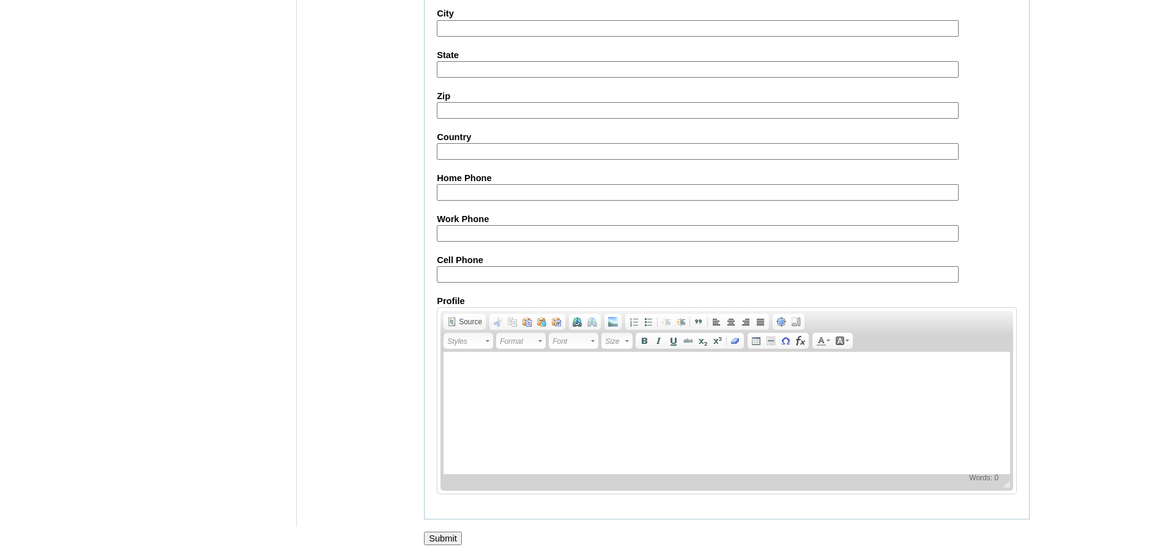
click at [443, 540] on input "Submit" at bounding box center [443, 538] width 38 height 13
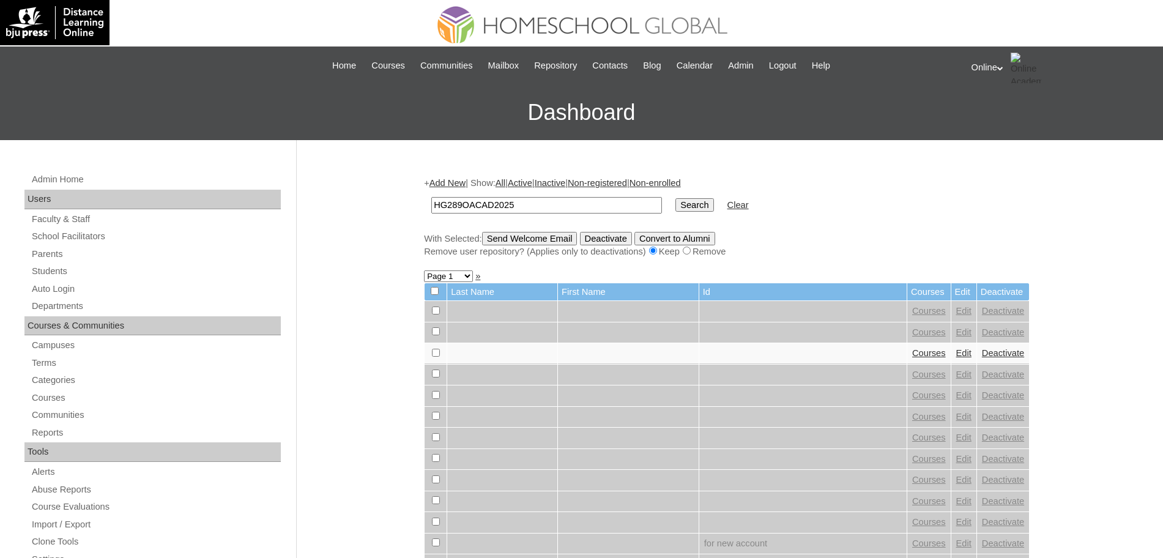
type input "HG289OACAD2025"
click at [675, 198] on input "Search" at bounding box center [694, 204] width 38 height 13
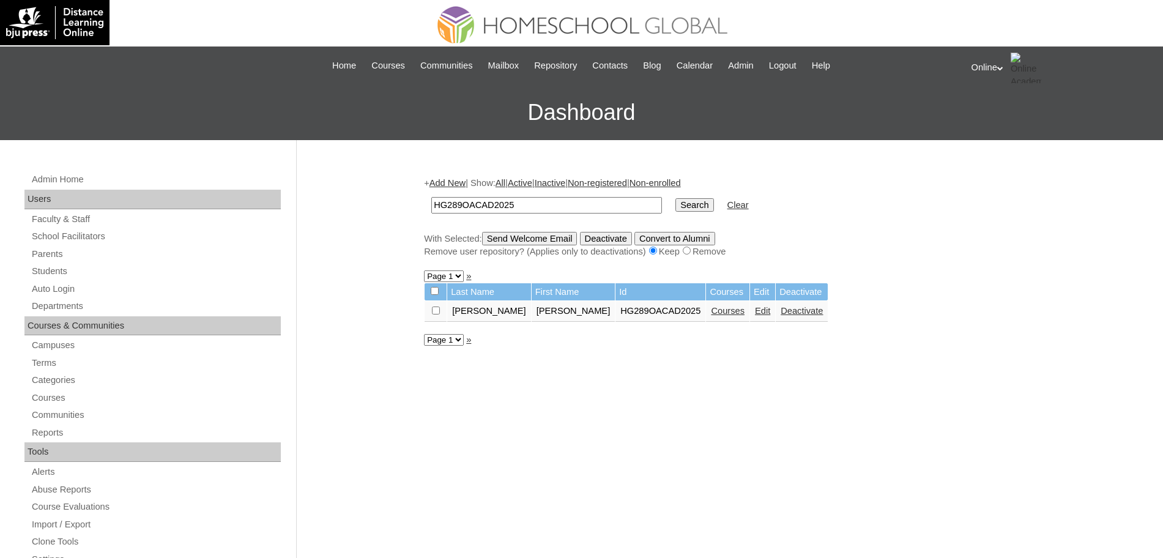
click at [711, 311] on link "Courses" at bounding box center [728, 311] width 34 height 10
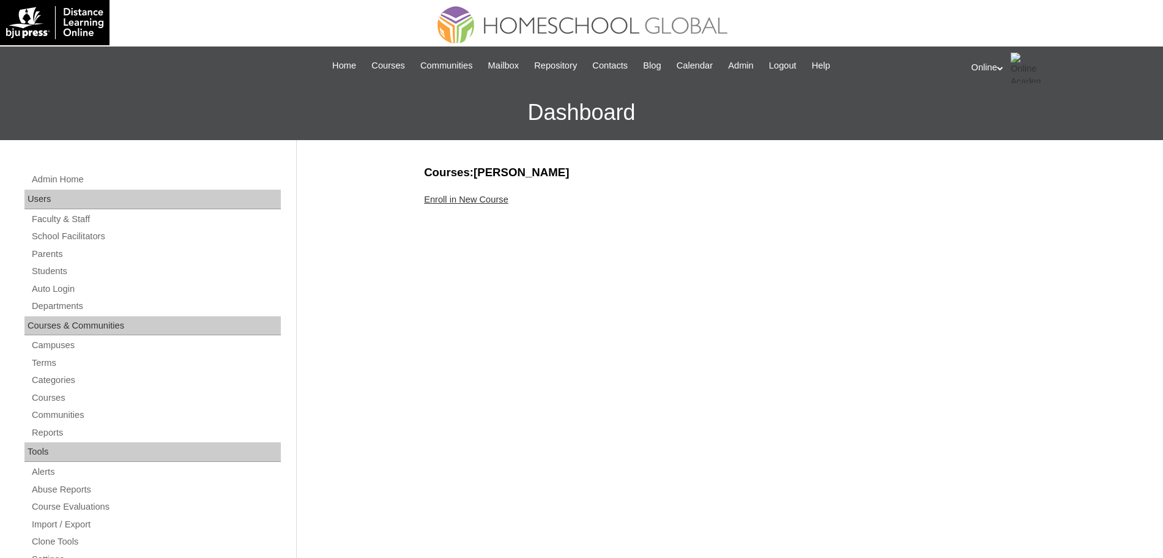
click at [486, 201] on link "Enroll in New Course" at bounding box center [466, 200] width 84 height 10
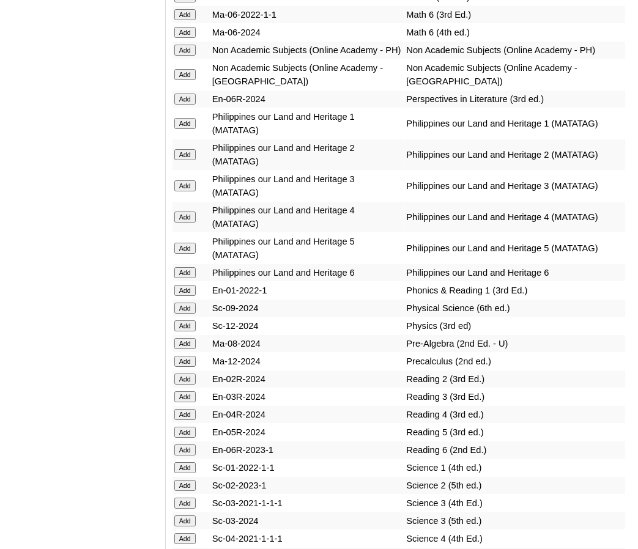
scroll to position [5437, 0]
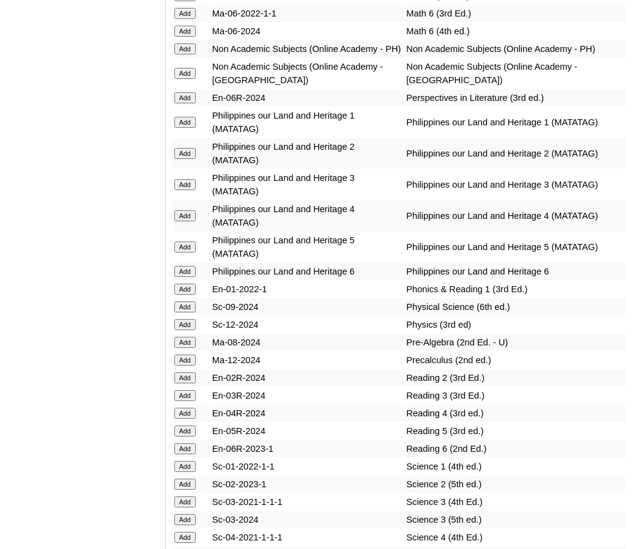
click at [184, 54] on input "Add" at bounding box center [184, 48] width 21 height 11
click at [184, 221] on input "Add" at bounding box center [184, 215] width 21 height 11
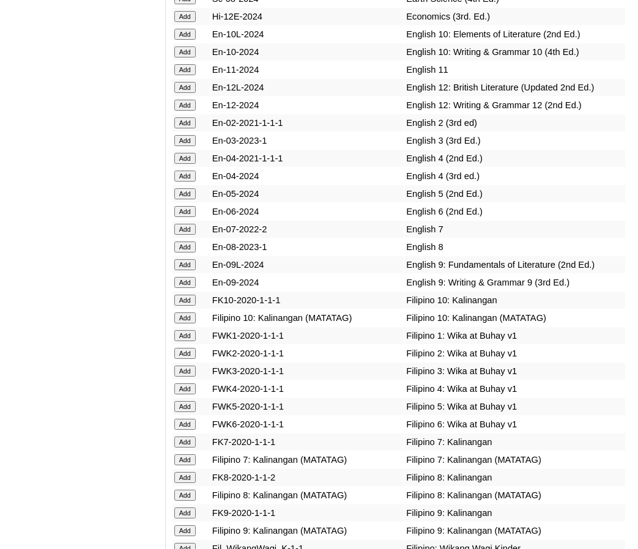
scroll to position [4333, 0]
click at [186, 395] on input "Add" at bounding box center [184, 389] width 21 height 11
click at [191, 165] on input "Add" at bounding box center [184, 159] width 21 height 11
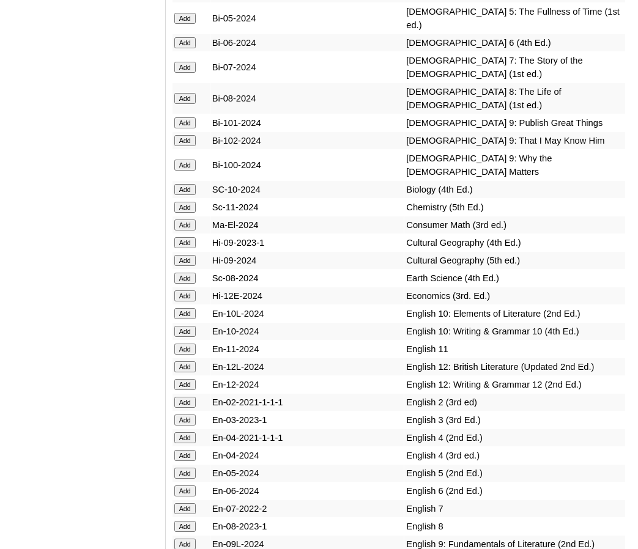
scroll to position [4046, 0]
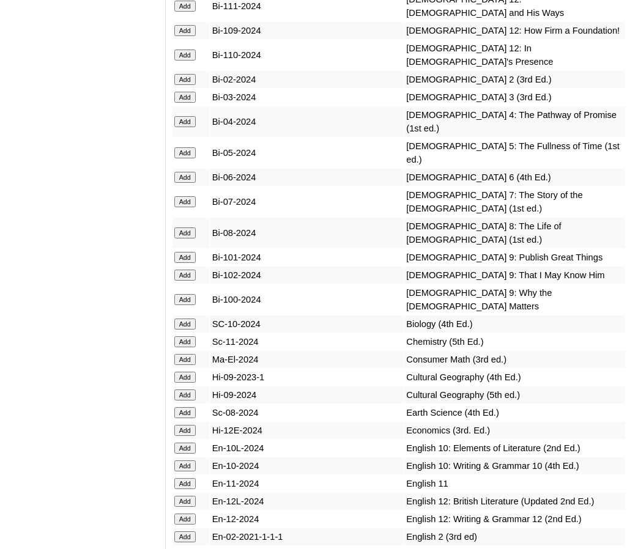
scroll to position [3911, 0]
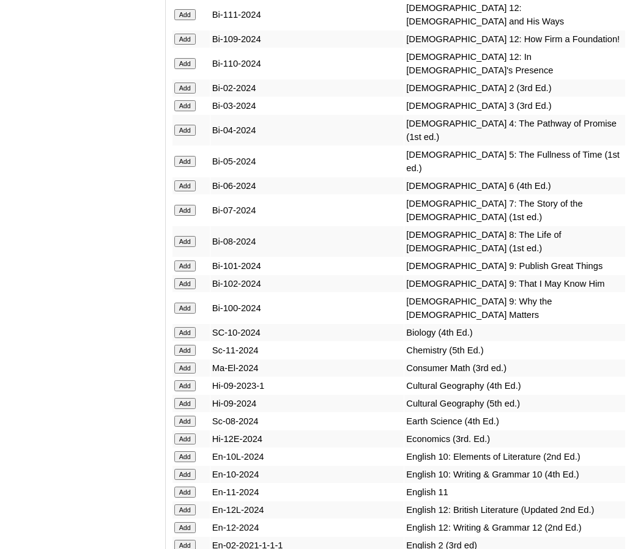
click at [181, 136] on input "Add" at bounding box center [184, 130] width 21 height 11
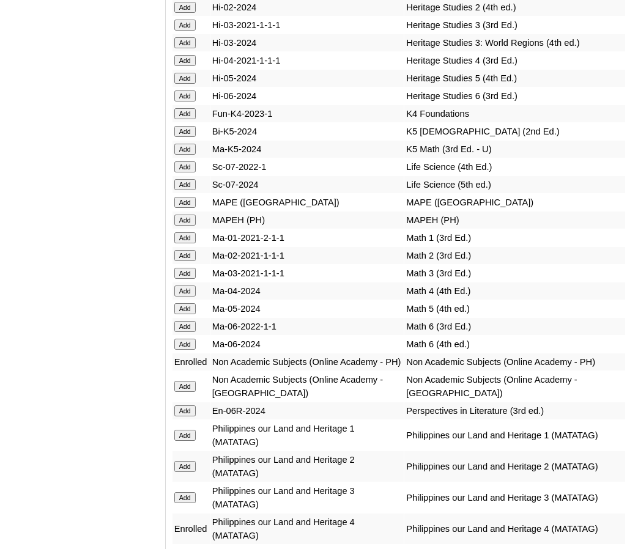
scroll to position [5205, 0]
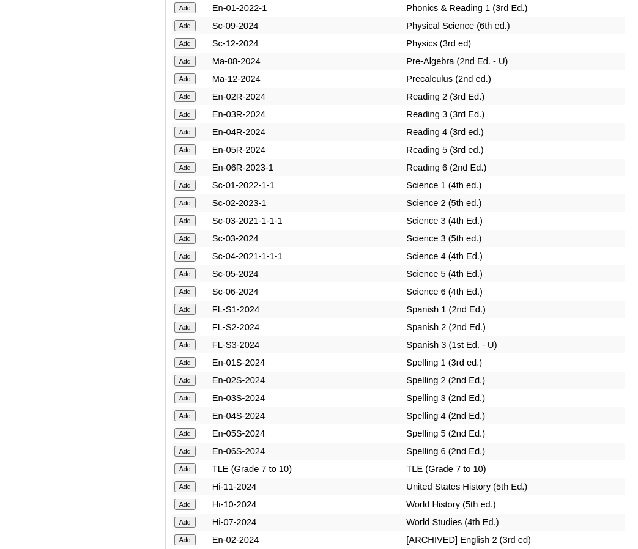
scroll to position [5719, 0]
click at [182, 137] on input "Add" at bounding box center [184, 131] width 21 height 11
click at [188, 261] on input "Add" at bounding box center [184, 255] width 21 height 11
click at [190, 421] on input "Add" at bounding box center [184, 415] width 21 height 11
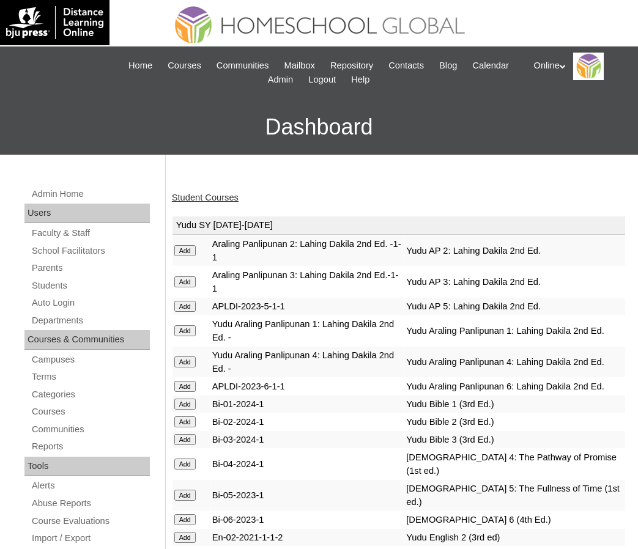
click at [199, 196] on link "Student Courses" at bounding box center [205, 198] width 67 height 10
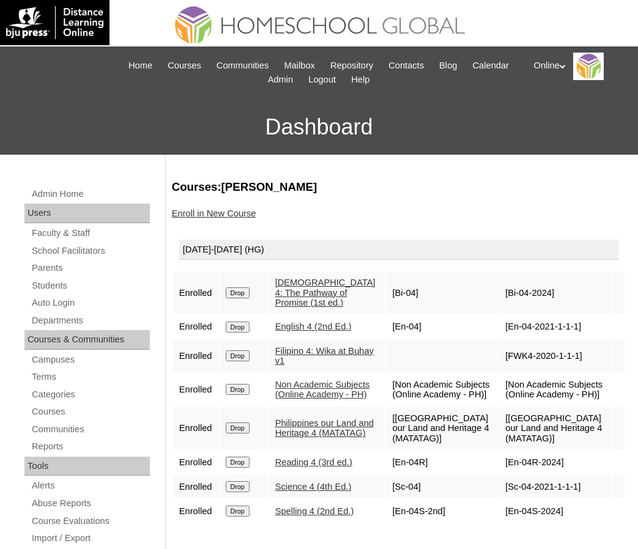
click at [242, 322] on input "Drop" at bounding box center [238, 327] width 24 height 11
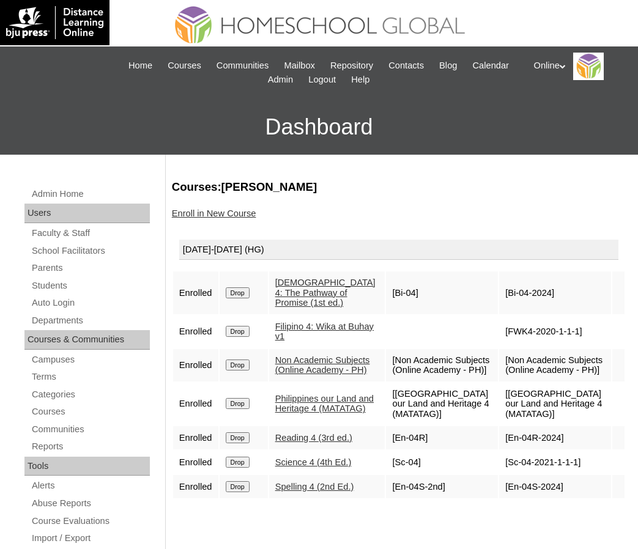
click at [202, 216] on link "Enroll in New Course" at bounding box center [214, 214] width 84 height 10
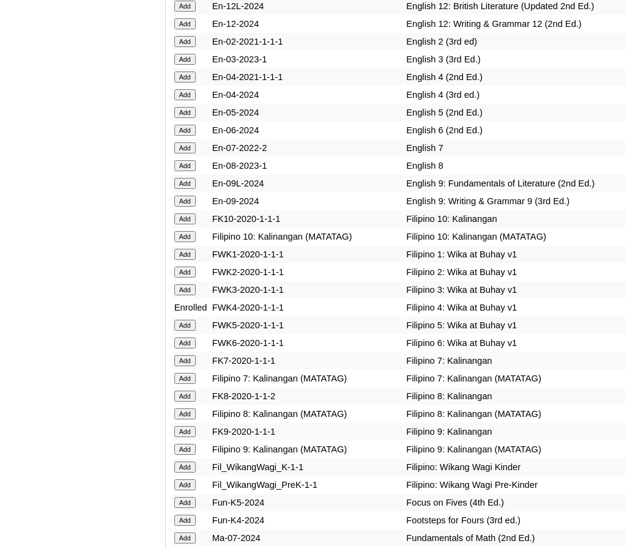
scroll to position [4416, 0]
click at [185, 100] on input "Add" at bounding box center [184, 94] width 21 height 11
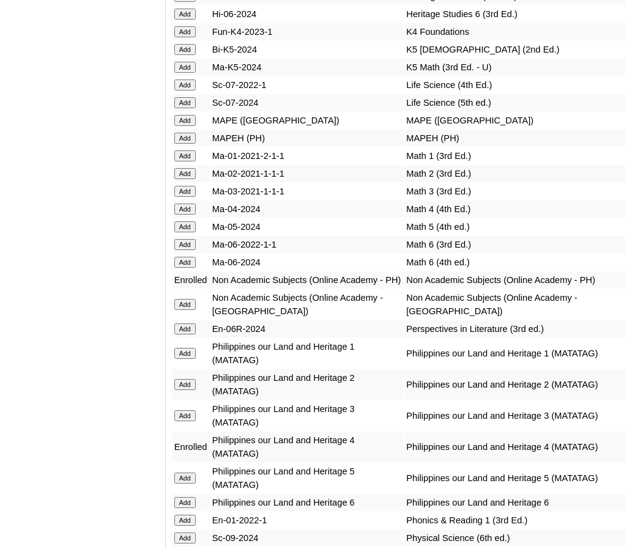
scroll to position [5205, 0]
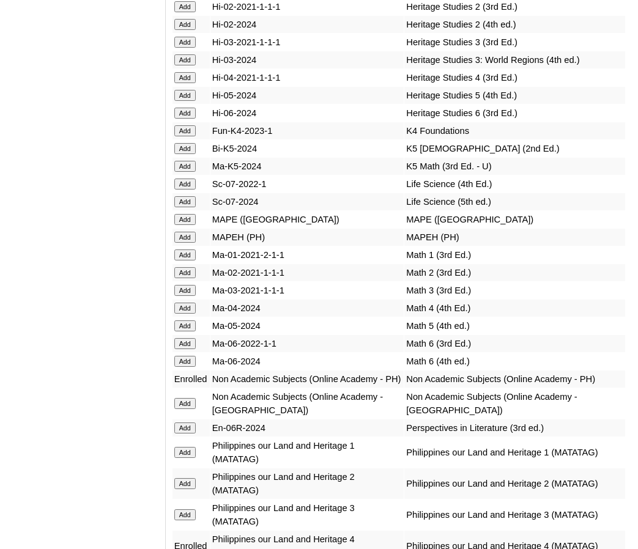
scroll to position [5107, 0]
click at [181, 313] on input "Add" at bounding box center [184, 307] width 21 height 11
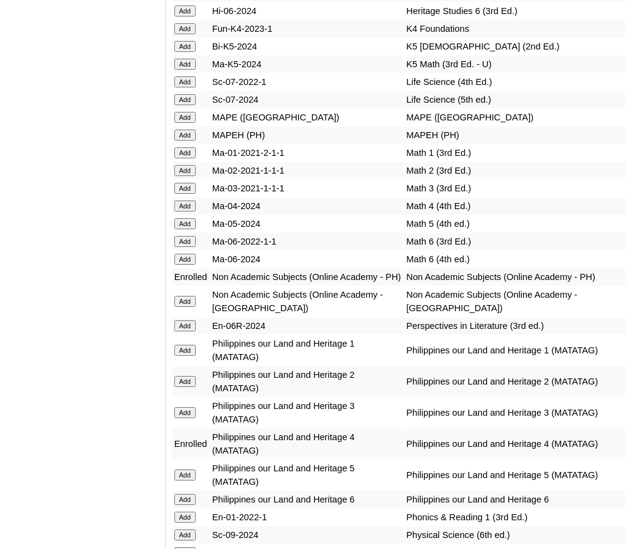
scroll to position [5248, 0]
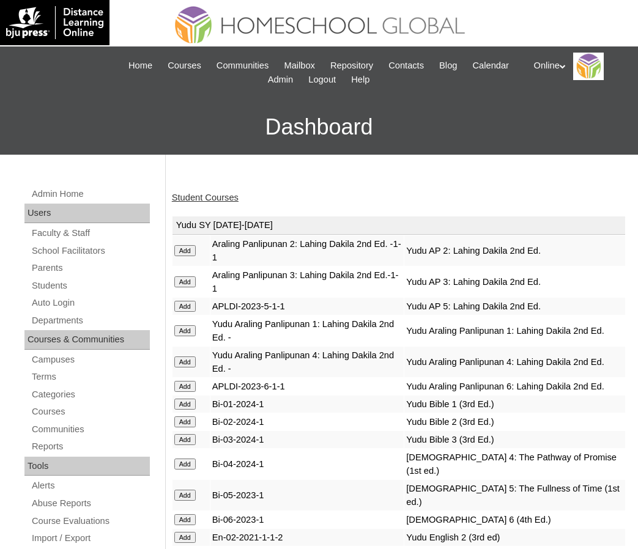
click at [213, 194] on link "Student Courses" at bounding box center [205, 198] width 67 height 10
